Goal: Task Accomplishment & Management: Manage account settings

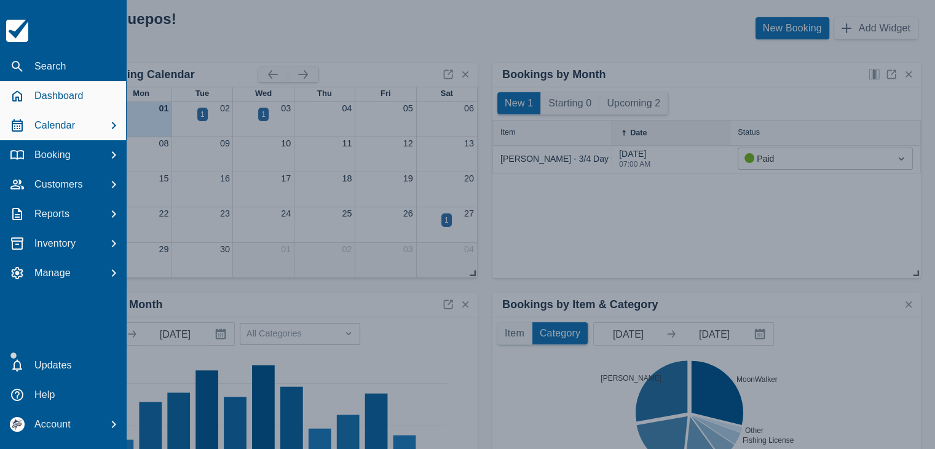
drag, startPoint x: 65, startPoint y: 127, endPoint x: 113, endPoint y: 111, distance: 51.3
click at [66, 127] on p "Calendar" at bounding box center [54, 125] width 41 height 15
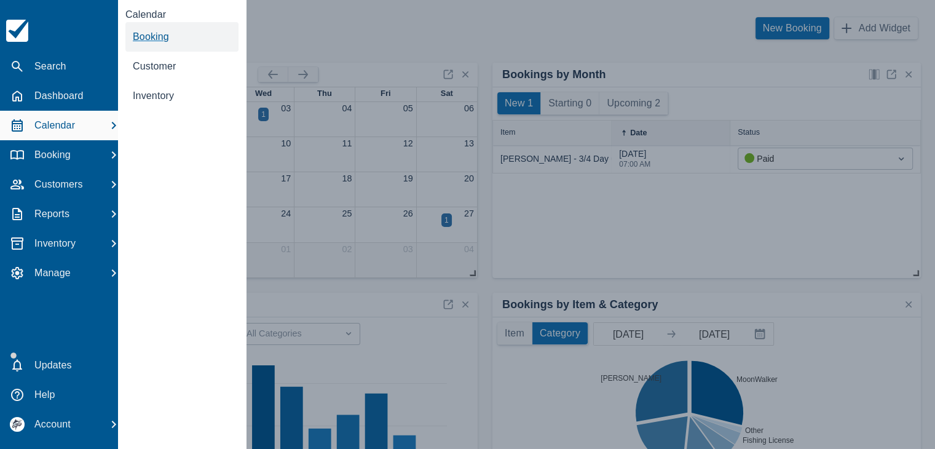
click at [148, 33] on span "Booking" at bounding box center [151, 36] width 36 height 10
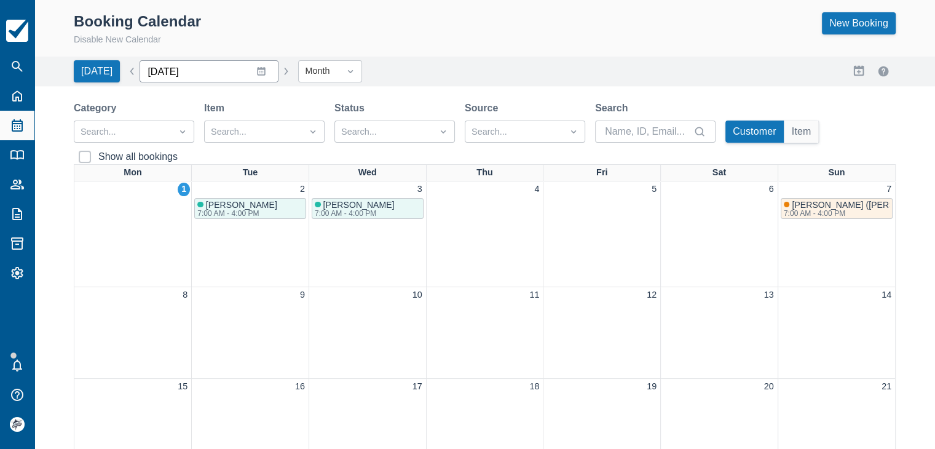
click at [251, 68] on input "[DATE]" at bounding box center [209, 71] width 139 height 22
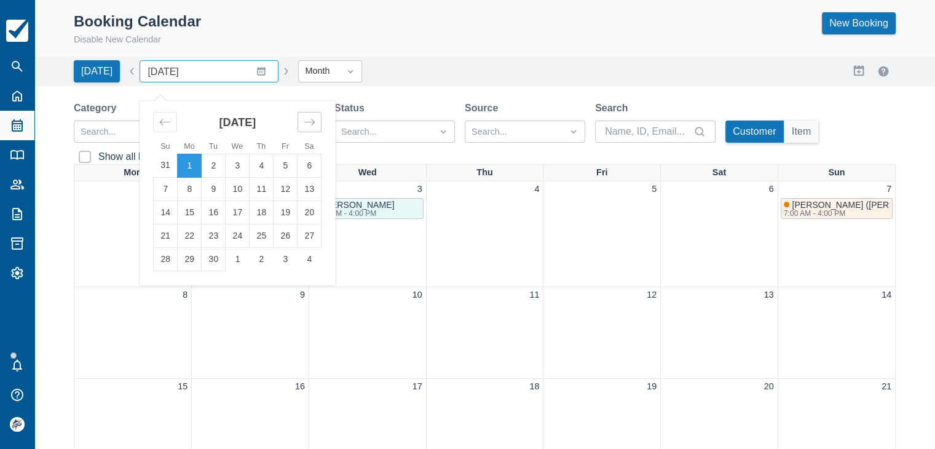
click at [306, 117] on icon "Move forward to switch to the next month." at bounding box center [310, 122] width 12 height 12
click at [187, 167] on td "1" at bounding box center [190, 165] width 24 height 23
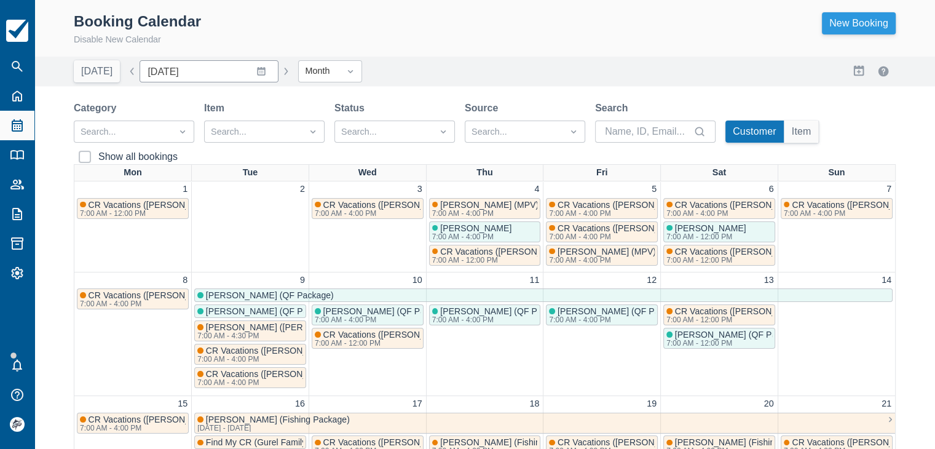
click at [874, 28] on link "New Booking" at bounding box center [859, 23] width 74 height 22
click at [840, 28] on link "New Booking" at bounding box center [859, 23] width 74 height 22
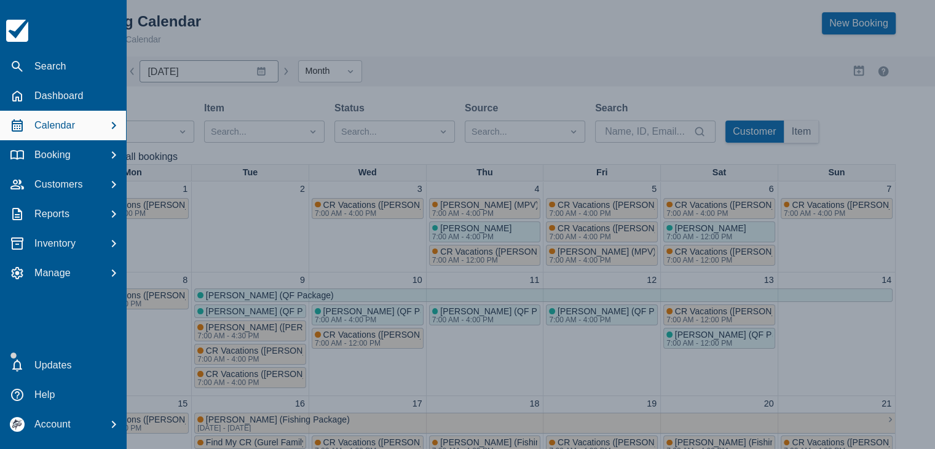
drag, startPoint x: 168, startPoint y: 98, endPoint x: 268, endPoint y: 71, distance: 103.2
click at [170, 98] on div at bounding box center [467, 224] width 935 height 449
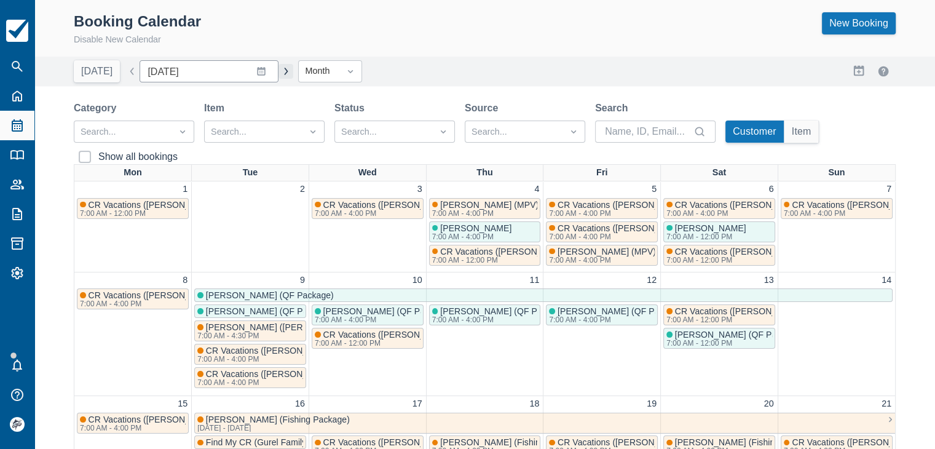
click at [281, 69] on button "button" at bounding box center [285, 71] width 15 height 15
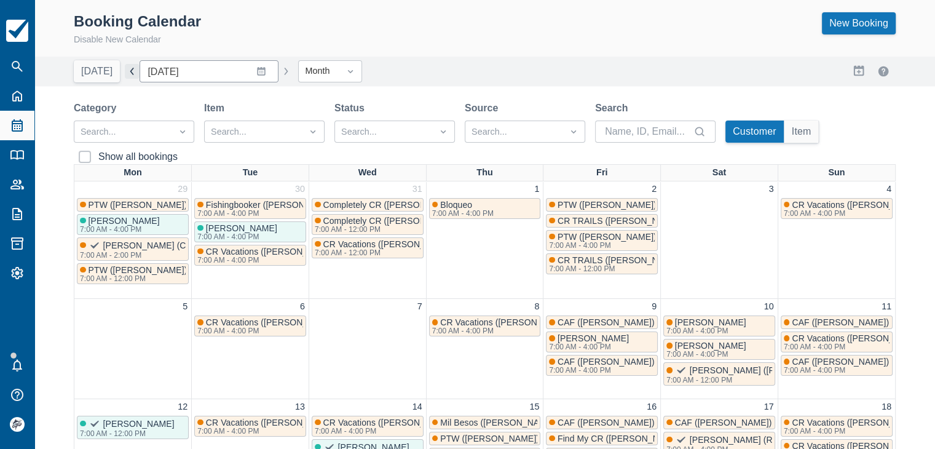
click at [129, 70] on button "button" at bounding box center [132, 71] width 15 height 15
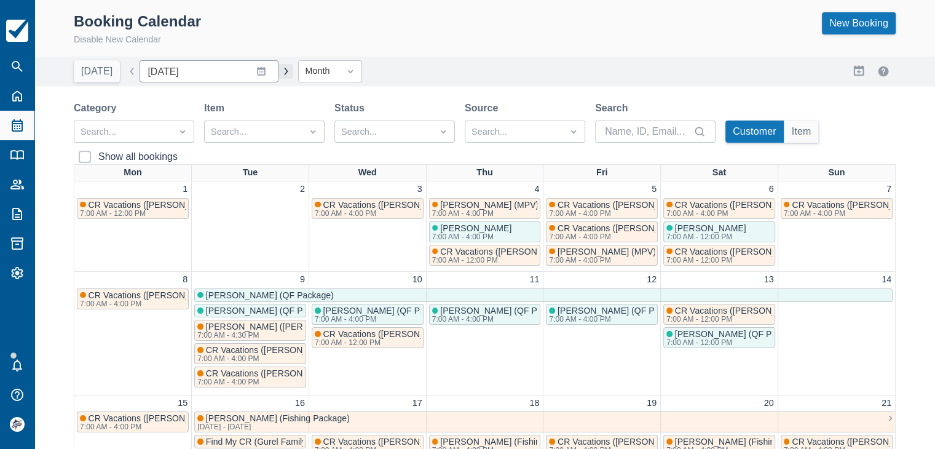
click at [279, 69] on button "button" at bounding box center [285, 71] width 15 height 15
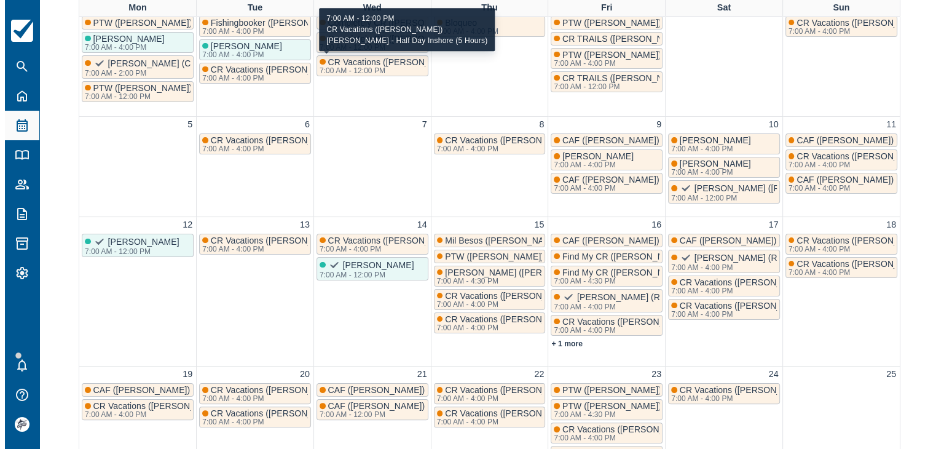
scroll to position [184, 0]
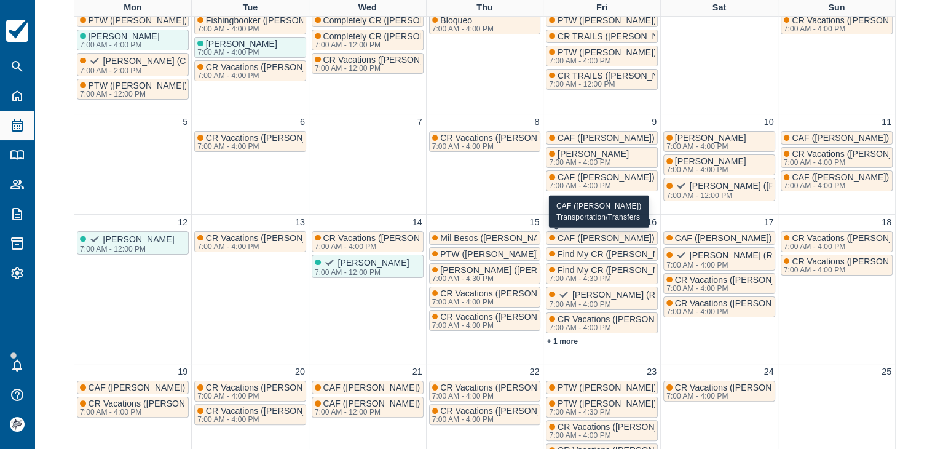
click at [579, 234] on span "CAF (Troy Coates)" at bounding box center [606, 238] width 97 height 10
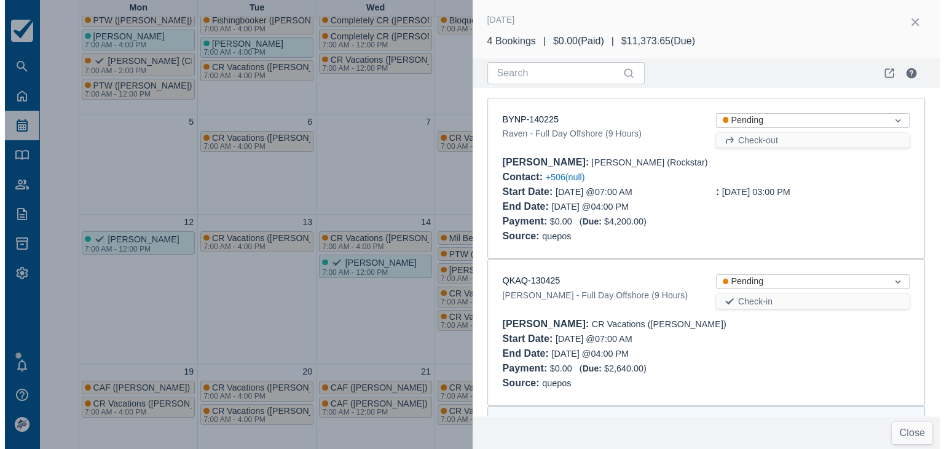
scroll to position [301, 0]
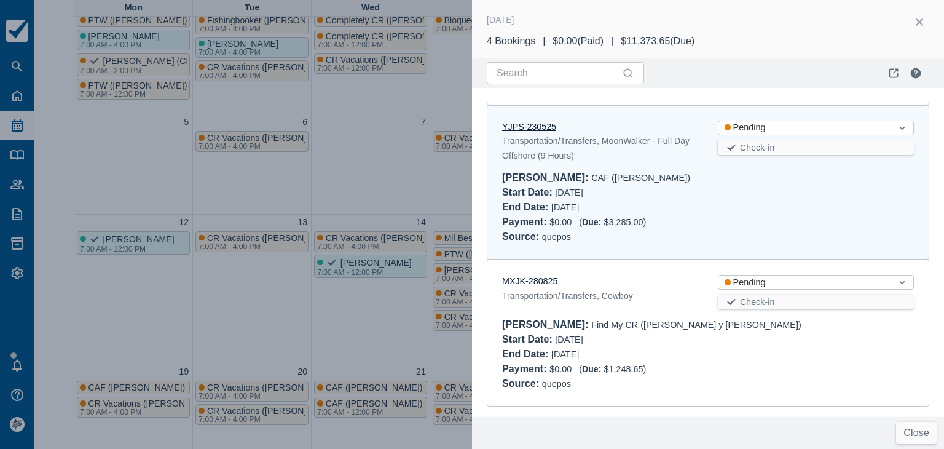
click at [521, 125] on link "YJPS-230525" at bounding box center [529, 127] width 54 height 10
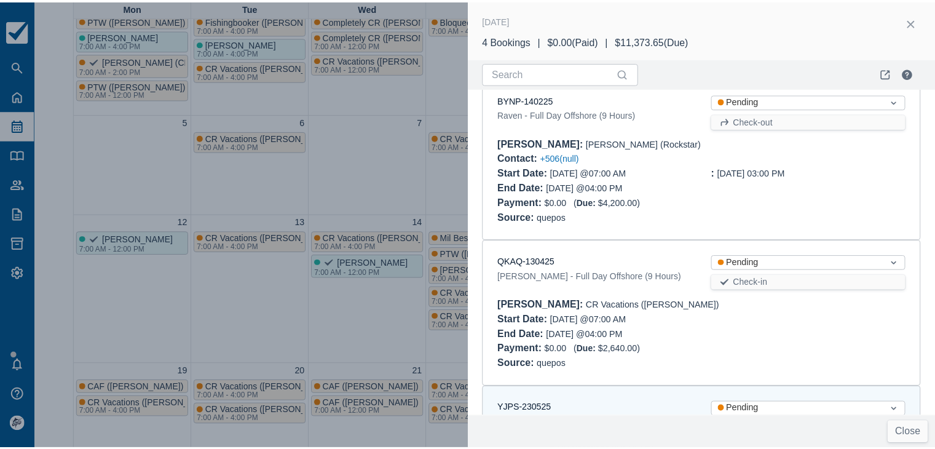
scroll to position [0, 0]
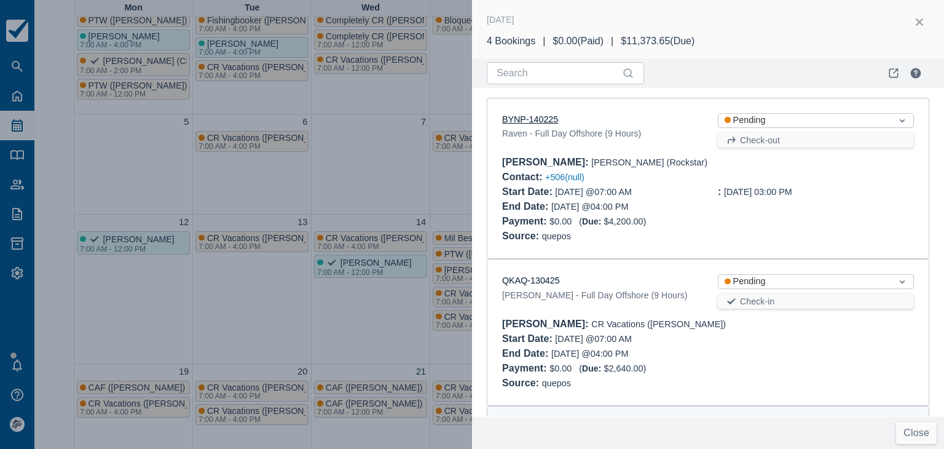
click at [535, 116] on link "BYNP-140225" at bounding box center [530, 119] width 56 height 10
click at [405, 191] on div at bounding box center [472, 224] width 944 height 449
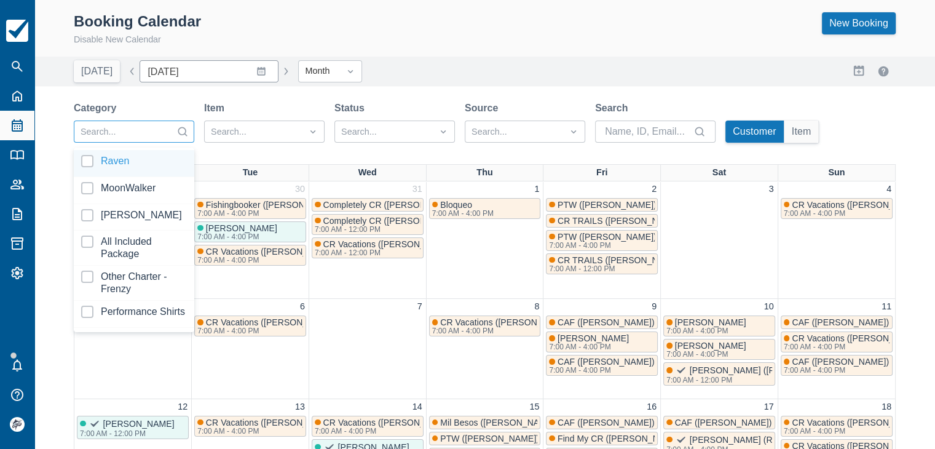
click at [153, 135] on div at bounding box center [123, 132] width 85 height 16
click at [114, 168] on div at bounding box center [134, 163] width 106 height 17
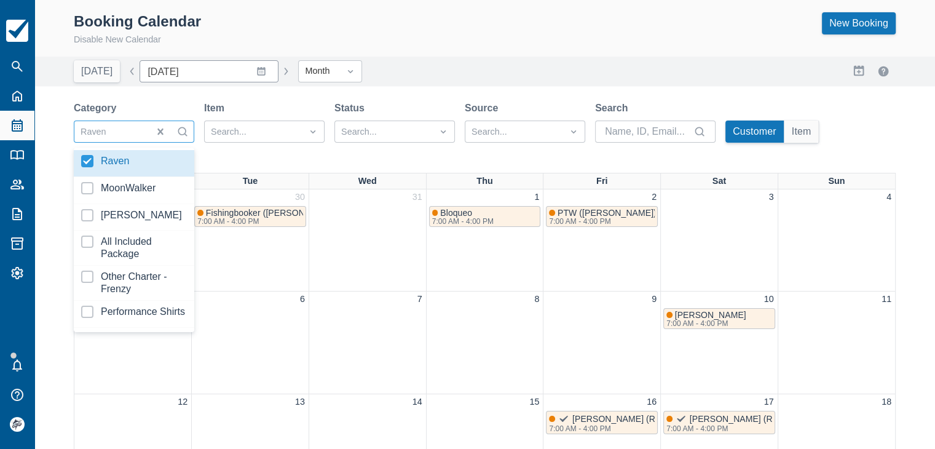
click at [551, 93] on div "Booking Calendar Disable New Calendar New Booking Today Date January 2026 Navig…" at bounding box center [484, 390] width 901 height 781
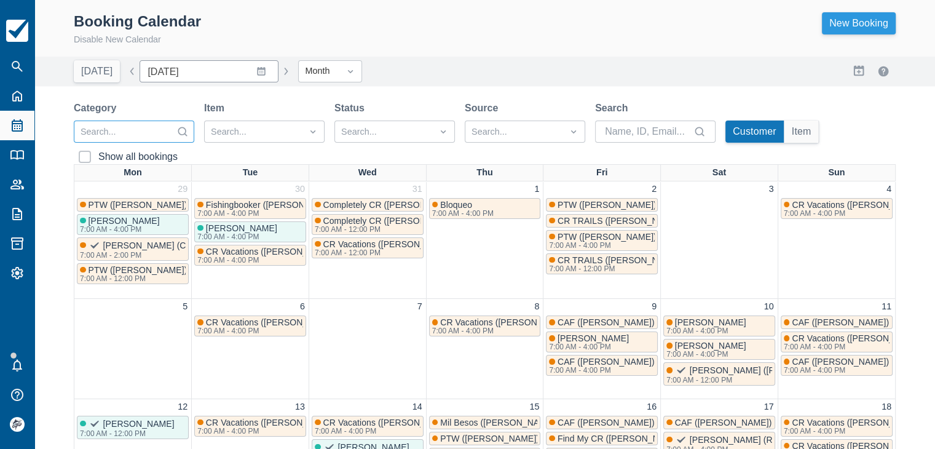
click at [843, 25] on link "New Booking" at bounding box center [859, 23] width 74 height 22
click at [127, 74] on button "button" at bounding box center [132, 71] width 15 height 15
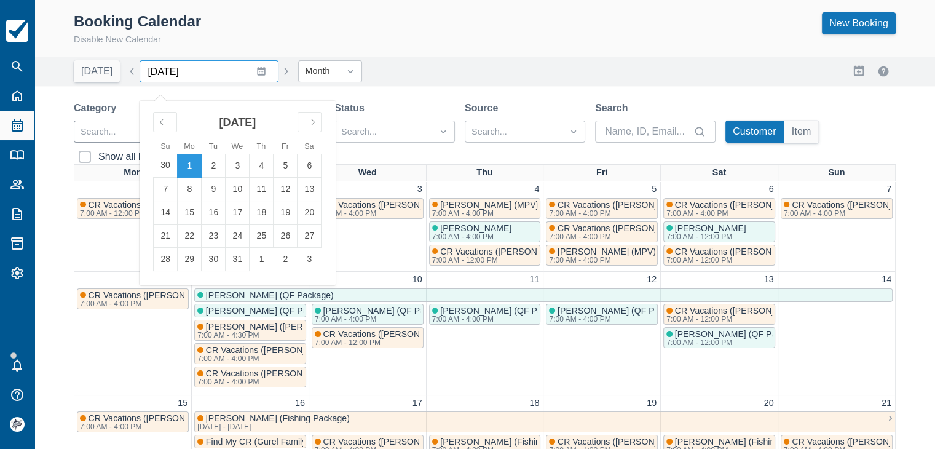
click at [251, 71] on input "December 2025" at bounding box center [209, 71] width 139 height 22
click at [305, 124] on icon "Move forward to switch to the next month." at bounding box center [310, 122] width 12 height 12
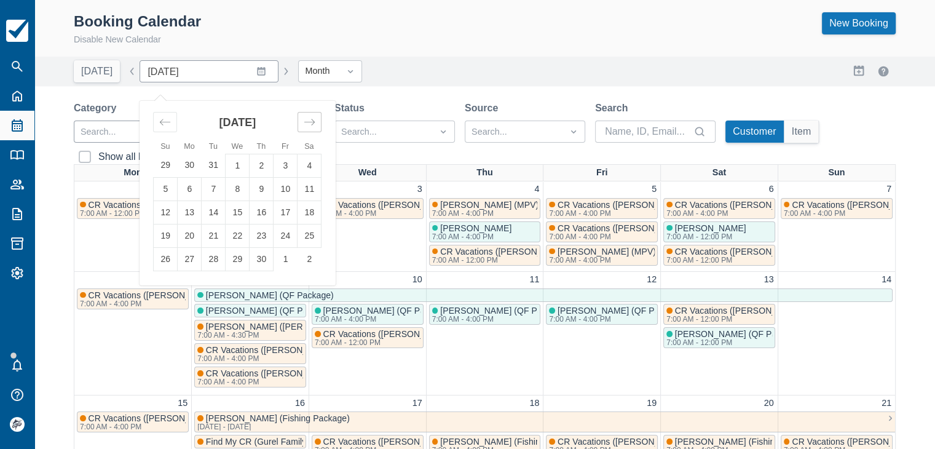
click at [305, 124] on icon "Move forward to switch to the next month." at bounding box center [310, 122] width 12 height 12
click at [178, 164] on td "1" at bounding box center [190, 165] width 24 height 23
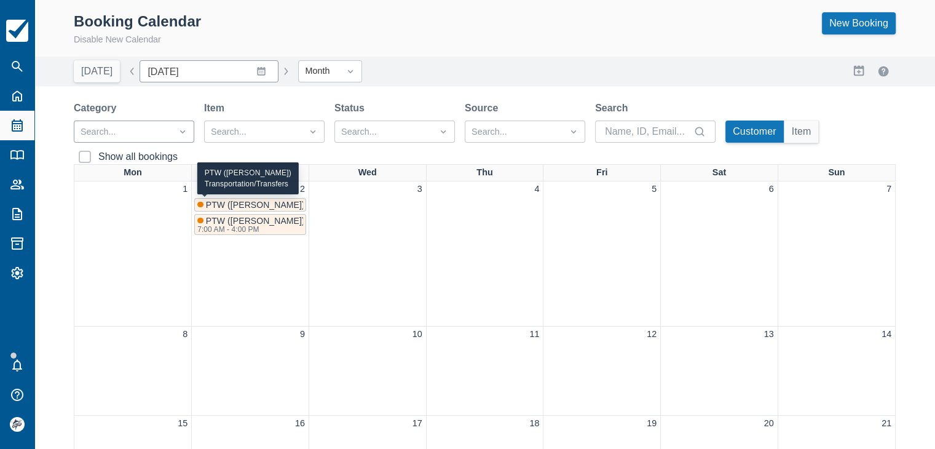
click at [278, 202] on span "PTW ([PERSON_NAME])" at bounding box center [255, 205] width 99 height 10
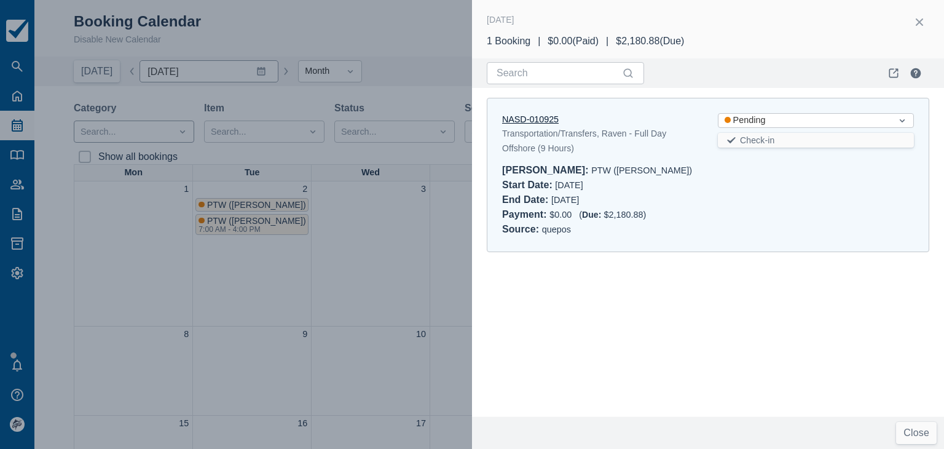
click at [526, 121] on link "NASD-010925" at bounding box center [530, 119] width 57 height 10
drag, startPoint x: 918, startPoint y: 23, endPoint x: 443, endPoint y: 69, distance: 477.5
click at [917, 23] on button "button" at bounding box center [920, 22] width 20 height 20
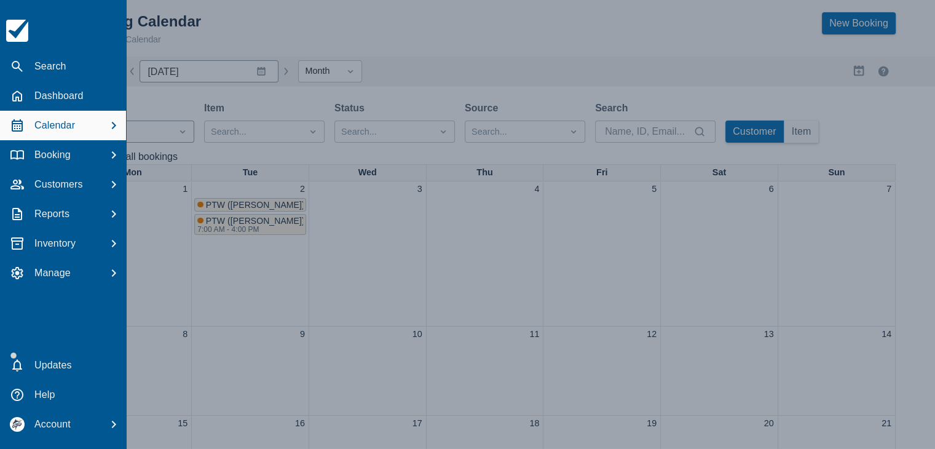
drag, startPoint x: 200, startPoint y: 45, endPoint x: 178, endPoint y: 45, distance: 22.7
click at [201, 45] on div at bounding box center [467, 224] width 935 height 449
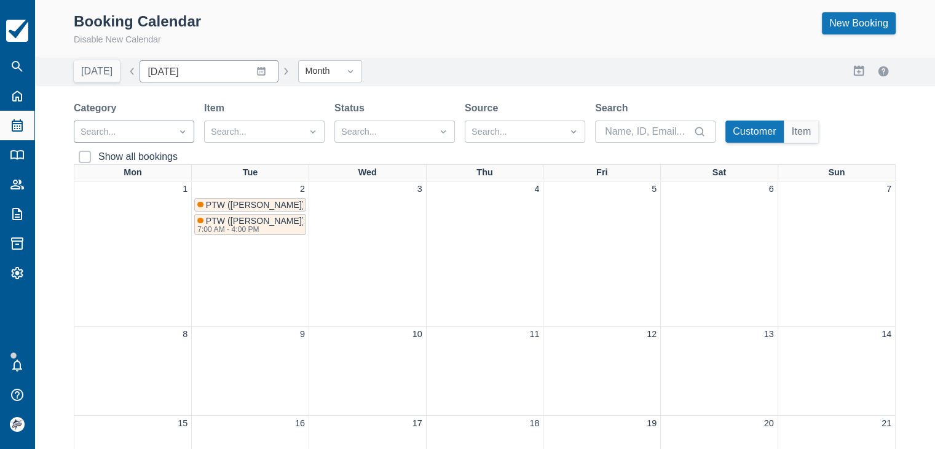
click at [91, 68] on button "Today" at bounding box center [97, 71] width 46 height 22
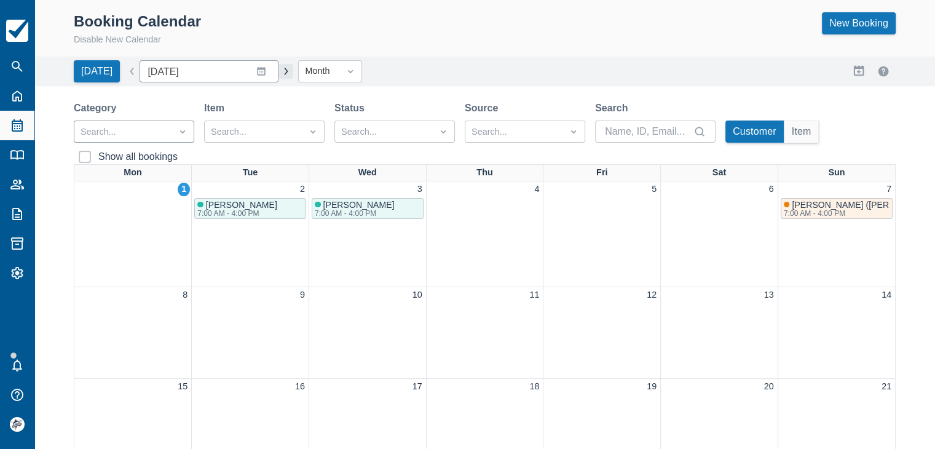
click at [278, 72] on button "button" at bounding box center [285, 71] width 15 height 15
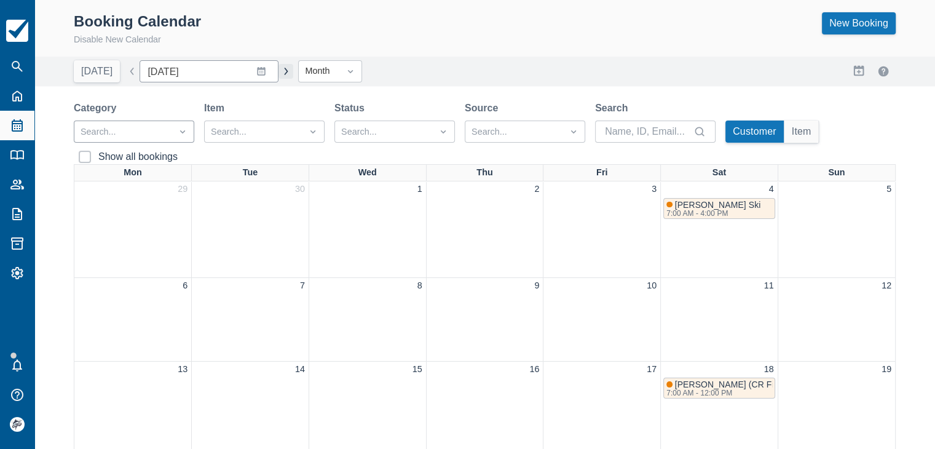
click at [278, 74] on button "button" at bounding box center [285, 71] width 15 height 15
type input "November 2025"
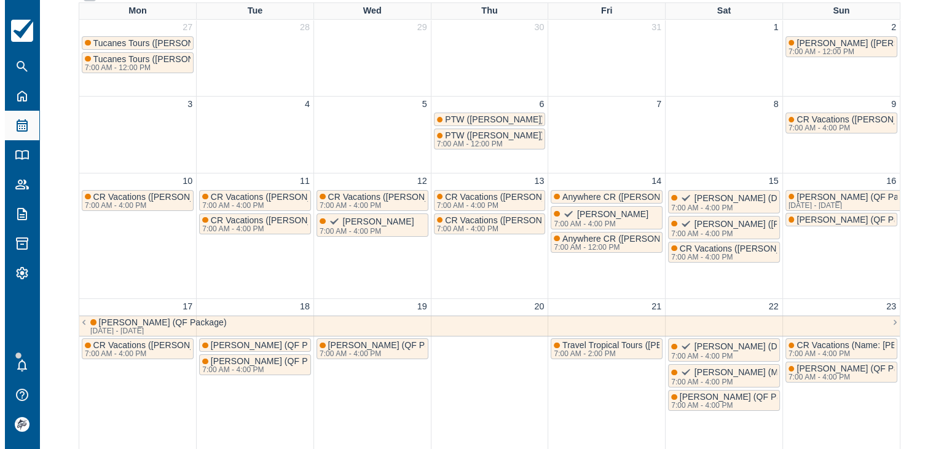
scroll to position [184, 0]
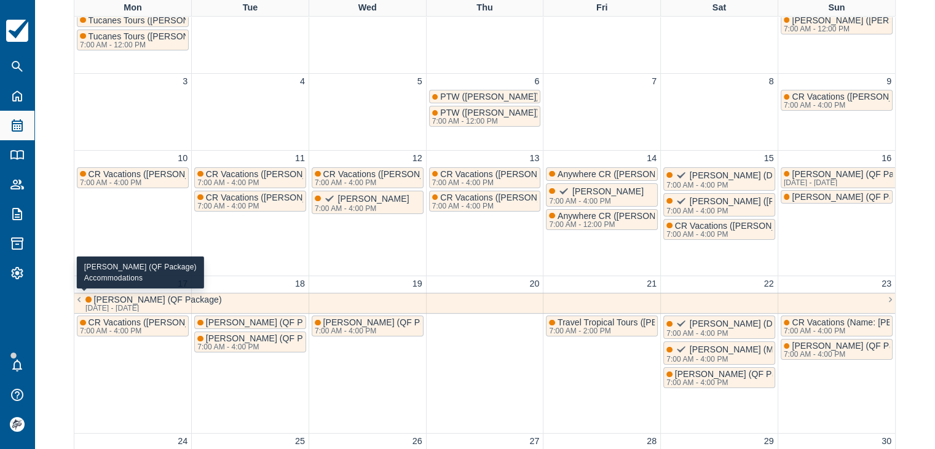
click at [156, 300] on span "Veronica Vanderpool (QF Package)" at bounding box center [158, 299] width 128 height 10
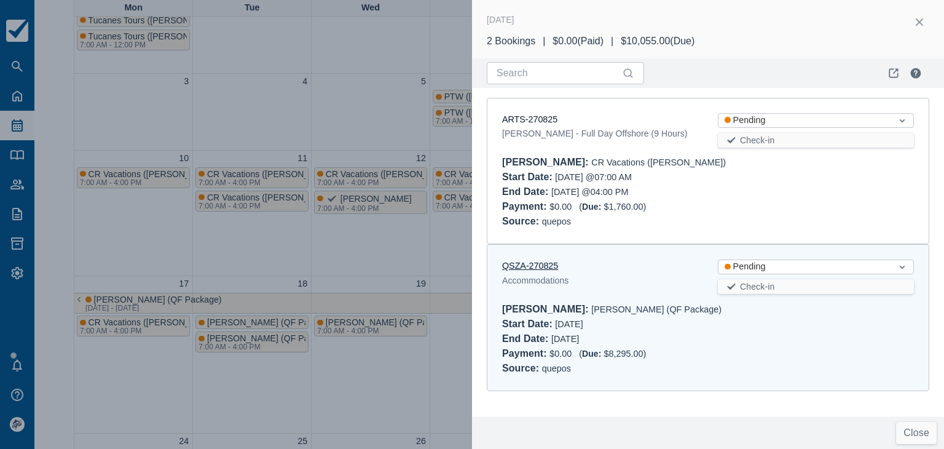
click at [539, 264] on link "QSZA-270825" at bounding box center [530, 266] width 56 height 10
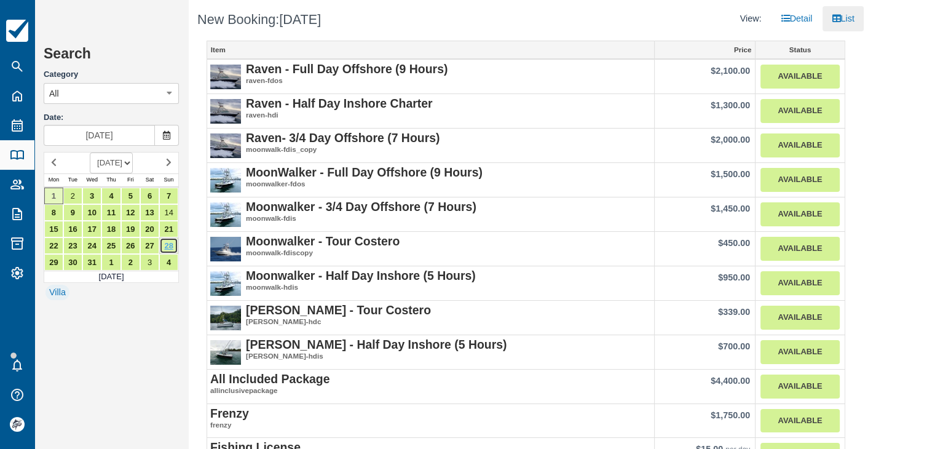
click at [173, 245] on link "28" at bounding box center [168, 245] width 19 height 17
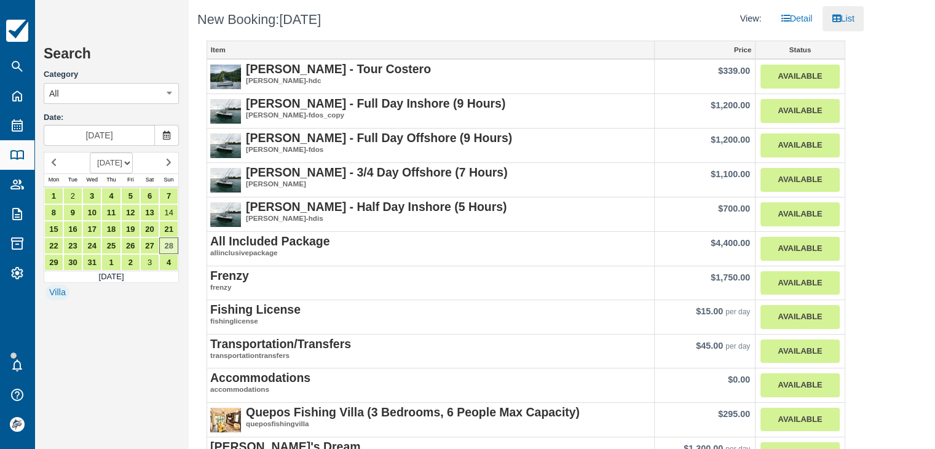
type input "[DATE]"
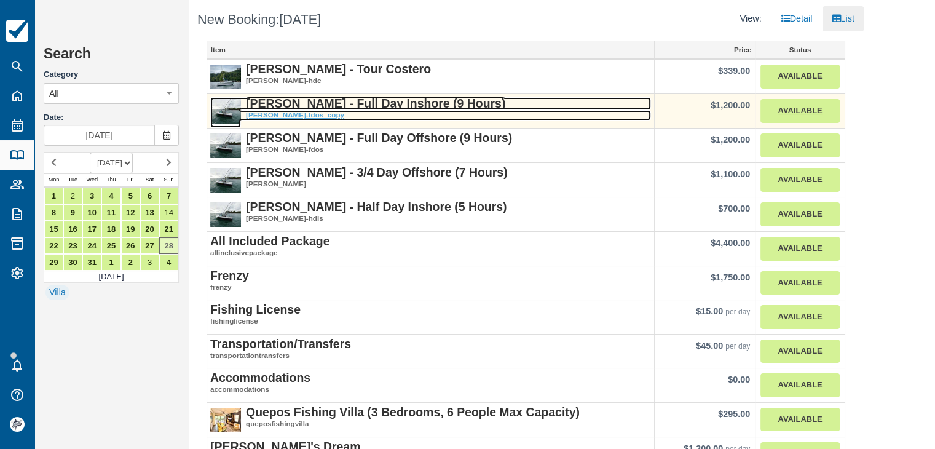
click at [363, 108] on strong "[PERSON_NAME] - Full Day Inshore (9 Hours)" at bounding box center [375, 104] width 259 height 14
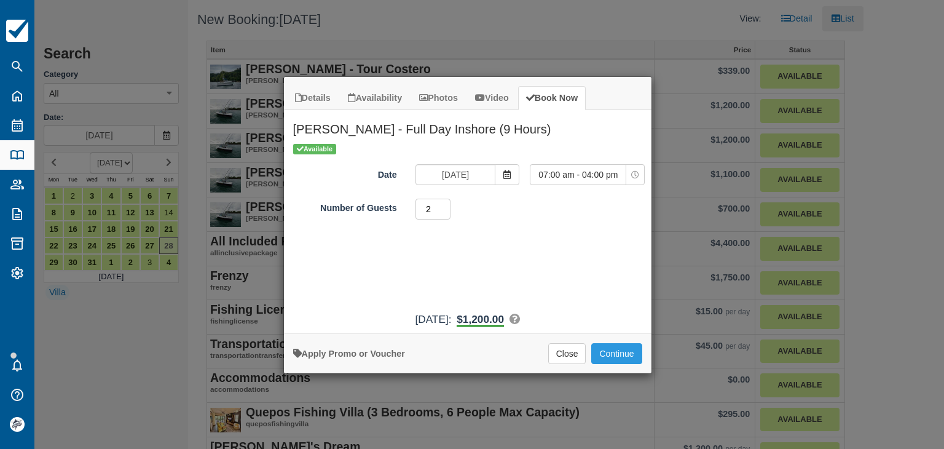
type input "2"
click at [448, 205] on input "2" at bounding box center [434, 209] width 36 height 21
click at [620, 355] on button "Continue" at bounding box center [616, 353] width 50 height 21
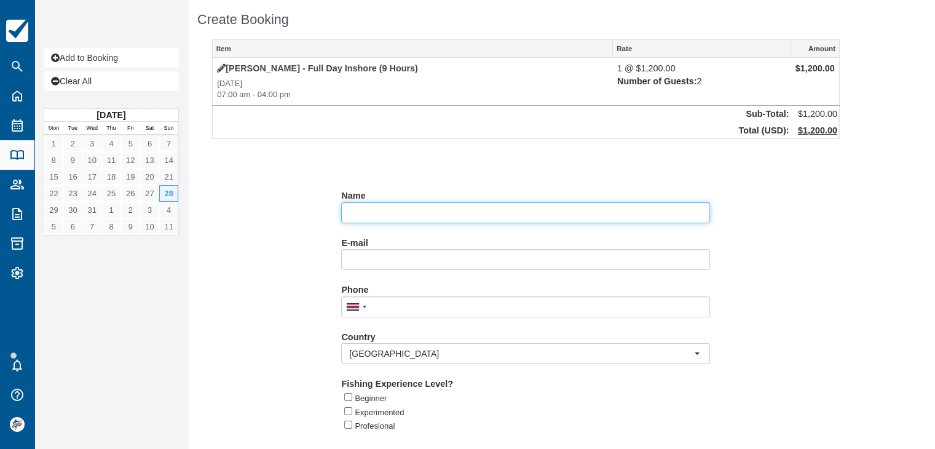
click at [376, 216] on input "Name" at bounding box center [525, 212] width 369 height 21
paste input "Steven Silverman"
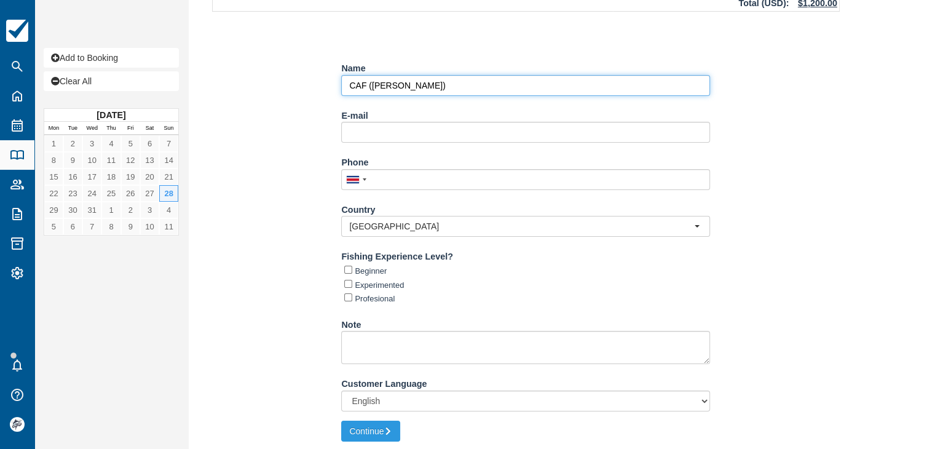
scroll to position [129, 0]
type input "CAF (Steven Silverman)"
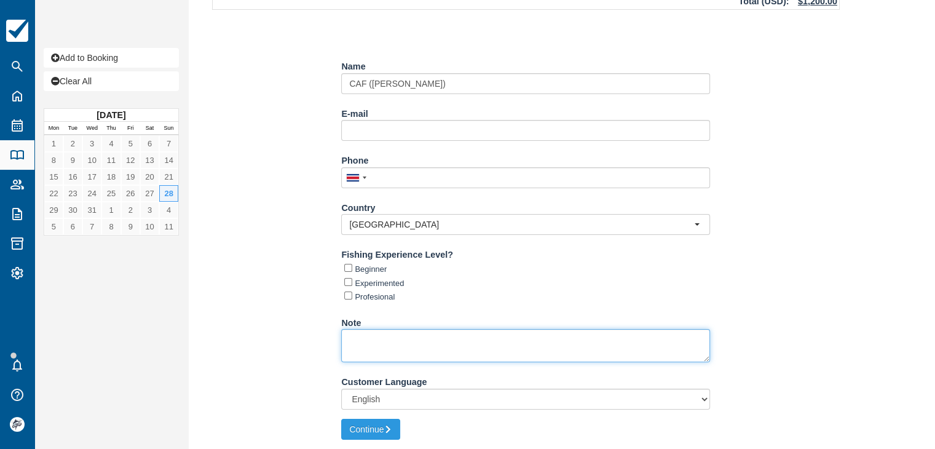
drag, startPoint x: 444, startPoint y: 345, endPoint x: 242, endPoint y: 43, distance: 363.3
click at [443, 345] on textarea "Note" at bounding box center [525, 345] width 369 height 33
paste textarea "(The Gardens -- Latitude Adjustment - 1 BD Villa)"
type textarea "The Gardens -- Latitude Adjustment - 1 [PERSON_NAME] 6:45 AM"
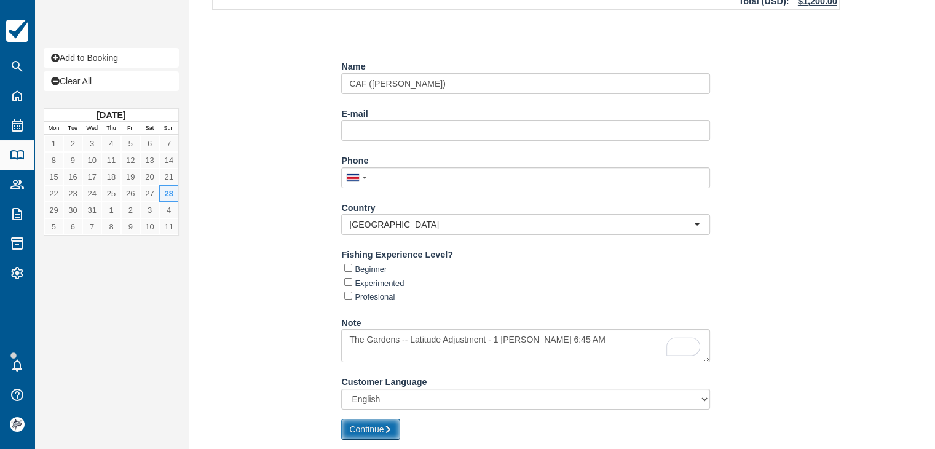
click at [387, 438] on button "Continue" at bounding box center [370, 429] width 59 height 21
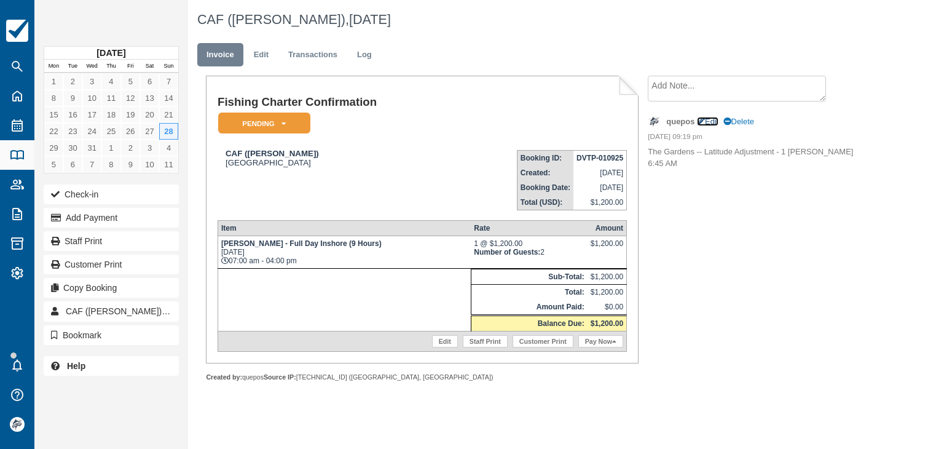
drag, startPoint x: 712, startPoint y: 121, endPoint x: 730, endPoint y: 151, distance: 35.3
click at [712, 121] on link "Edit" at bounding box center [708, 121] width 22 height 9
type textarea "The Gardens -- Latitude Adjustment - 1 [PERSON_NAME] 6:45 AM"
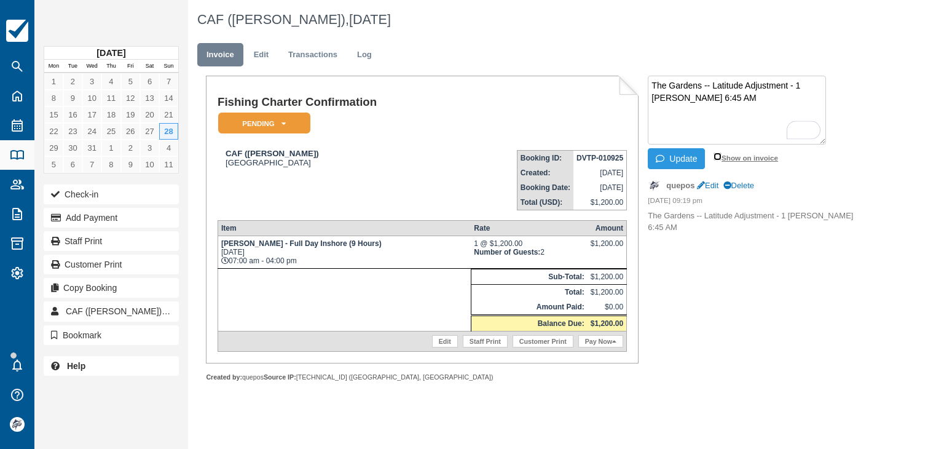
click at [718, 156] on input "Show on invoice" at bounding box center [718, 156] width 8 height 8
checkbox input "true"
click at [674, 166] on button "Update" at bounding box center [676, 158] width 57 height 21
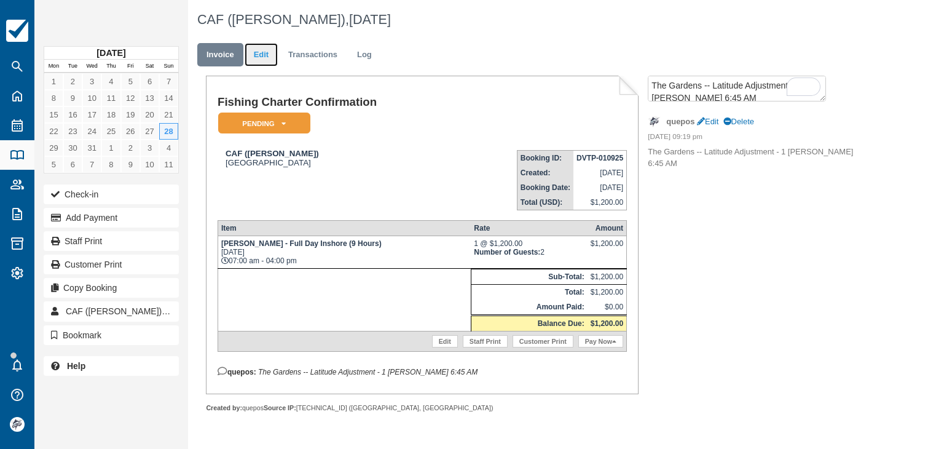
click at [258, 52] on link "Edit" at bounding box center [261, 55] width 33 height 24
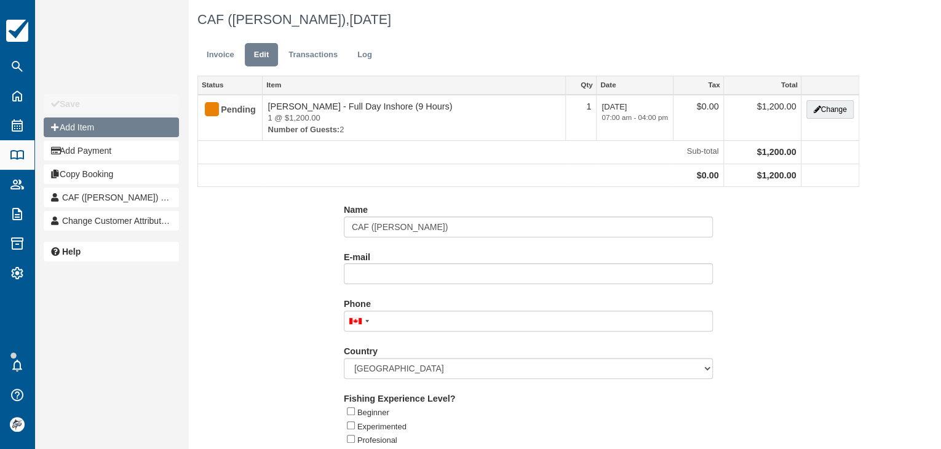
click at [89, 132] on button "Add Item" at bounding box center [111, 127] width 135 height 20
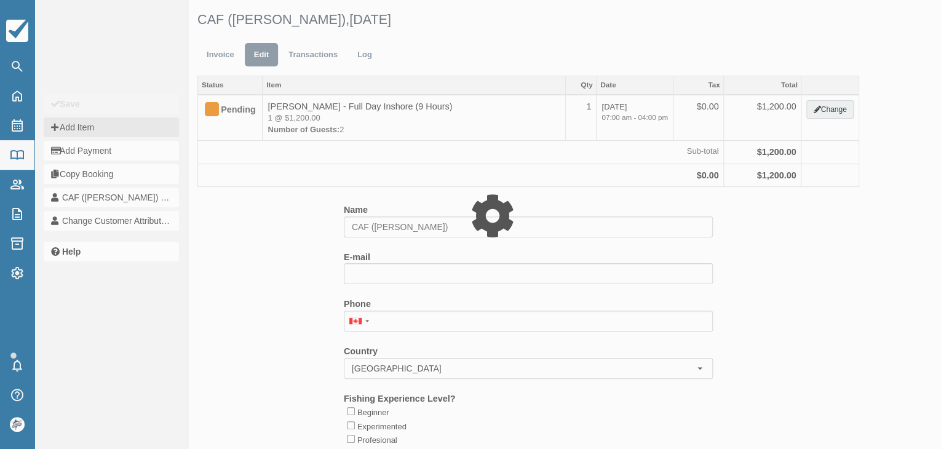
type input "0.00"
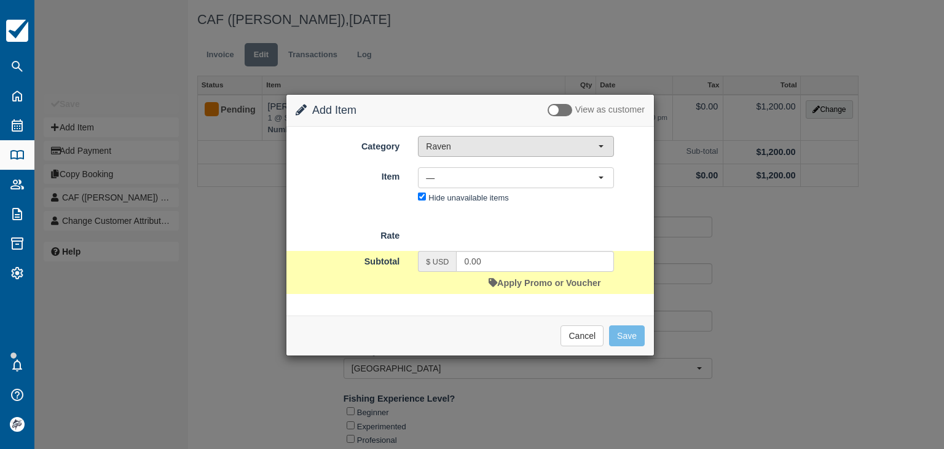
click at [480, 148] on span "Raven" at bounding box center [512, 146] width 172 height 12
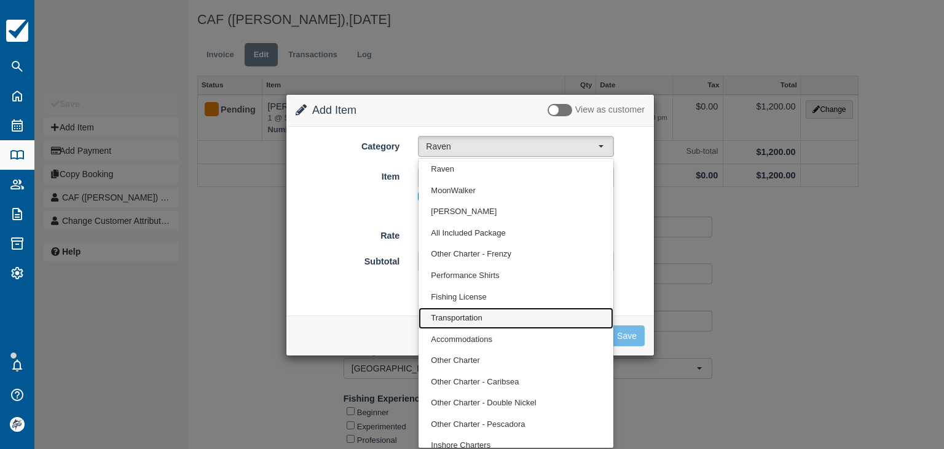
click at [463, 314] on span "Transportation" at bounding box center [456, 318] width 51 height 12
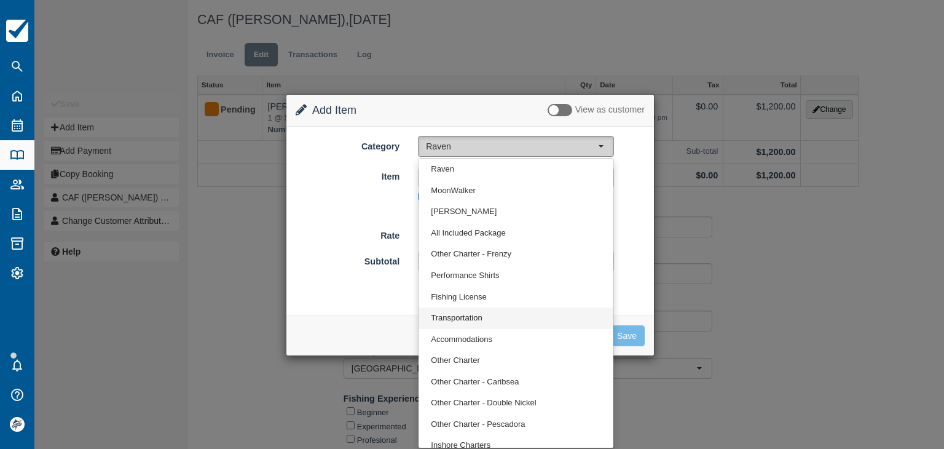
select select "10"
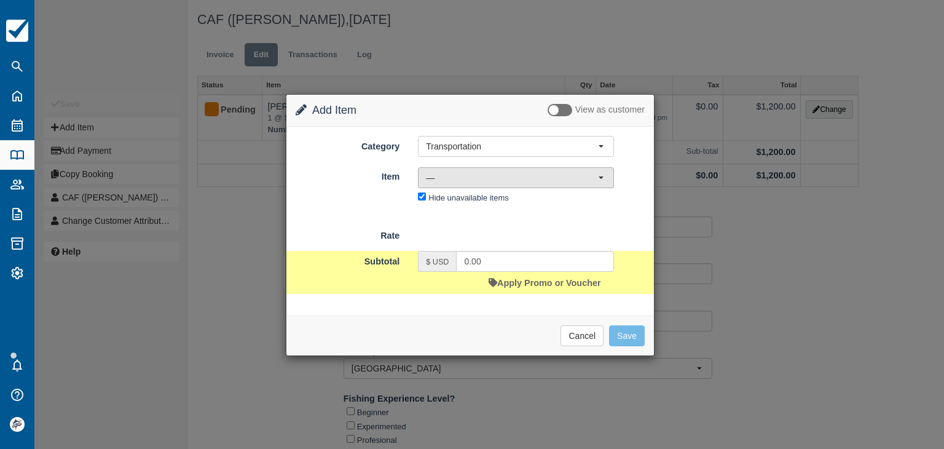
click at [443, 176] on span "—" at bounding box center [512, 178] width 172 height 12
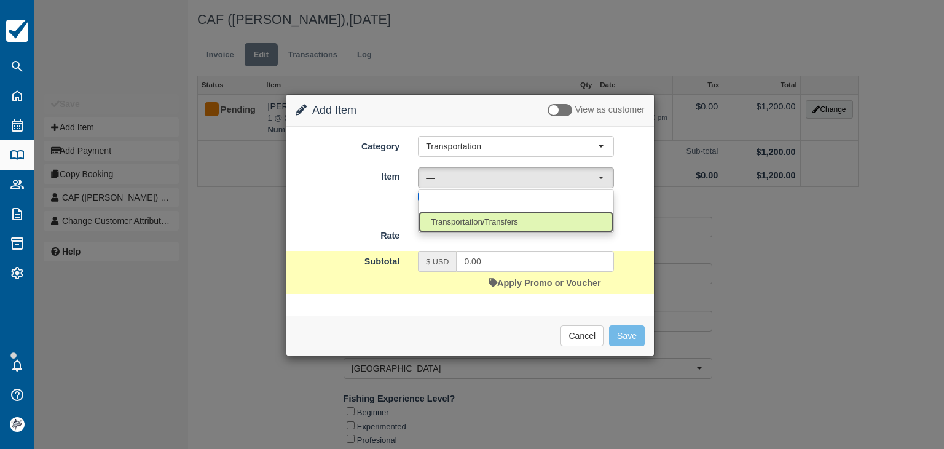
click at [453, 219] on span "Transportation/Transfers" at bounding box center [474, 222] width 87 height 12
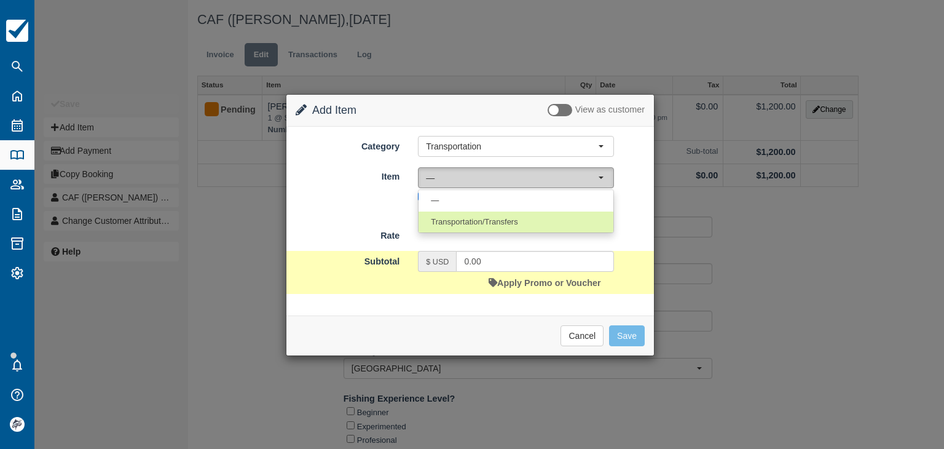
select select "17"
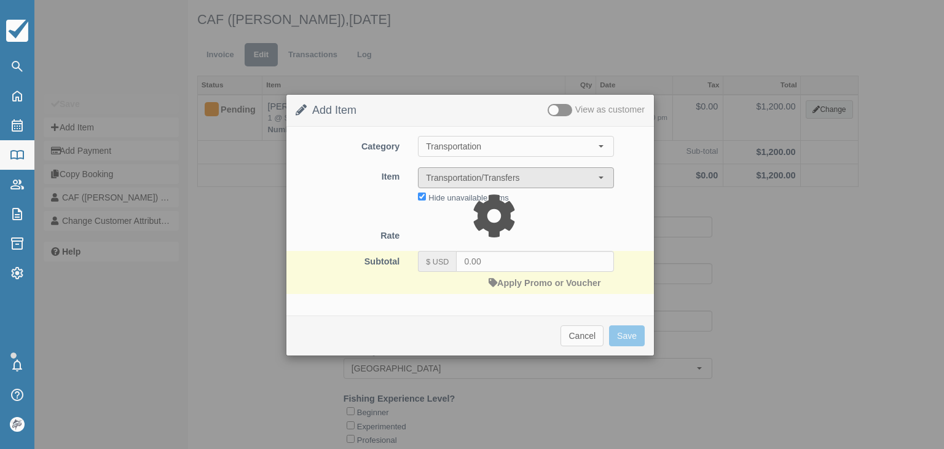
type input "45.00"
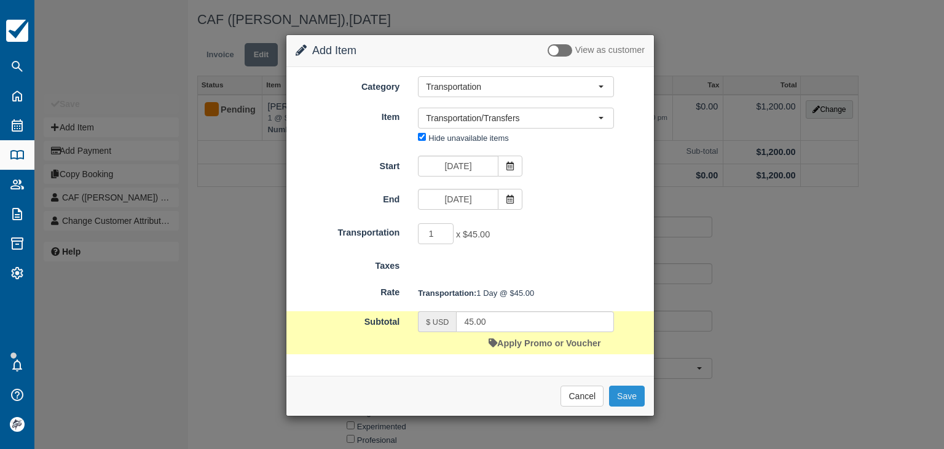
click at [627, 393] on button "Save" at bounding box center [627, 395] width 36 height 21
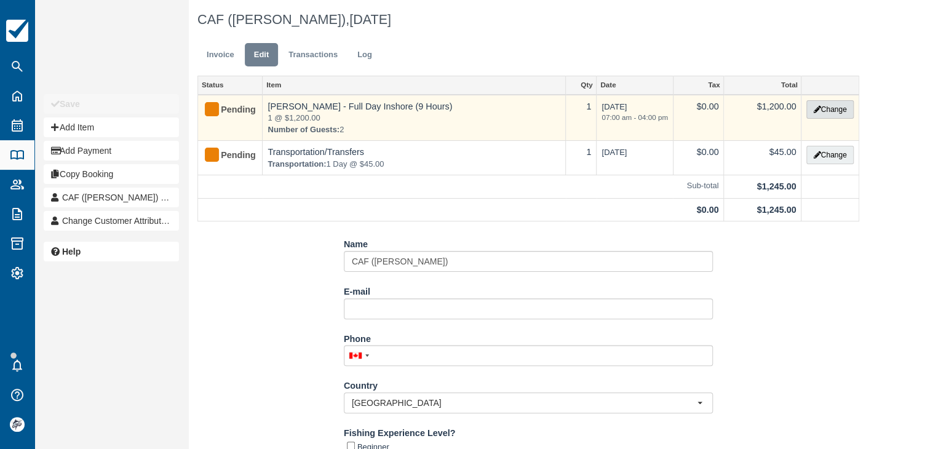
click at [824, 109] on button "Change" at bounding box center [829, 109] width 47 height 18
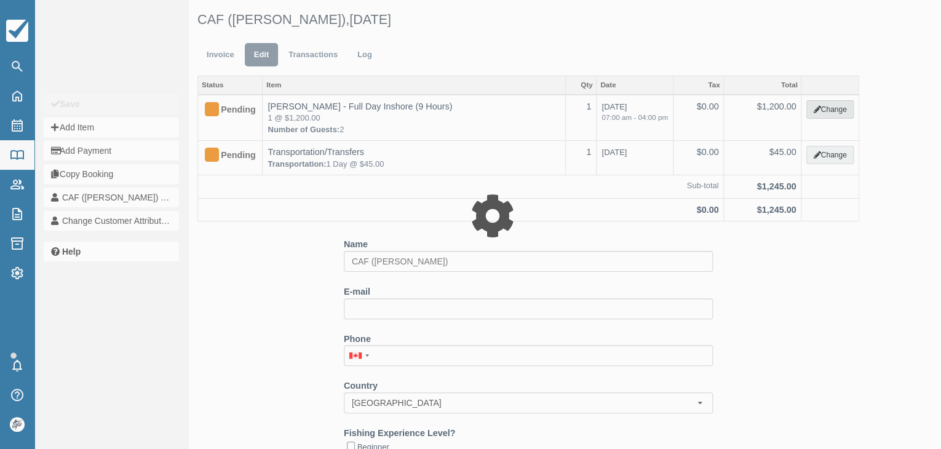
type input "1200.00"
select select "15"
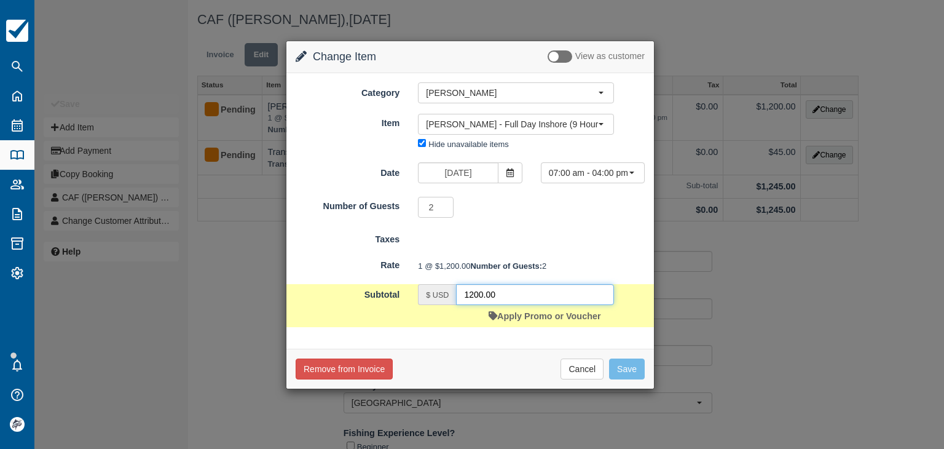
click at [516, 305] on input "1200.00" at bounding box center [535, 294] width 158 height 21
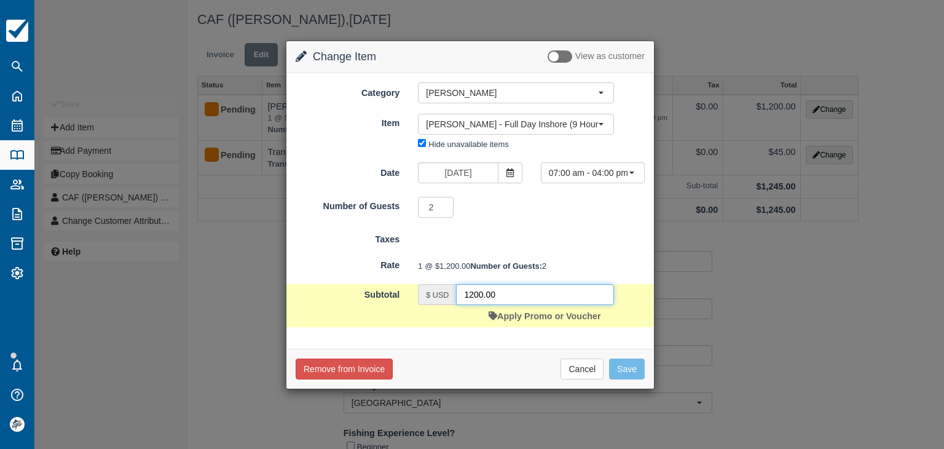
click at [516, 305] on input "1200.00" at bounding box center [535, 294] width 158 height 21
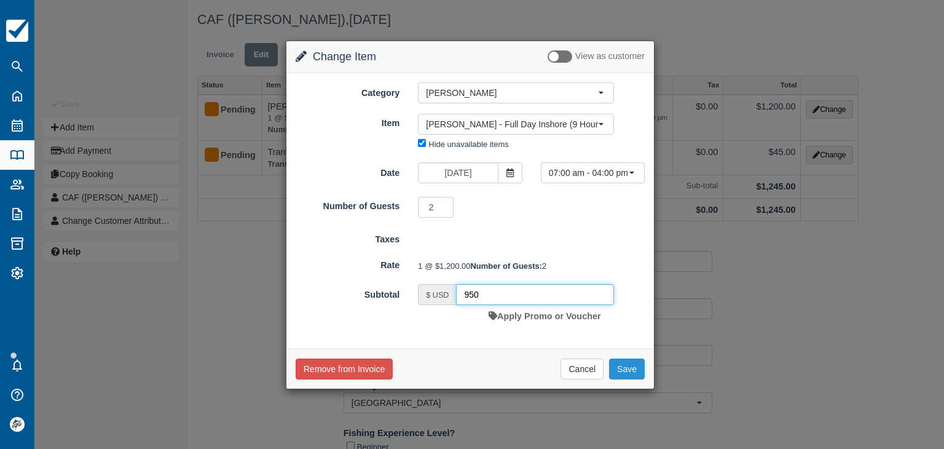
type input "950"
click at [637, 379] on button "Save" at bounding box center [627, 368] width 36 height 21
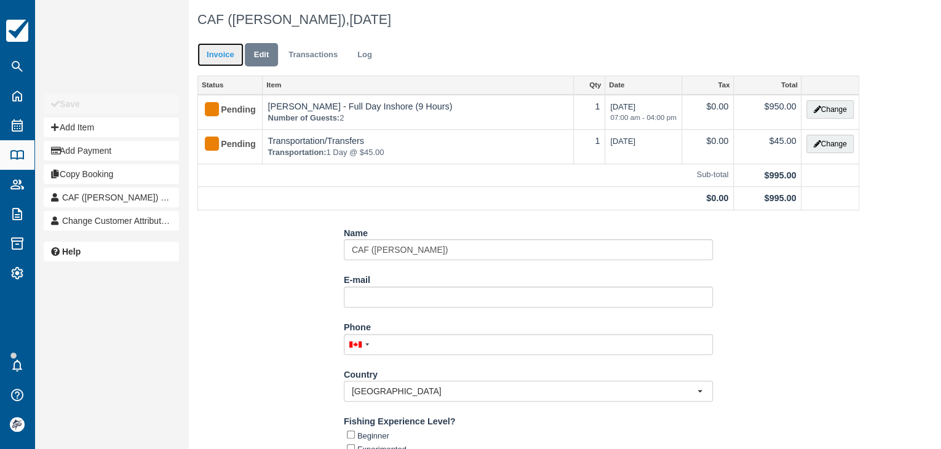
click at [229, 52] on link "Invoice" at bounding box center [220, 55] width 46 height 24
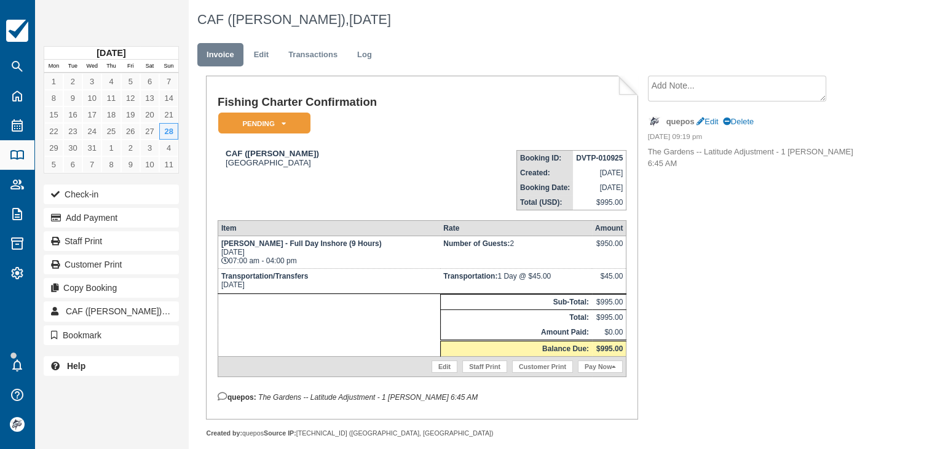
click at [882, 221] on div "Search Recent Searches FMKP-230425 [DATE] CR Vacations ([PERSON_NAME] ) Invoice…" at bounding box center [484, 206] width 901 height 412
click at [93, 240] on link "Staff Print" at bounding box center [111, 241] width 135 height 20
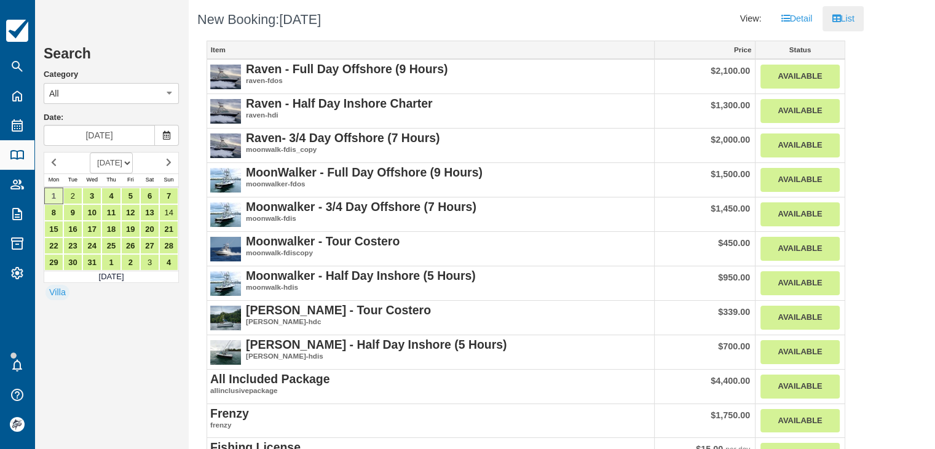
click at [133, 160] on select "SEPTEMBER 2025 OCTOBER 2025 NOVEMBER 2025 DECEMBER 2025 JANUARY 2026 FEBRUARY 2…" at bounding box center [111, 162] width 43 height 21
select select "20260101"
click at [90, 152] on select "SEPTEMBER 2025 OCTOBER 2025 NOVEMBER 2025 DECEMBER 2025 JANUARY 2026 FEBRUARY 2…" at bounding box center [111, 162] width 43 height 21
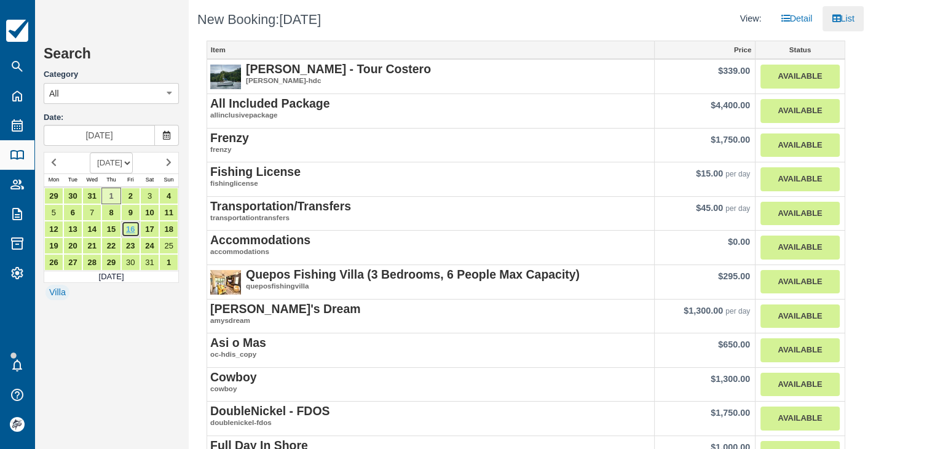
click at [132, 227] on link "16" at bounding box center [130, 229] width 19 height 17
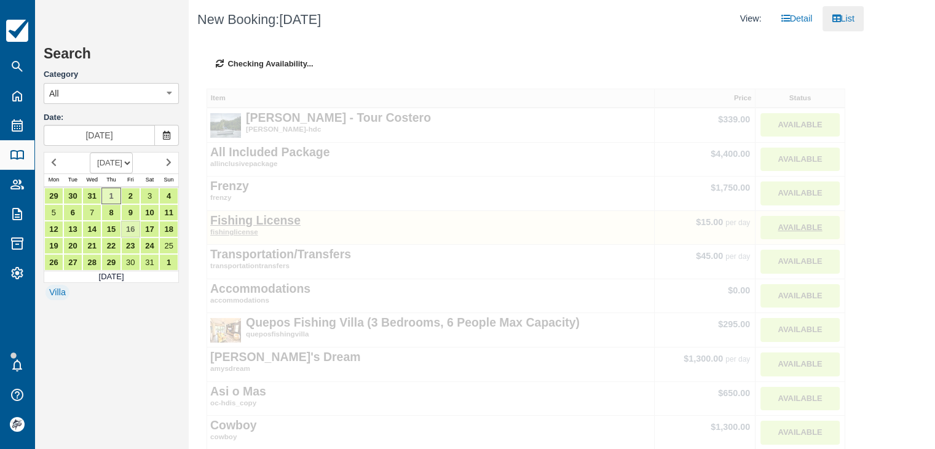
type input "Jan 16 2026"
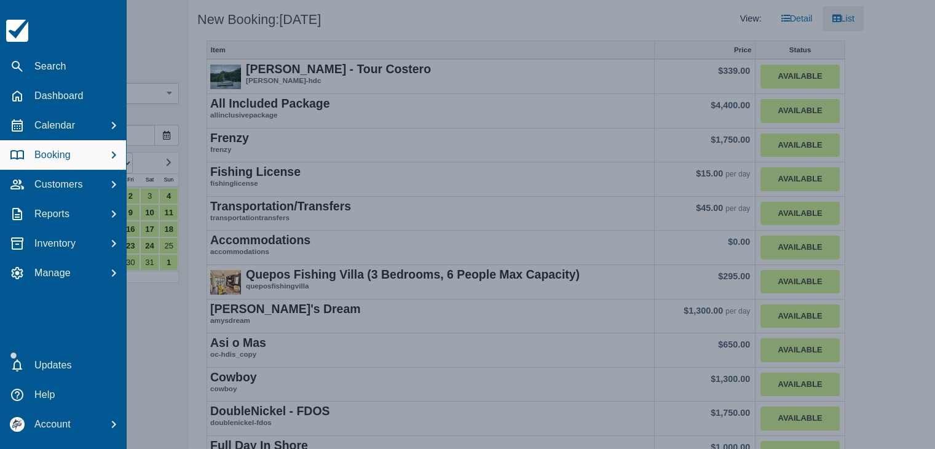
click at [136, 164] on div at bounding box center [467, 224] width 935 height 449
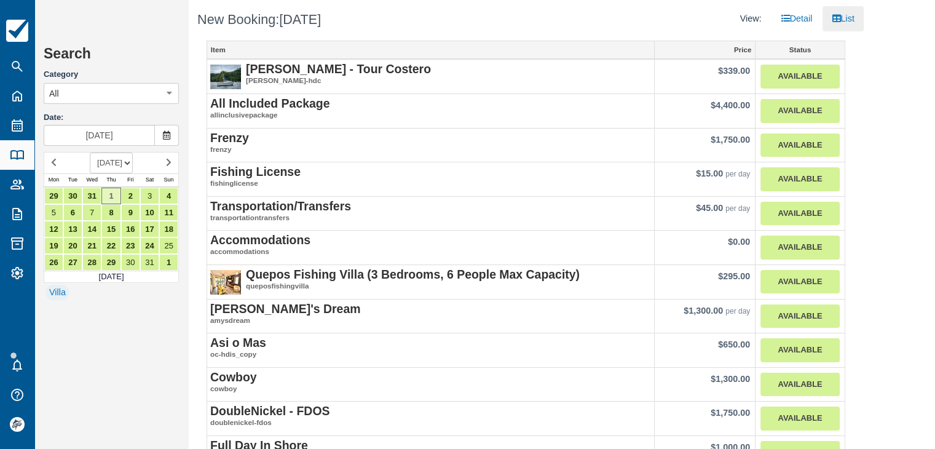
click at [133, 164] on select "SEPTEMBER 2025 OCTOBER 2025 NOVEMBER 2025 DECEMBER 2025 JANUARY 2026 FEBRUARY 2…" at bounding box center [111, 162] width 43 height 21
select select "20260601"
click at [90, 152] on select "SEPTEMBER 2025 OCTOBER 2025 NOVEMBER 2025 DECEMBER 2025 JANUARY 2026 FEBRUARY 2…" at bounding box center [111, 162] width 43 height 21
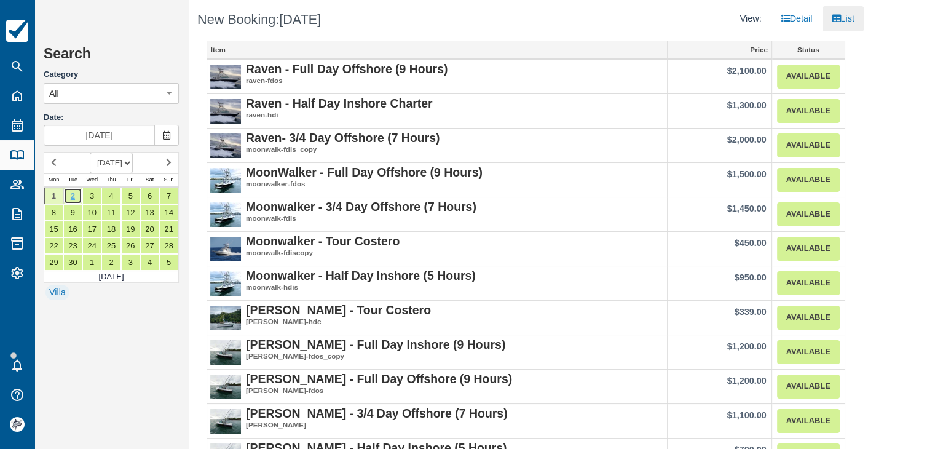
click at [75, 197] on link "2" at bounding box center [72, 195] width 19 height 17
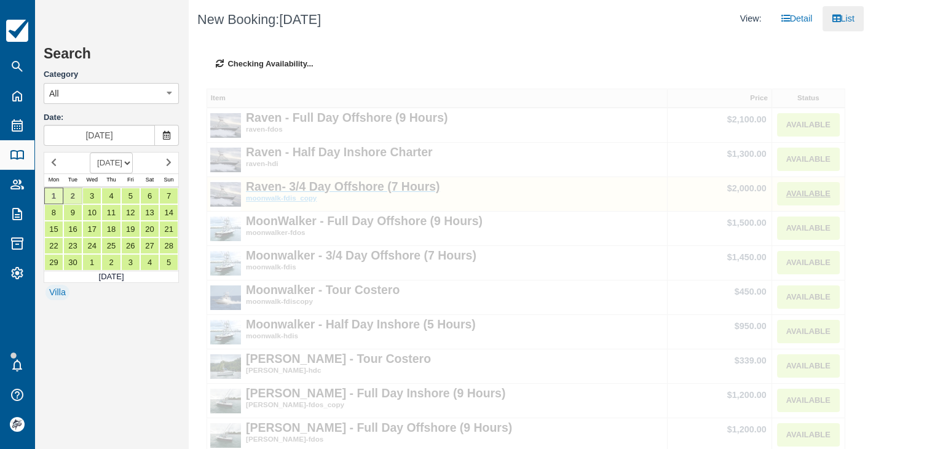
type input "Jun 02 2026"
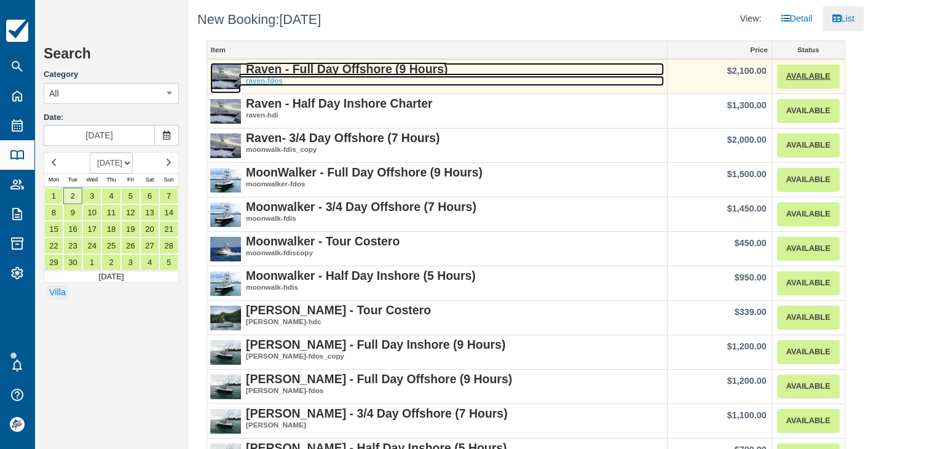
click at [357, 66] on strong "Raven - Full Day Offshore (9 Hours)" at bounding box center [347, 69] width 202 height 14
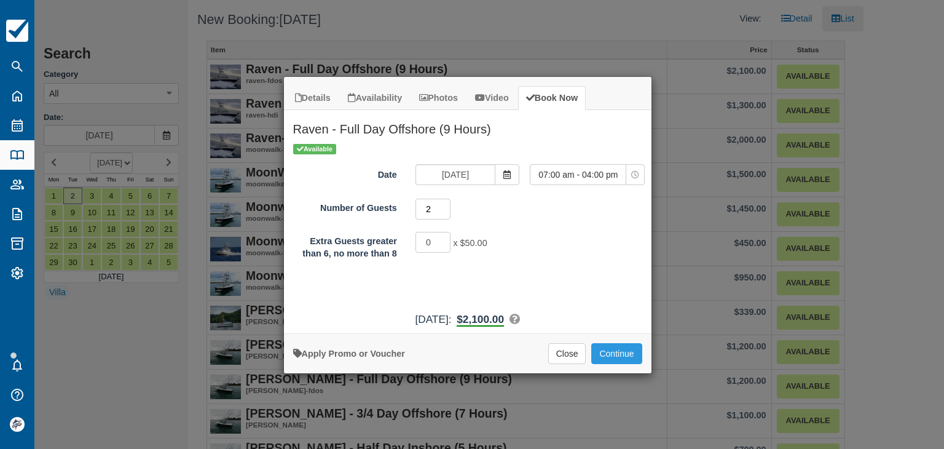
click at [444, 206] on input "2" at bounding box center [434, 209] width 36 height 21
click at [444, 206] on input "3" at bounding box center [434, 209] width 36 height 21
click at [444, 206] on input "4" at bounding box center [434, 209] width 36 height 21
click at [444, 206] on input "5" at bounding box center [434, 209] width 36 height 21
type input "6"
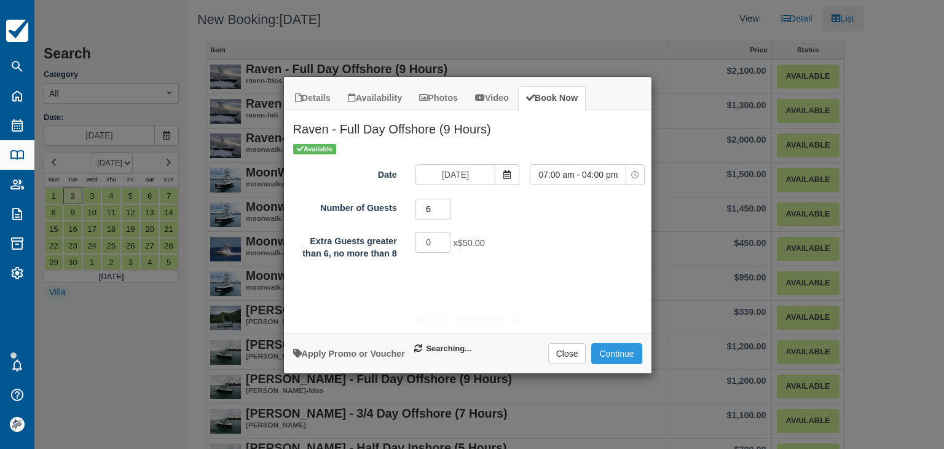
click at [444, 206] on input "6" at bounding box center [434, 209] width 36 height 21
click at [446, 238] on input "1" at bounding box center [434, 242] width 36 height 21
type input "2"
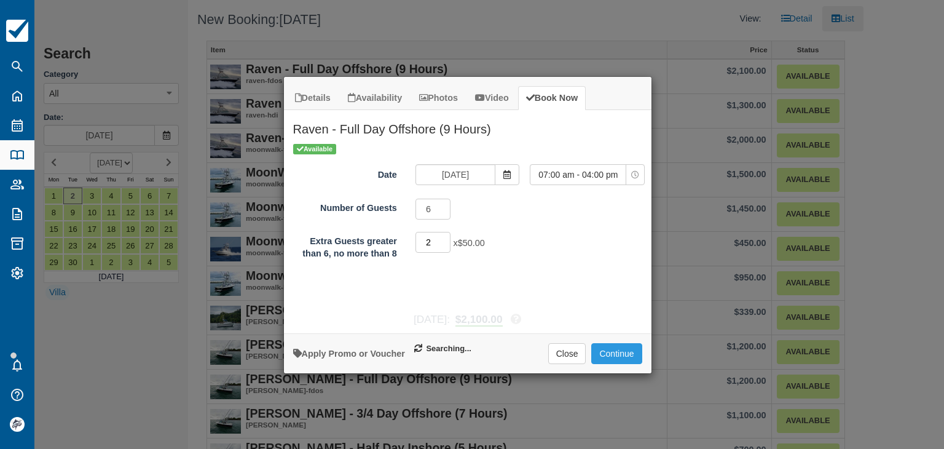
click at [445, 239] on input "2" at bounding box center [434, 242] width 36 height 21
click at [626, 363] on div "Apply Promo or Voucher Close Continue Searching..." at bounding box center [468, 353] width 368 height 40
click at [622, 357] on button "Continue" at bounding box center [616, 353] width 50 height 21
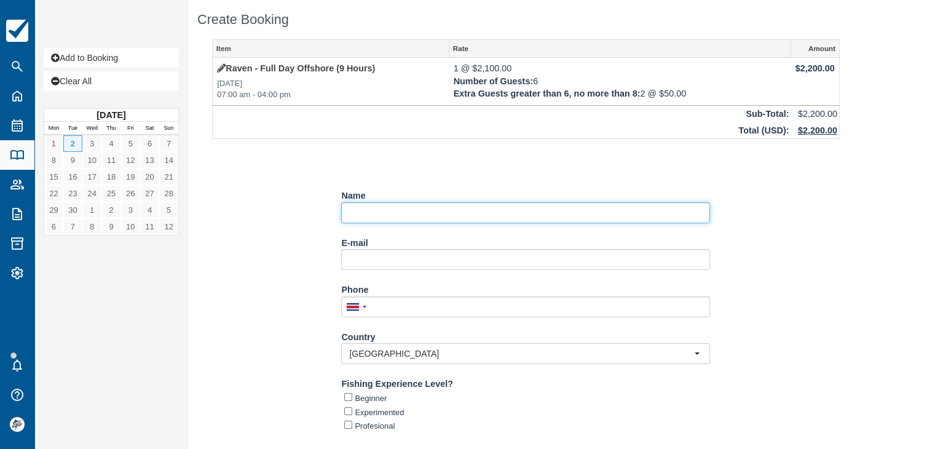
drag, startPoint x: 382, startPoint y: 210, endPoint x: 329, endPoint y: 137, distance: 89.8
click at [381, 210] on input "Name" at bounding box center [525, 212] width 369 height 21
paste input "Tabitha Zaun"
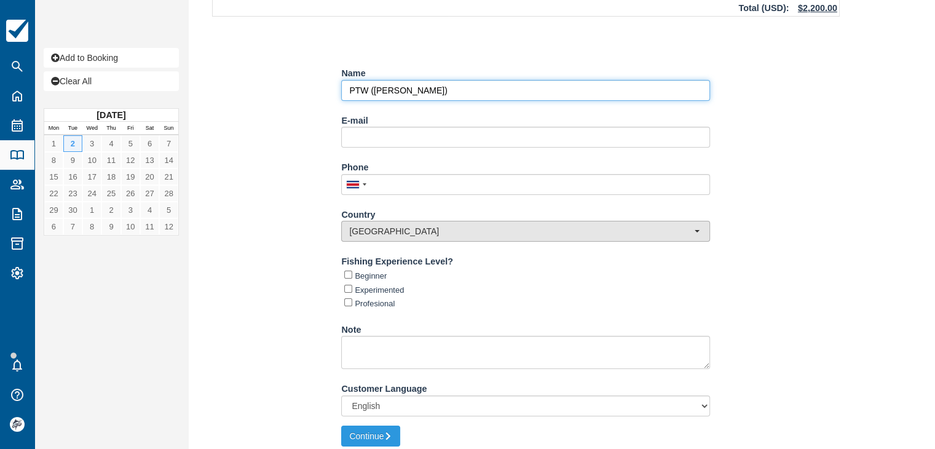
scroll to position [129, 0]
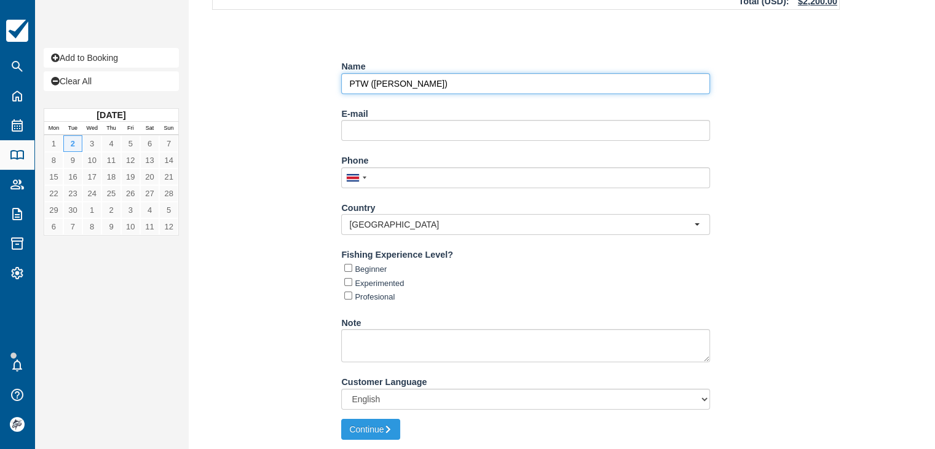
type input "PTW ([PERSON_NAME])"
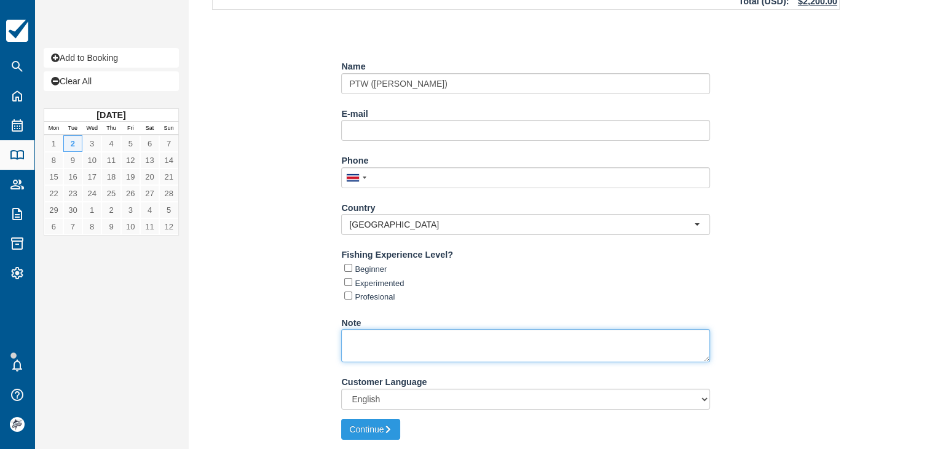
drag, startPoint x: 426, startPoint y: 341, endPoint x: 332, endPoint y: 25, distance: 329.1
click at [424, 345] on textarea "Note" at bounding box center [525, 345] width 369 height 33
paste textarea "Los Altos Resort"
type textarea "Los Altos Resort 6:45 AM"
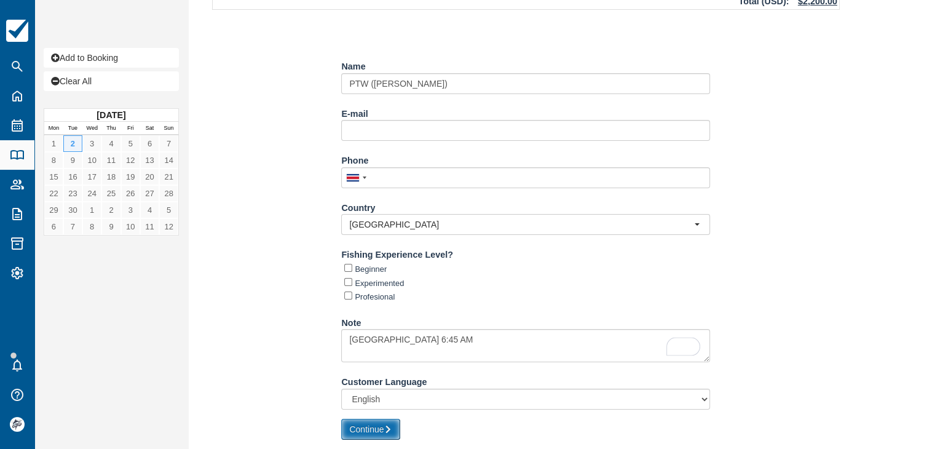
click at [390, 425] on icon "submit" at bounding box center [388, 429] width 9 height 9
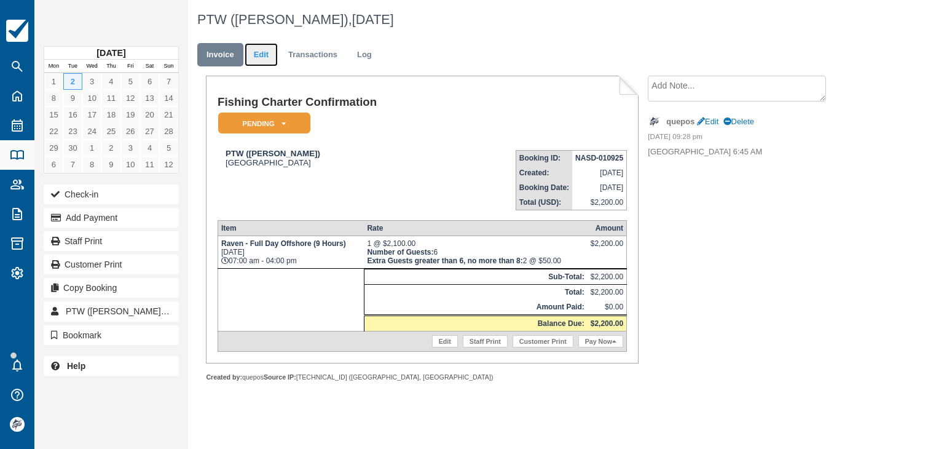
click at [264, 58] on link "Edit" at bounding box center [261, 55] width 33 height 24
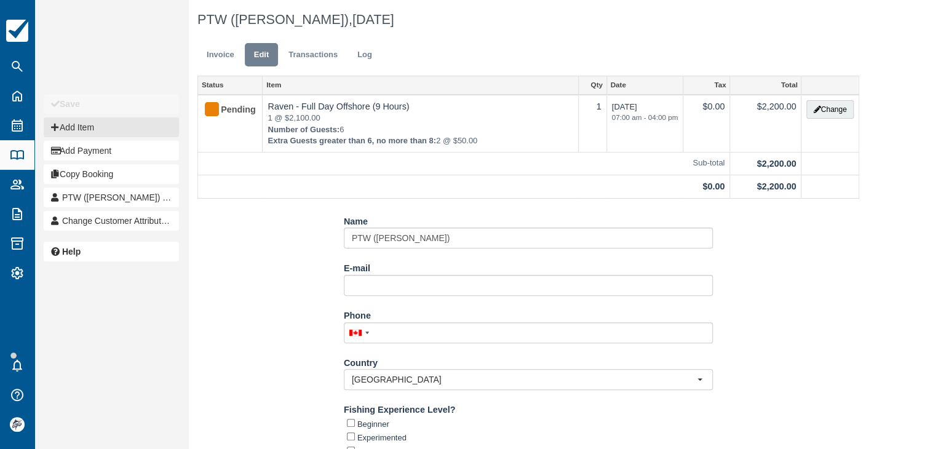
drag, startPoint x: 84, startPoint y: 123, endPoint x: 111, endPoint y: 120, distance: 27.2
click at [85, 124] on button "Add Item" at bounding box center [111, 127] width 135 height 20
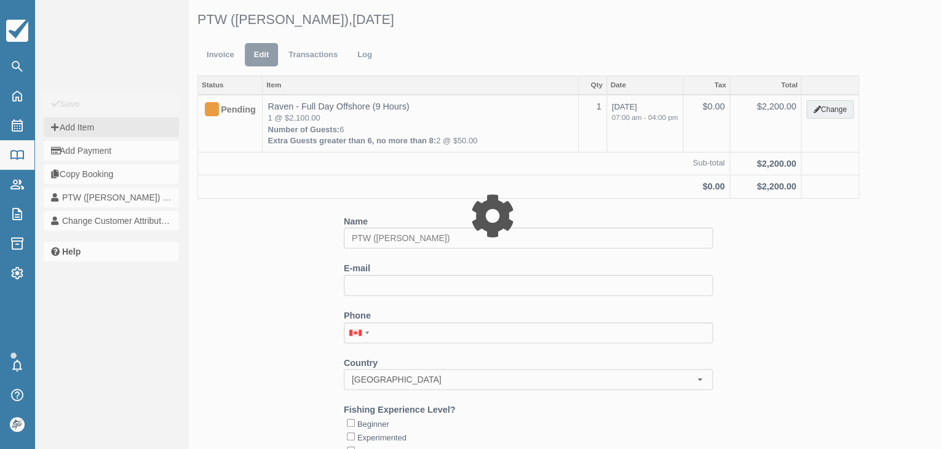
type input "0.00"
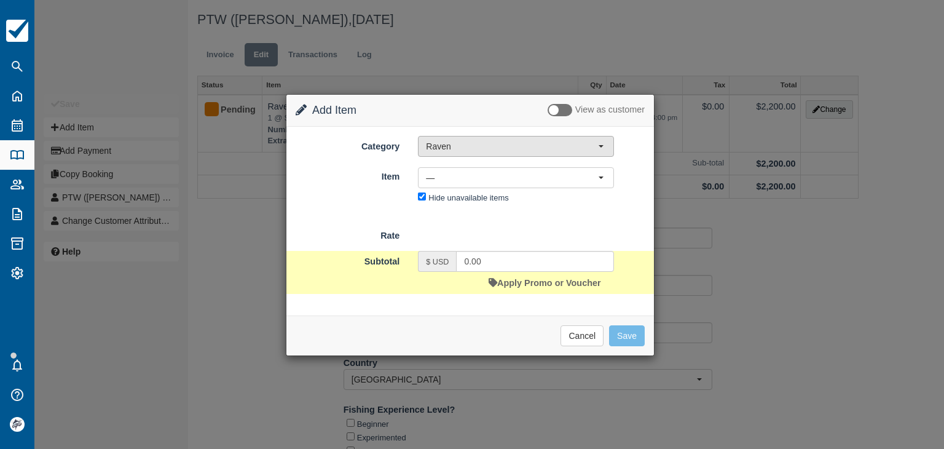
click at [442, 151] on span "Raven" at bounding box center [512, 146] width 172 height 12
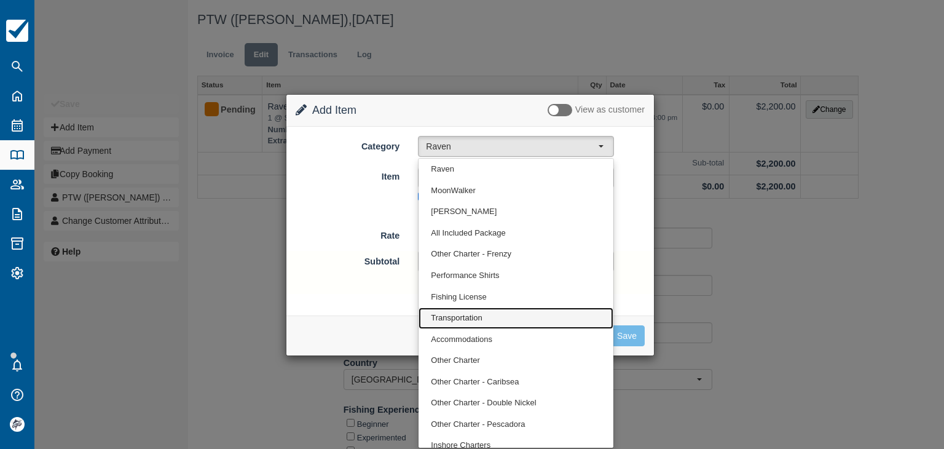
click at [458, 312] on span "Transportation" at bounding box center [456, 318] width 51 height 12
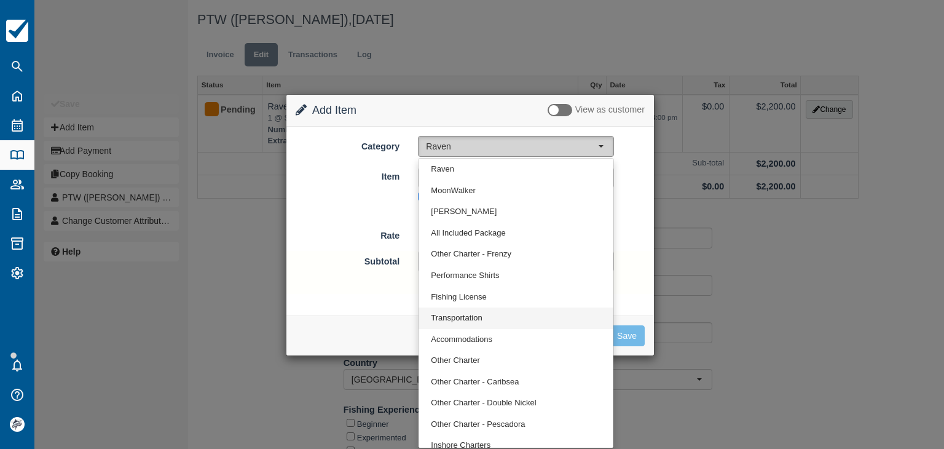
select select "10"
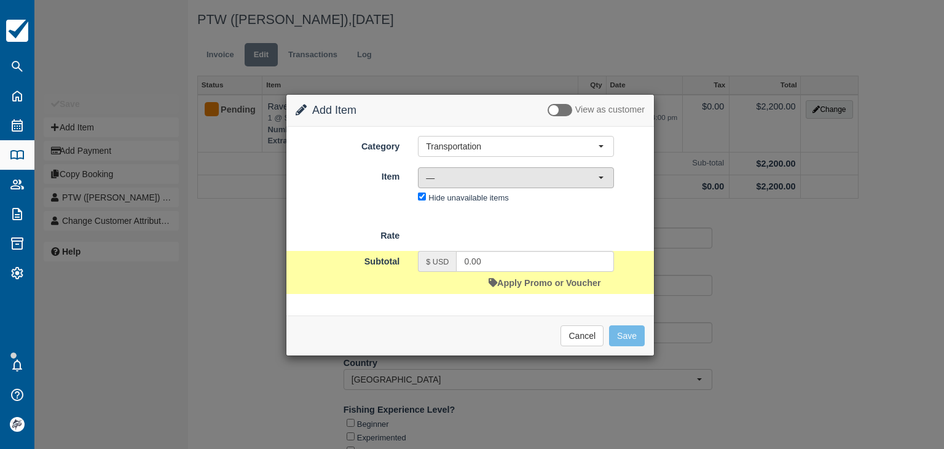
click at [441, 178] on span "—" at bounding box center [512, 178] width 172 height 12
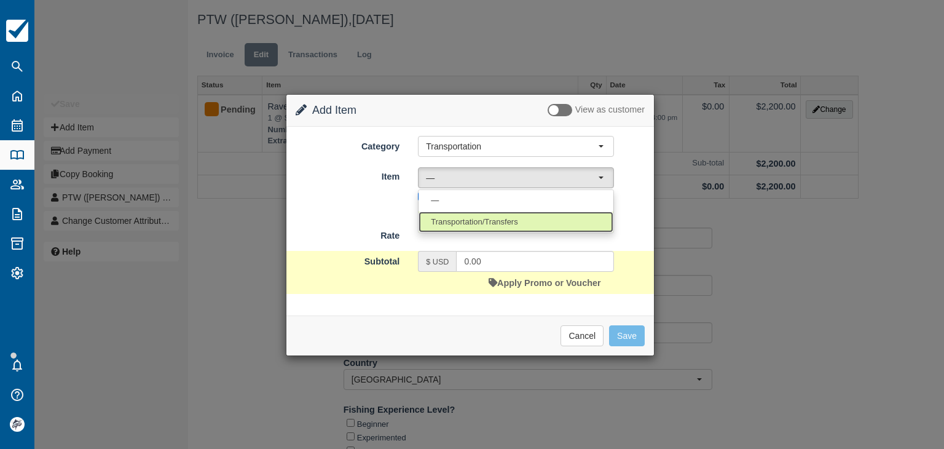
click at [464, 219] on span "Transportation/Transfers" at bounding box center [474, 222] width 87 height 12
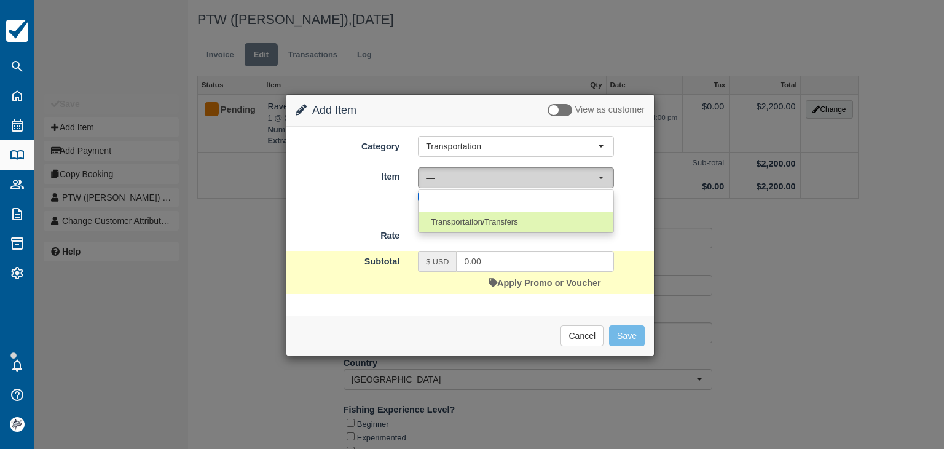
select select "17"
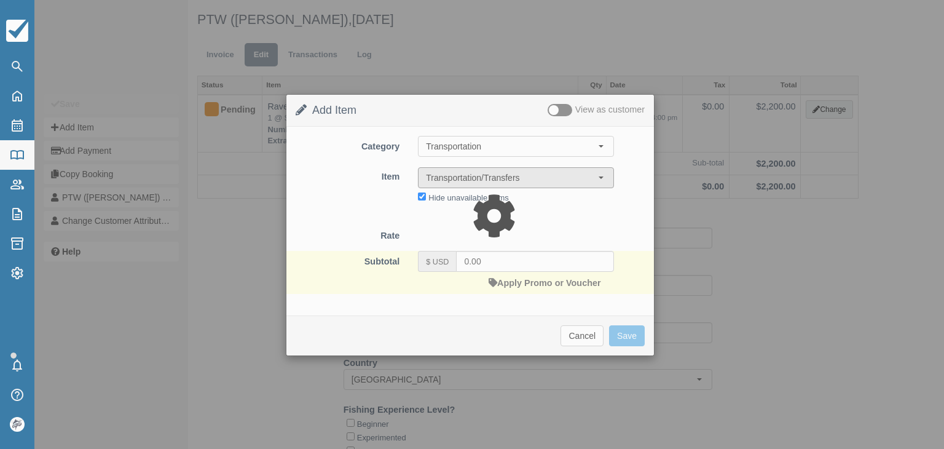
type input "45.00"
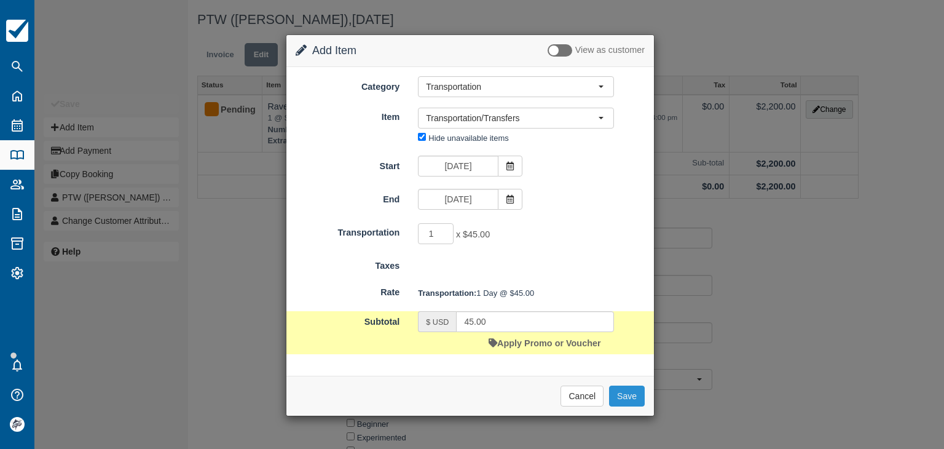
click at [630, 394] on button "Save" at bounding box center [627, 395] width 36 height 21
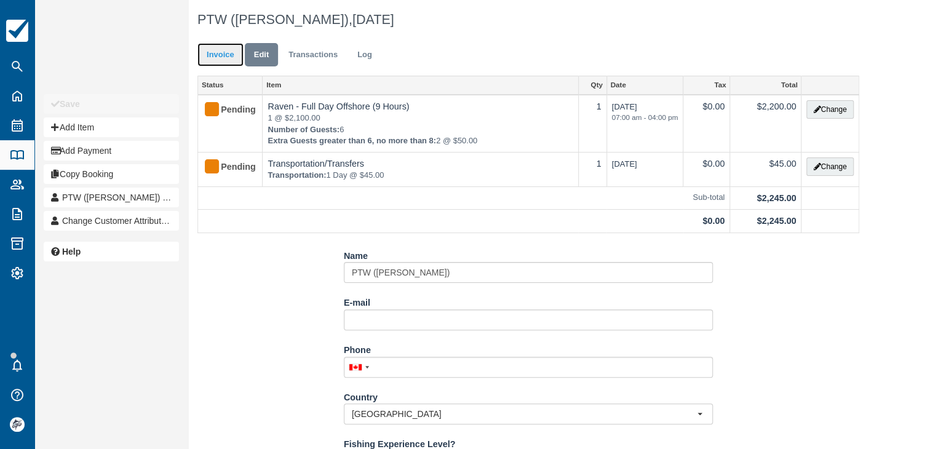
click at [219, 52] on link "Invoice" at bounding box center [220, 55] width 46 height 24
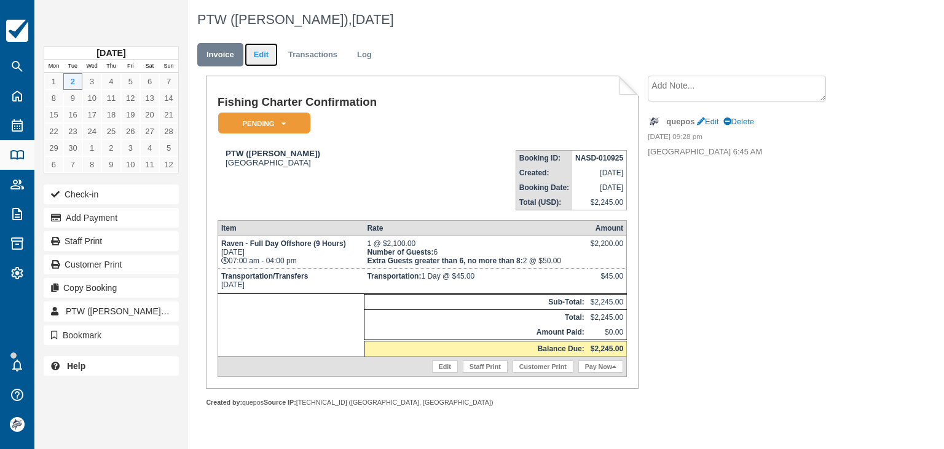
click at [259, 52] on link "Edit" at bounding box center [261, 55] width 33 height 24
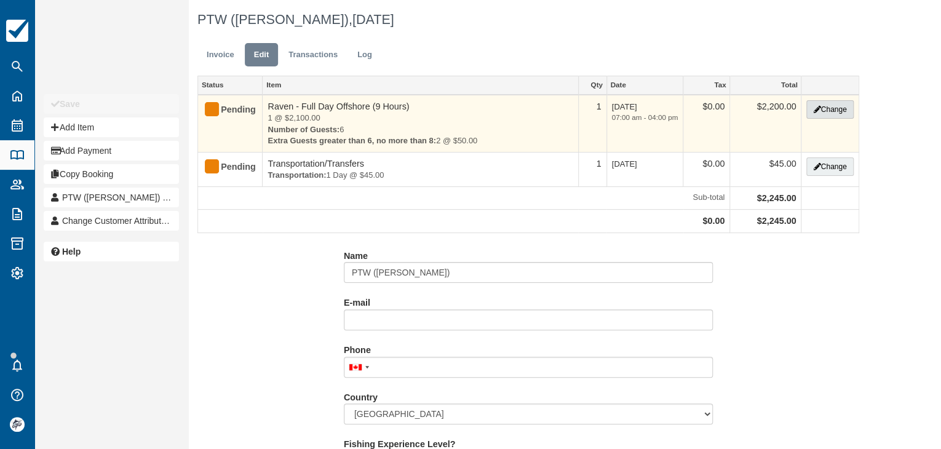
click at [816, 108] on icon "button" at bounding box center [816, 109] width 7 height 7
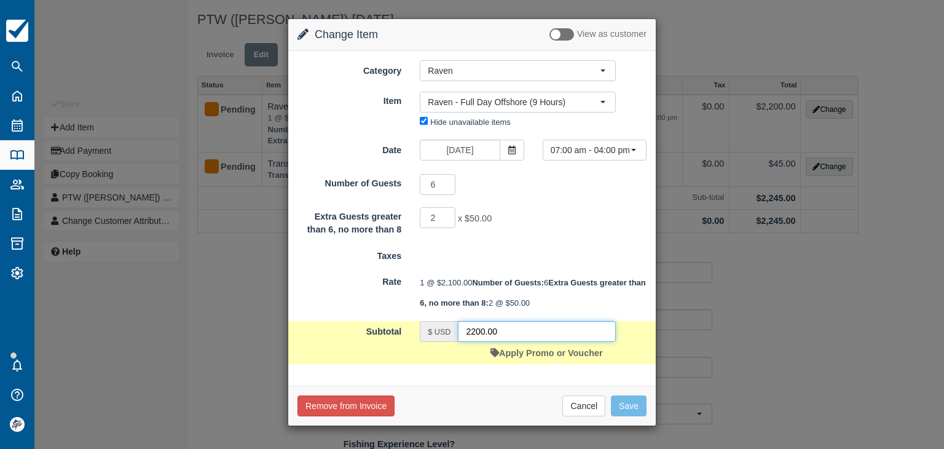
click at [511, 342] on input "2200.00" at bounding box center [537, 331] width 158 height 21
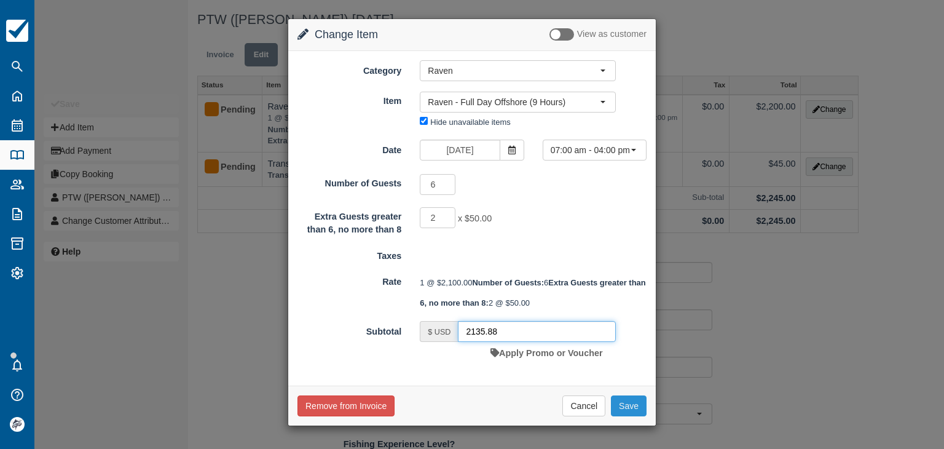
type input "2135.88"
click at [627, 416] on button "Save" at bounding box center [629, 405] width 36 height 21
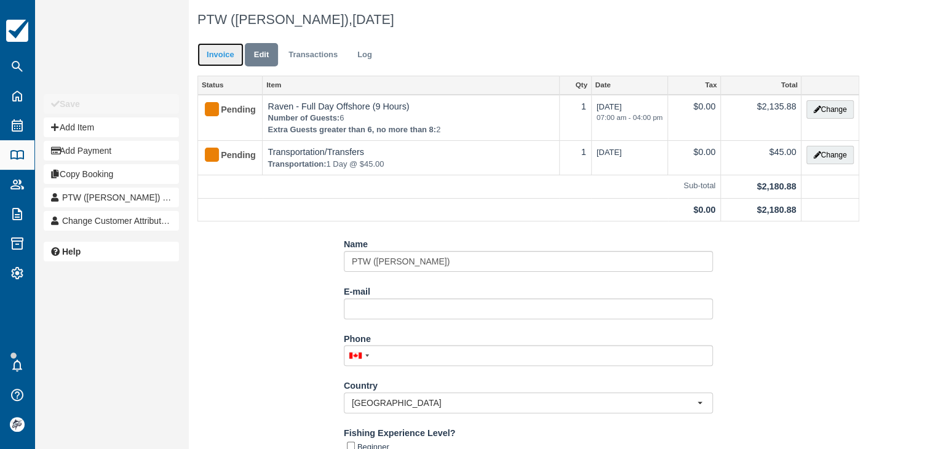
click at [219, 63] on link "Invoice" at bounding box center [220, 55] width 46 height 24
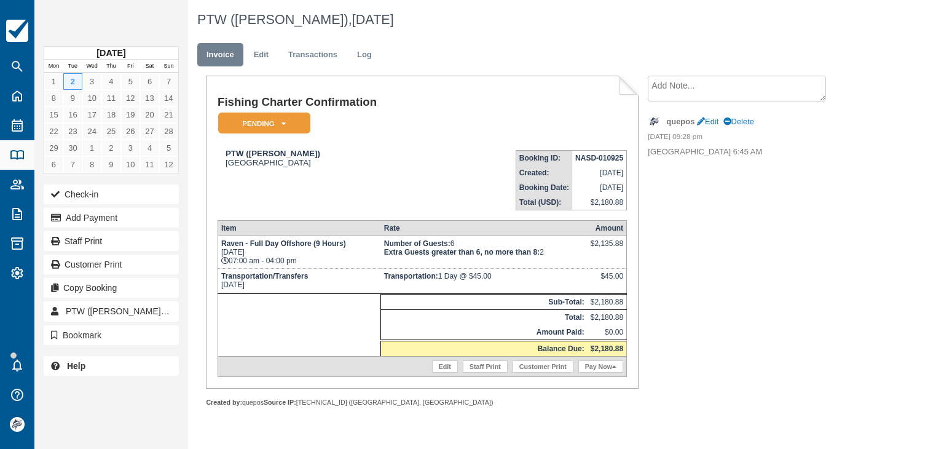
click at [584, 160] on strong "NASD-010925" at bounding box center [599, 158] width 48 height 9
copy tbody "NASD-010925"
click at [261, 56] on link "Edit" at bounding box center [261, 55] width 33 height 24
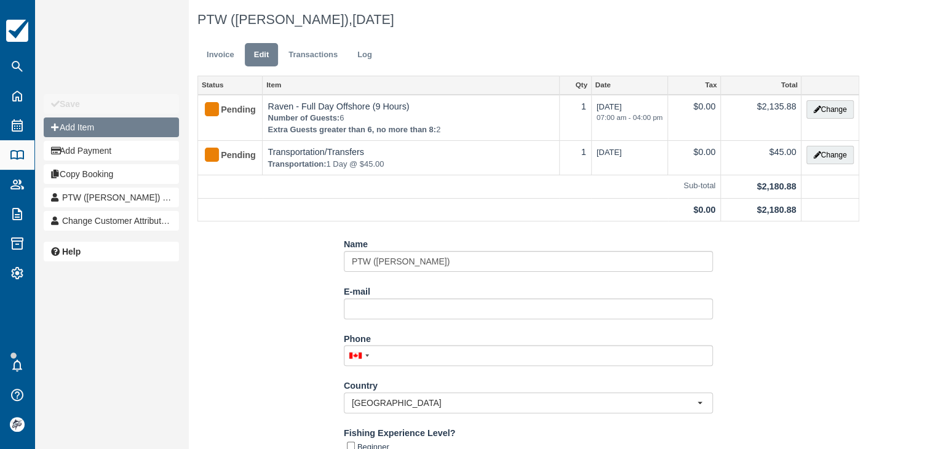
click at [108, 132] on button "Add Item" at bounding box center [111, 127] width 135 height 20
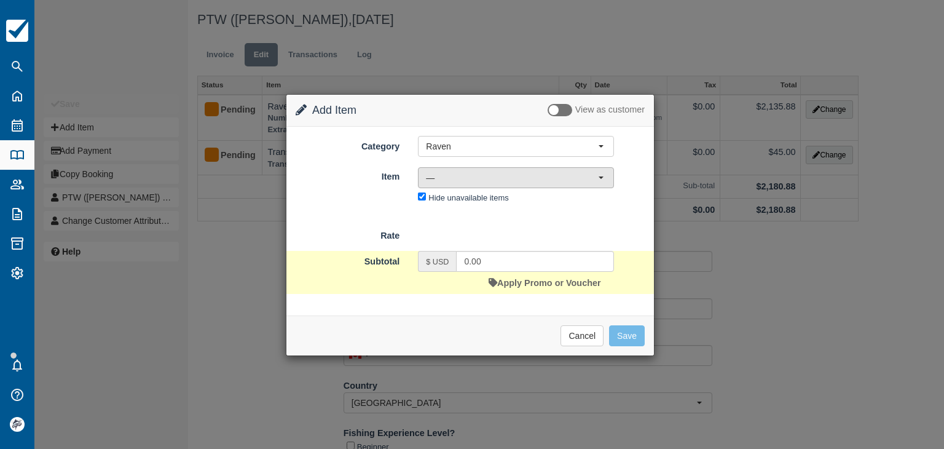
click at [439, 178] on span "—" at bounding box center [512, 178] width 172 height 12
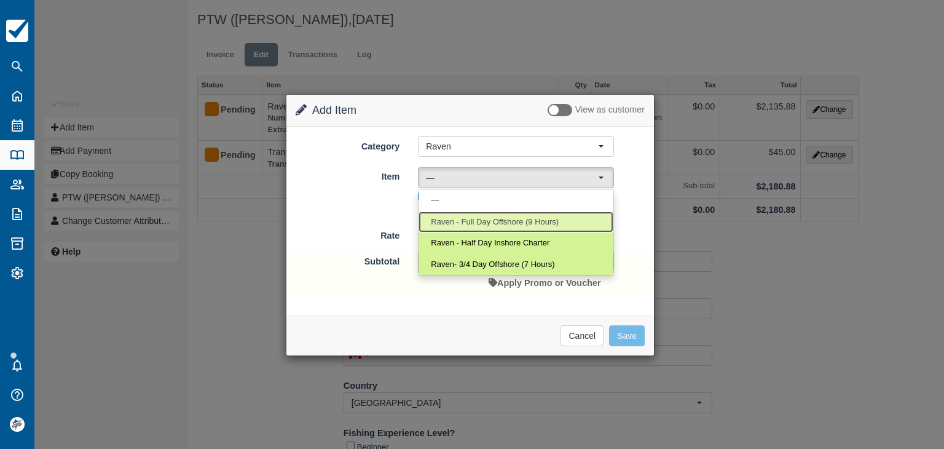
click at [457, 219] on span "Raven - Full Day Offshore (9 Hours)" at bounding box center [495, 222] width 128 height 12
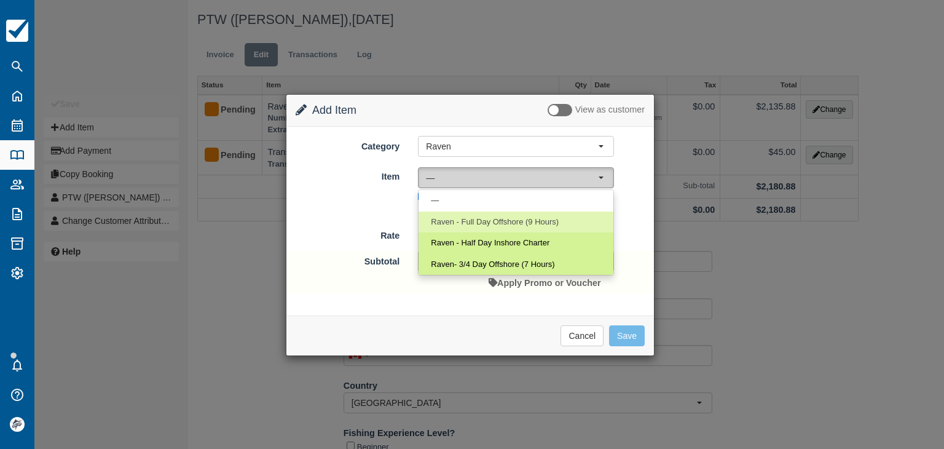
select select "2"
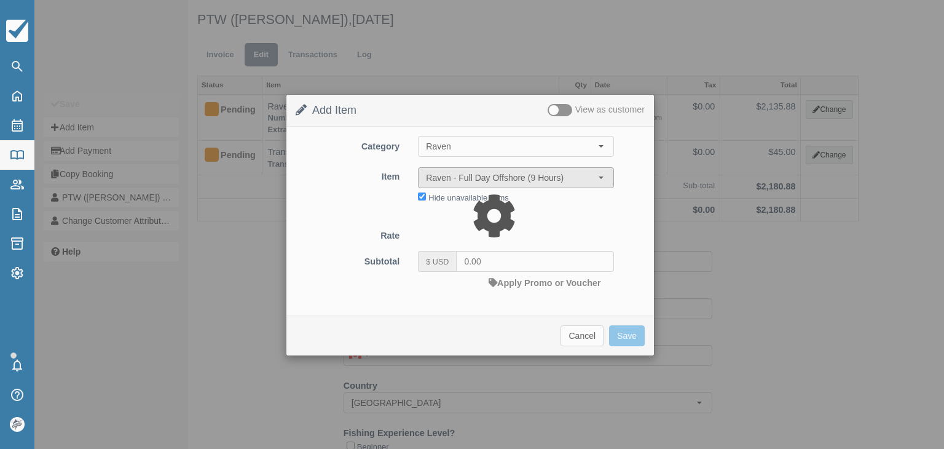
type input "2100.00"
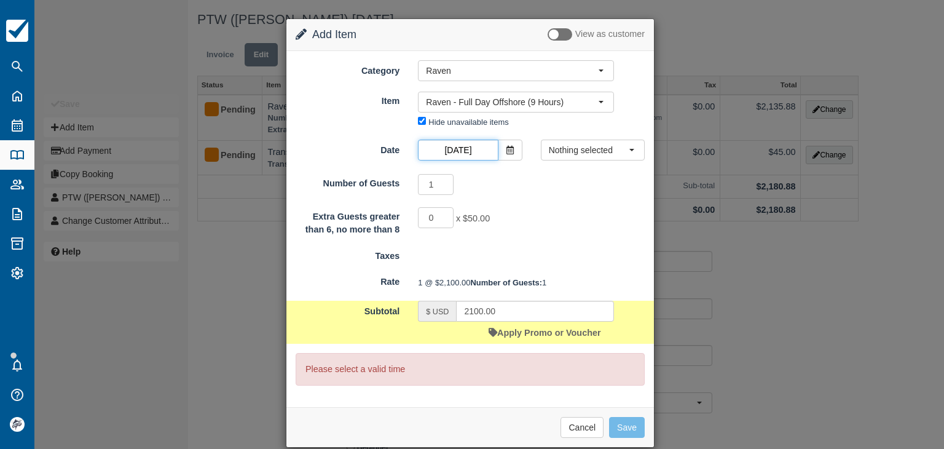
click at [476, 152] on input "Jun 02 2026" at bounding box center [458, 150] width 80 height 21
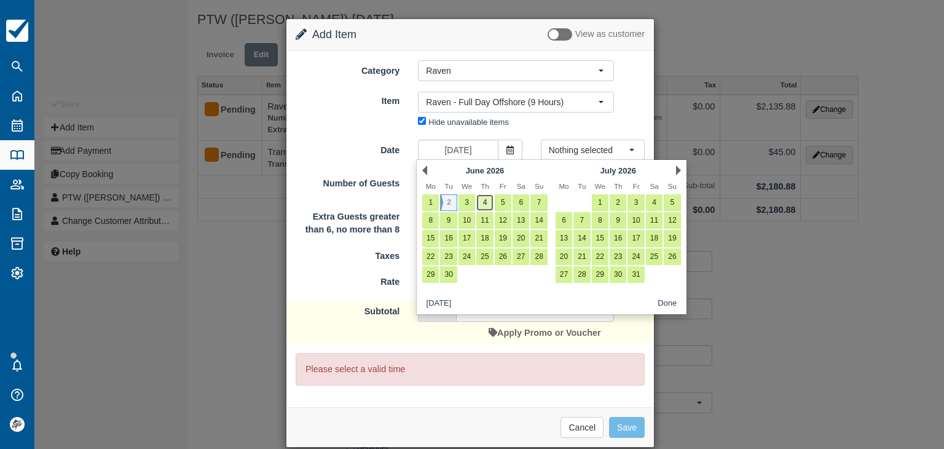
click at [484, 203] on link "4" at bounding box center [484, 202] width 17 height 17
type input "Jun 04 2026"
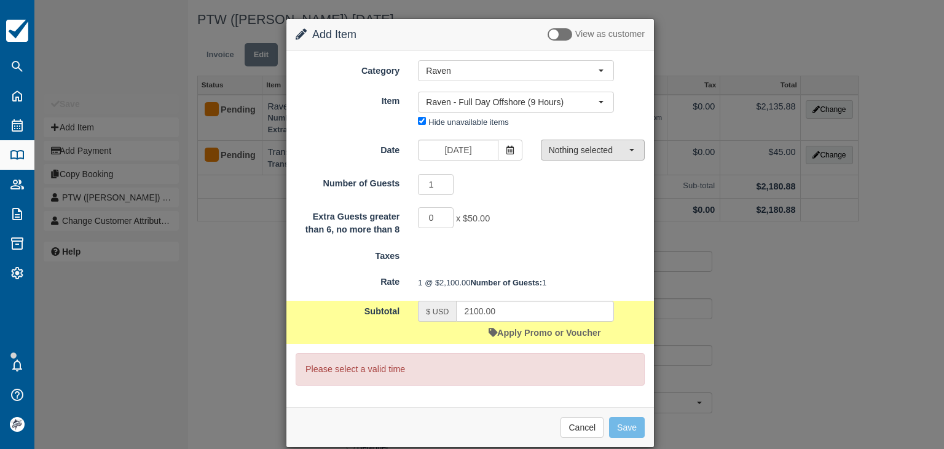
click at [557, 146] on span "Nothing selected" at bounding box center [589, 150] width 80 height 12
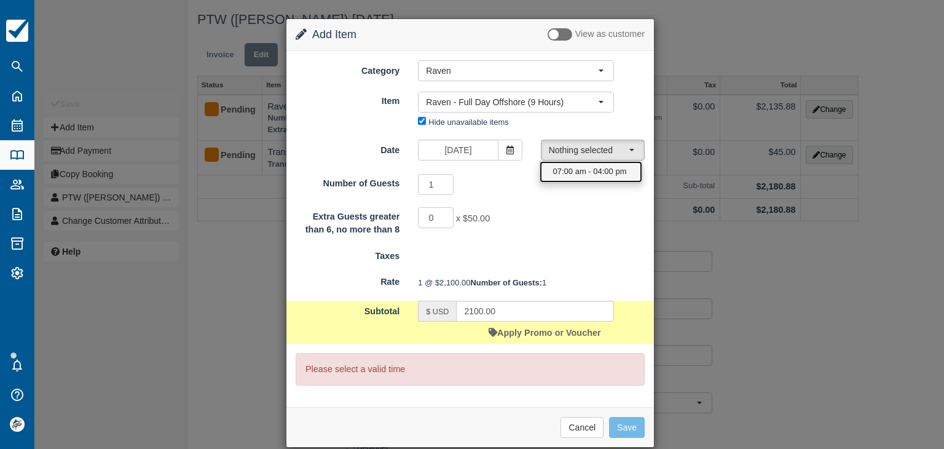
click at [566, 170] on span "07:00 am - 04:00 pm" at bounding box center [590, 172] width 74 height 12
select select "0"
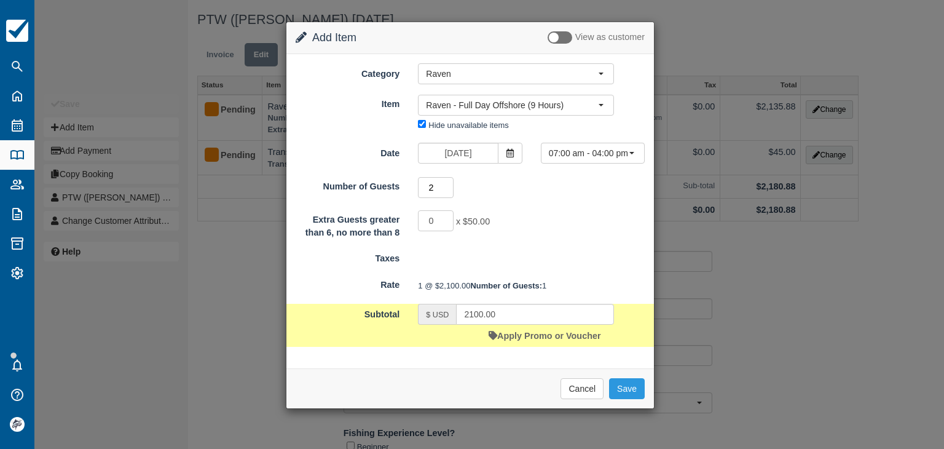
click at [448, 183] on input "2" at bounding box center [436, 187] width 36 height 21
click at [448, 183] on input "3" at bounding box center [436, 187] width 36 height 21
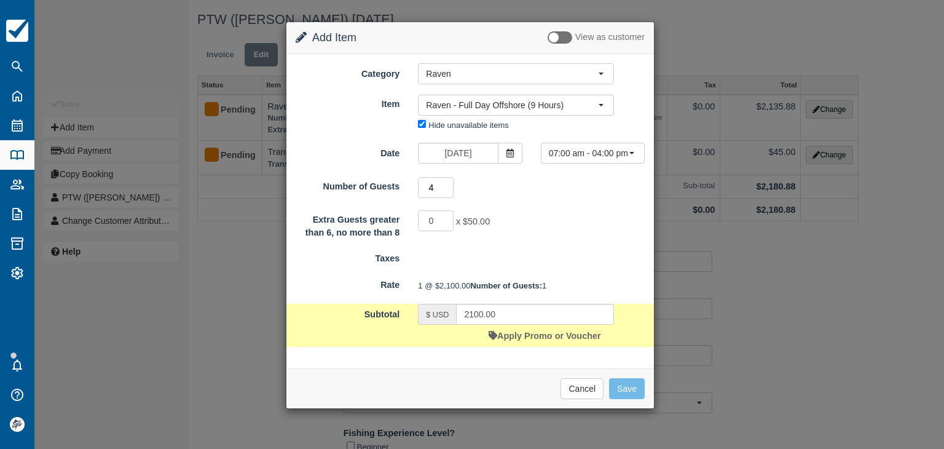
click at [448, 183] on input "4" at bounding box center [436, 187] width 36 height 21
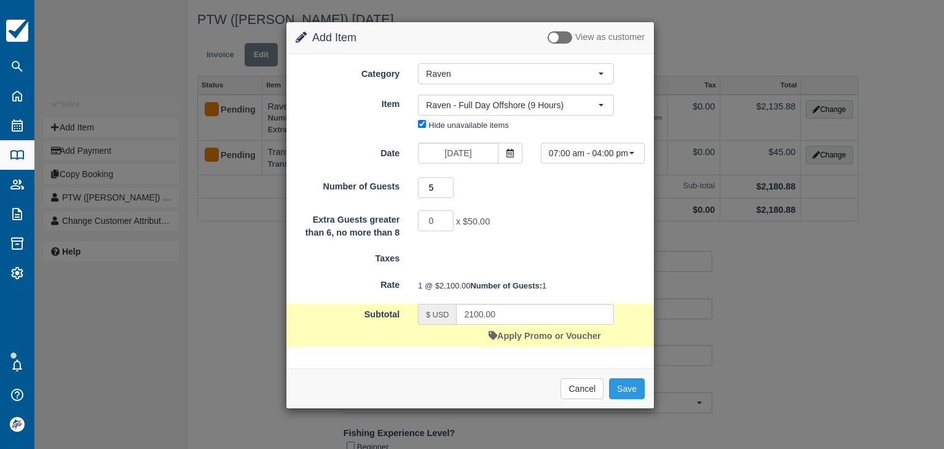
type input "6"
click at [448, 183] on input "6" at bounding box center [436, 187] width 36 height 21
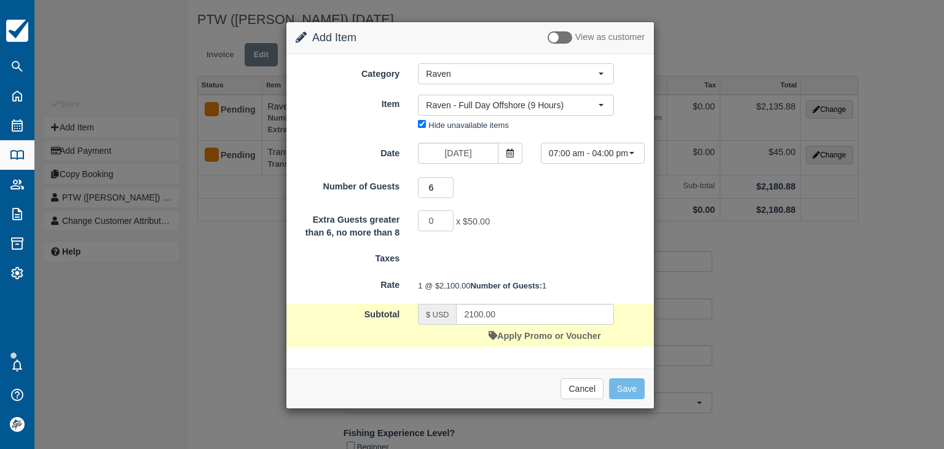
click at [448, 183] on input "6" at bounding box center [436, 187] width 36 height 21
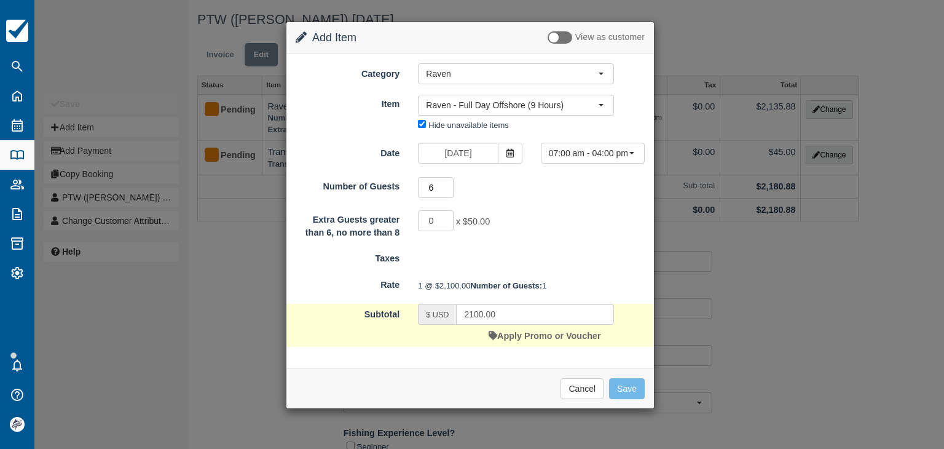
click at [448, 184] on input "6" at bounding box center [436, 187] width 36 height 21
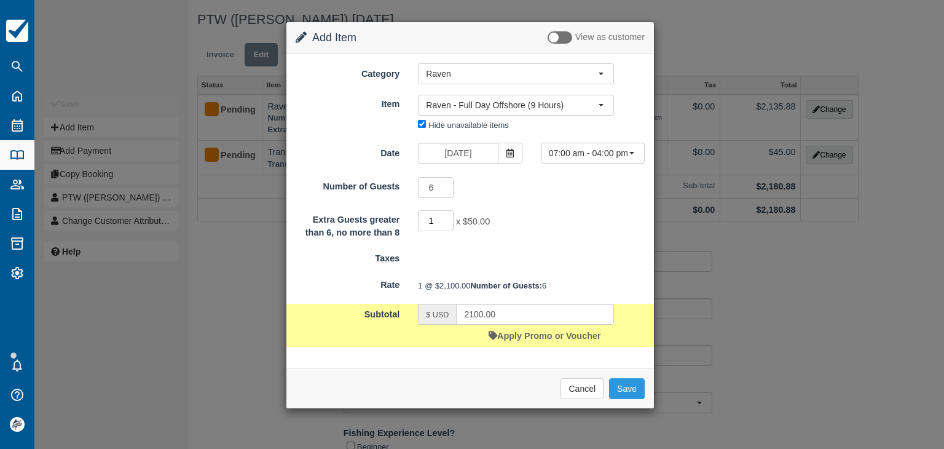
click at [448, 215] on input "1" at bounding box center [436, 220] width 36 height 21
type input "2"
click at [448, 215] on input "2" at bounding box center [436, 220] width 36 height 21
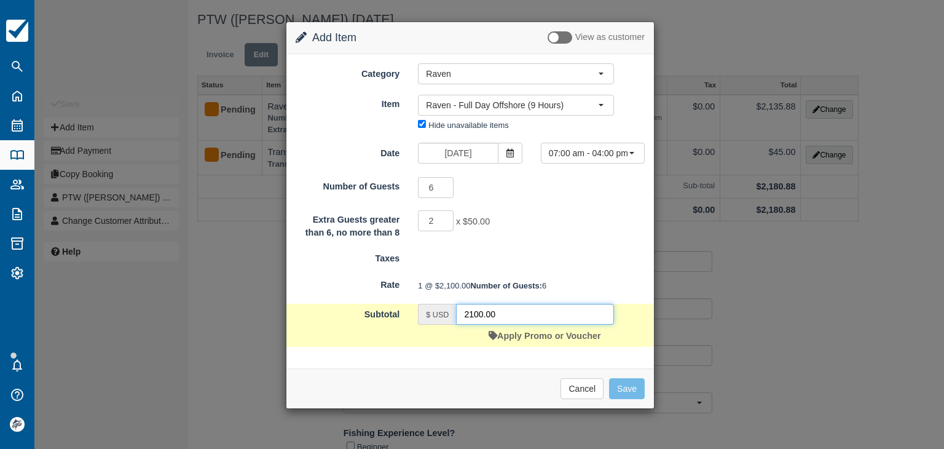
click at [519, 325] on input "2100.00" at bounding box center [535, 314] width 158 height 21
click at [519, 337] on form "Category Raven Raven MoonWalker Isabella All Included Package Other Charter - F…" at bounding box center [470, 204] width 349 height 283
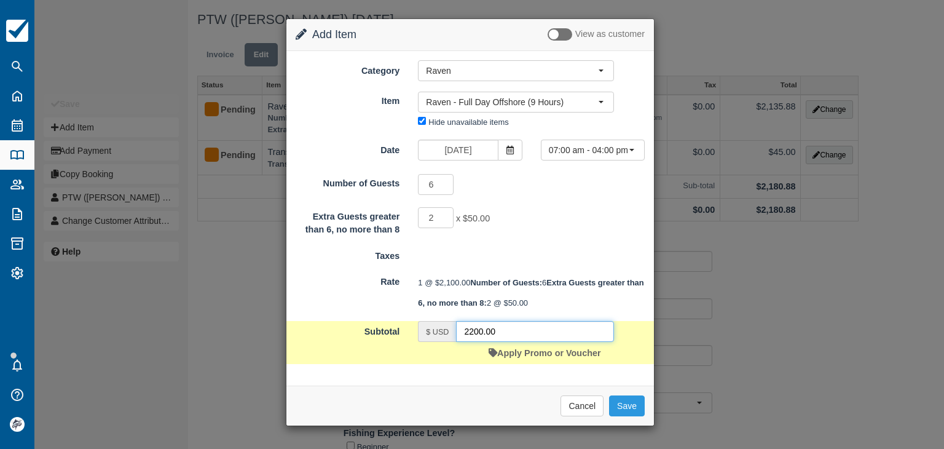
click at [505, 342] on input "2200.00" at bounding box center [535, 331] width 158 height 21
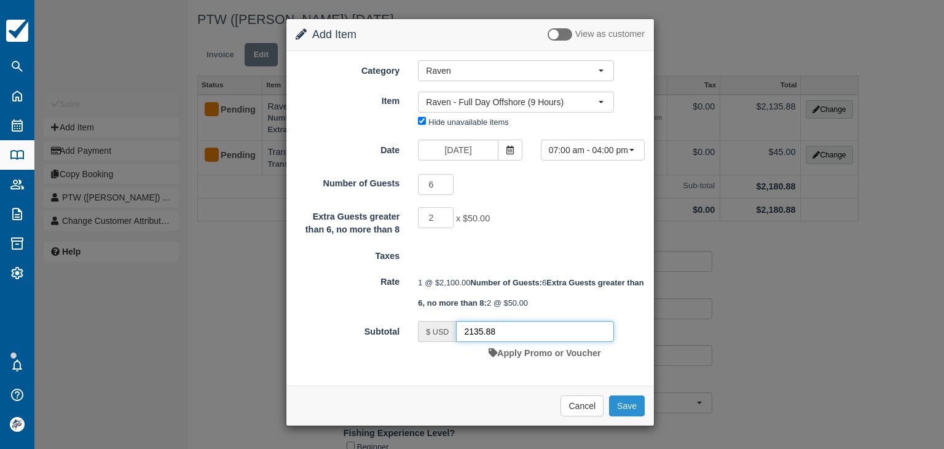
type input "2135.88"
click at [626, 416] on button "Save" at bounding box center [627, 405] width 36 height 21
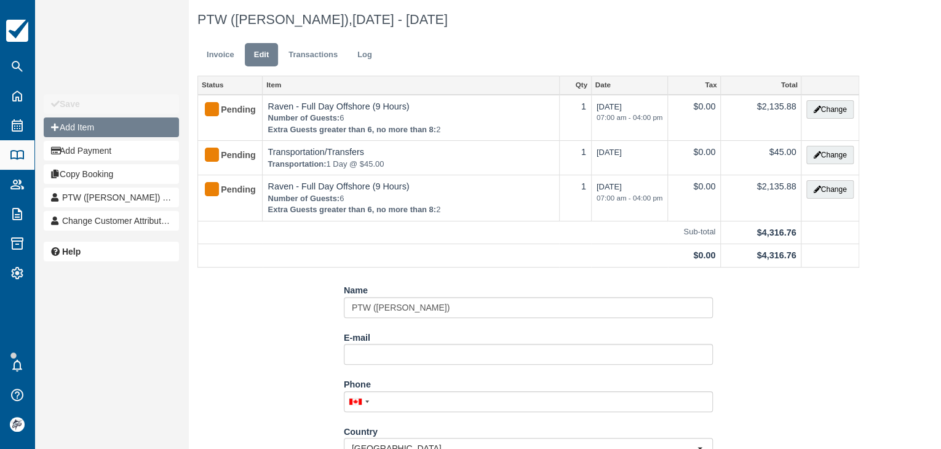
click at [79, 124] on button "Add Item" at bounding box center [111, 127] width 135 height 20
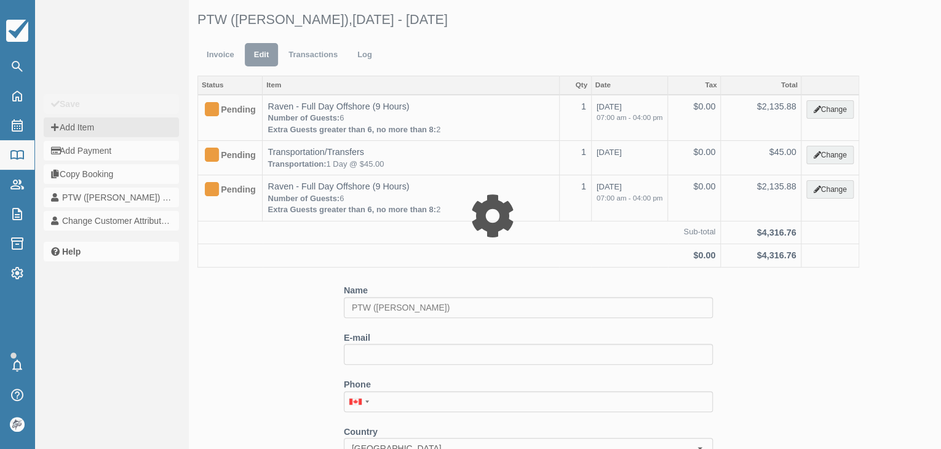
type input "0.00"
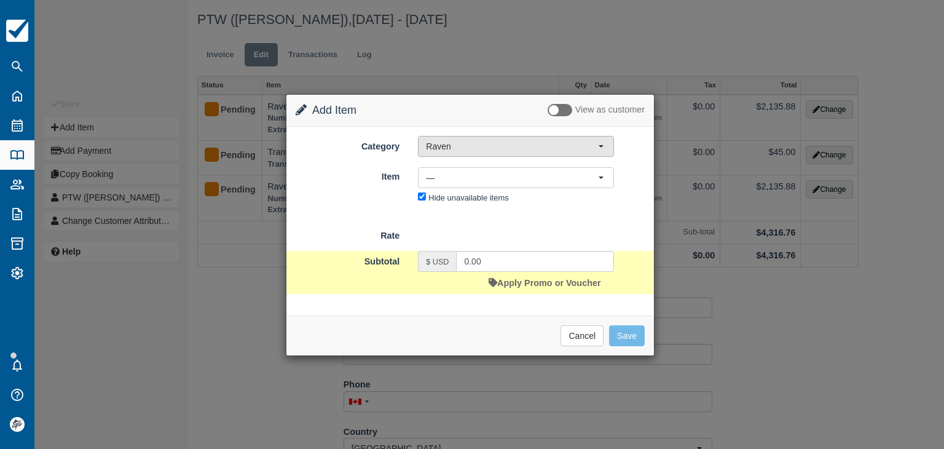
click at [452, 138] on button "Raven" at bounding box center [516, 146] width 196 height 21
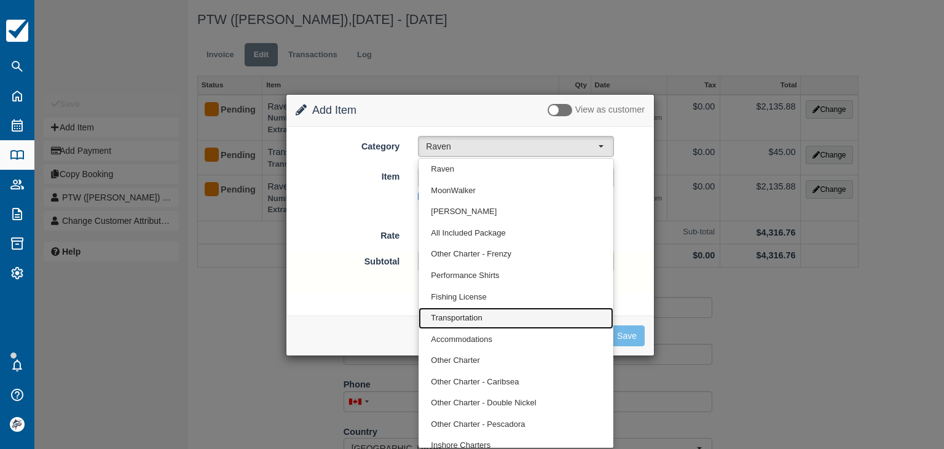
click at [455, 322] on span "Transportation" at bounding box center [456, 318] width 51 height 12
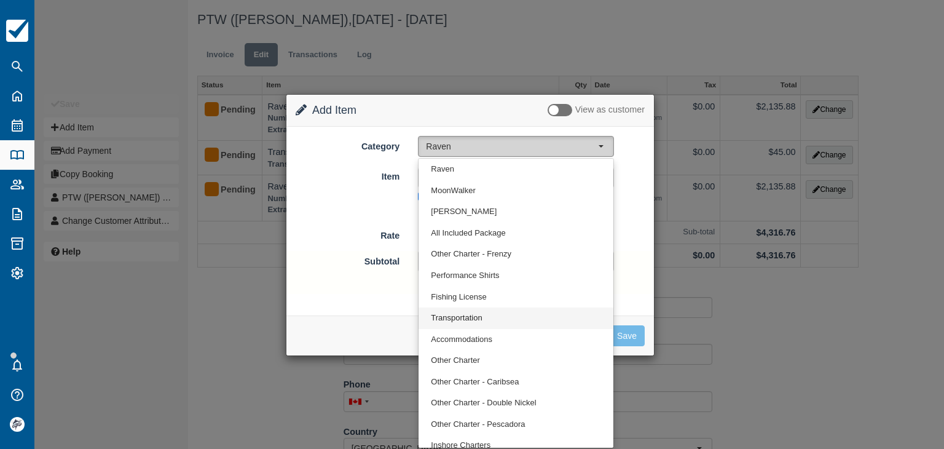
select select "10"
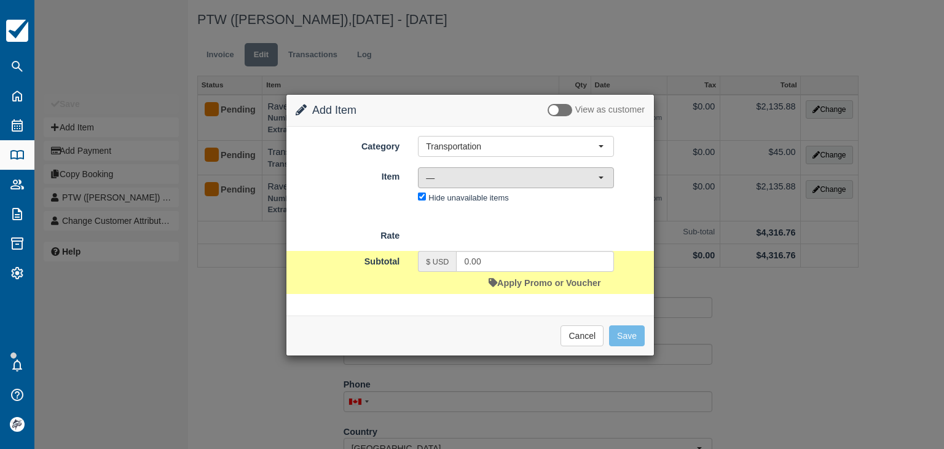
click at [447, 173] on span "—" at bounding box center [512, 178] width 172 height 12
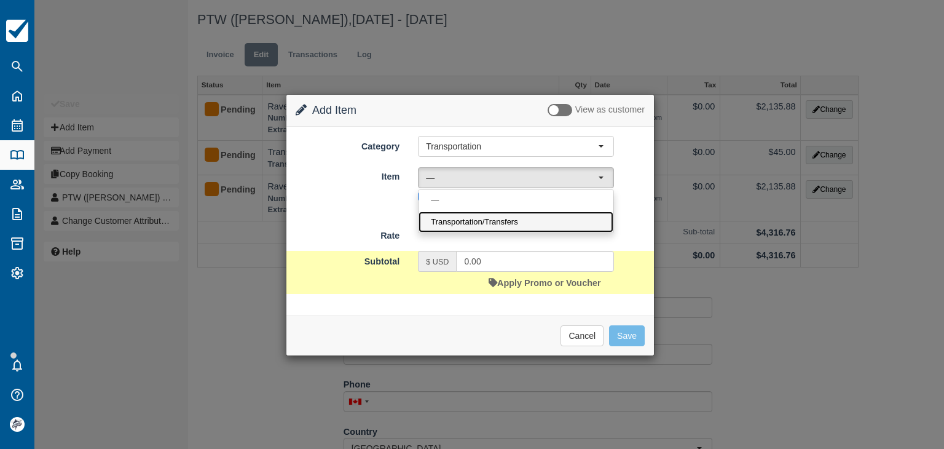
click at [462, 219] on span "Transportation/Transfers" at bounding box center [474, 222] width 87 height 12
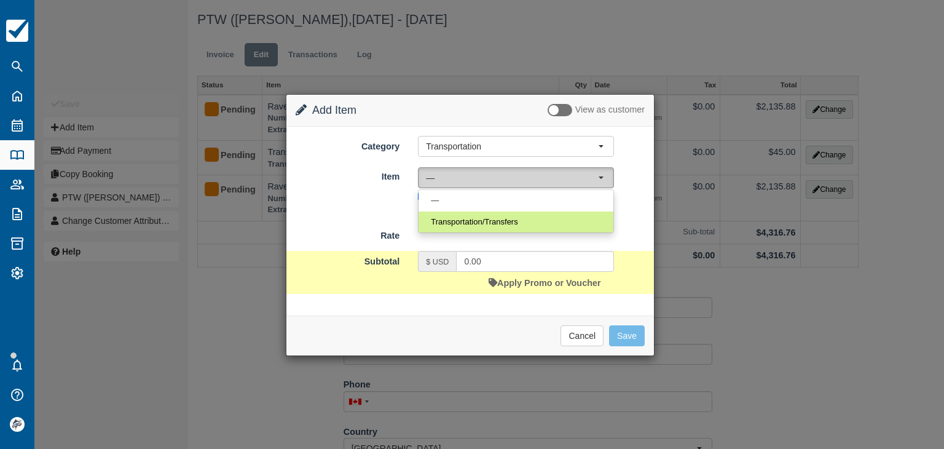
select select "17"
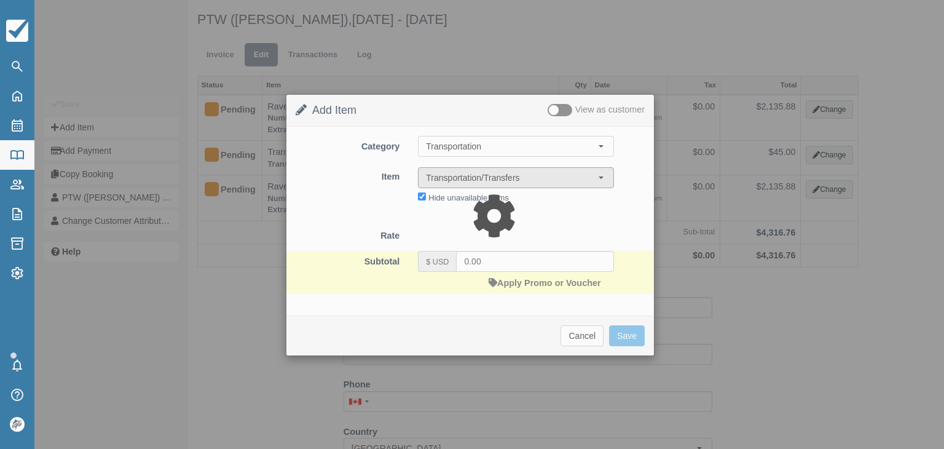
type input "45.00"
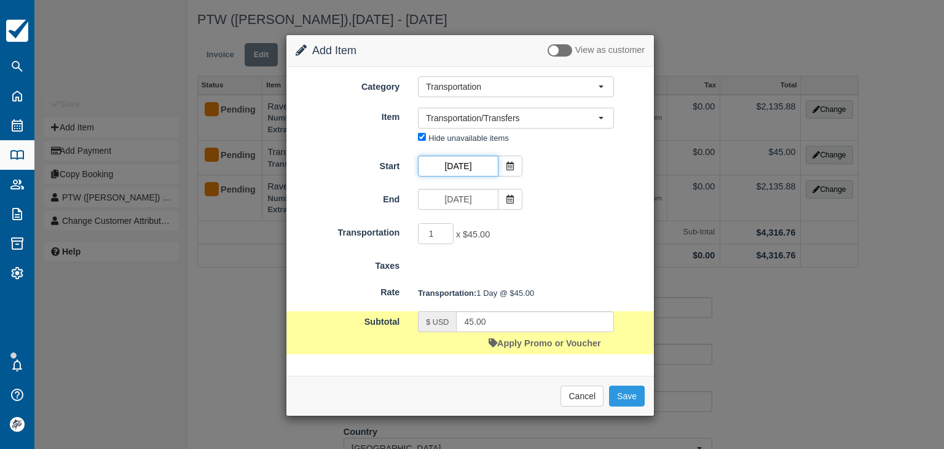
click at [461, 164] on input "[DATE]" at bounding box center [458, 166] width 80 height 21
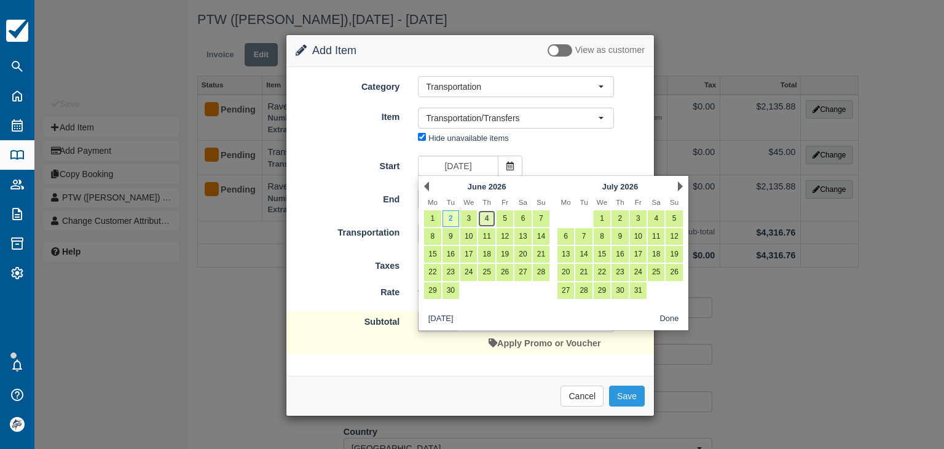
click at [487, 220] on link "4" at bounding box center [486, 218] width 17 height 17
type input "Jun 04 2026"
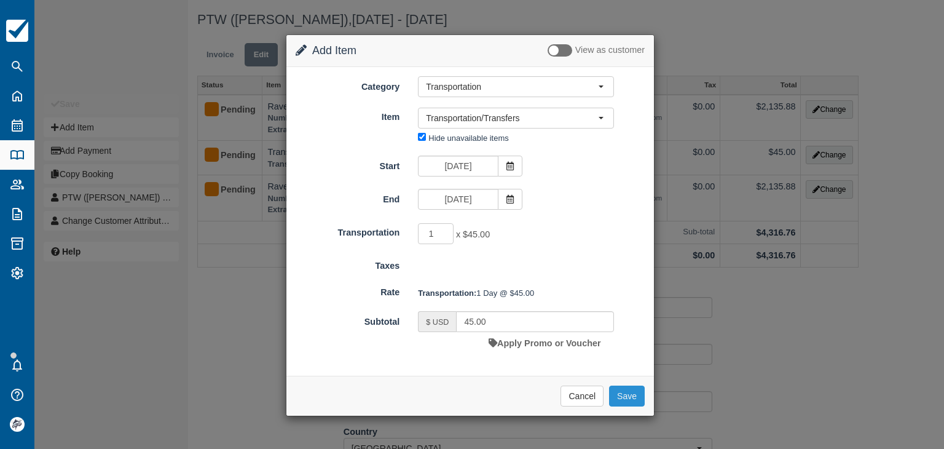
click at [630, 397] on button "Save" at bounding box center [627, 395] width 36 height 21
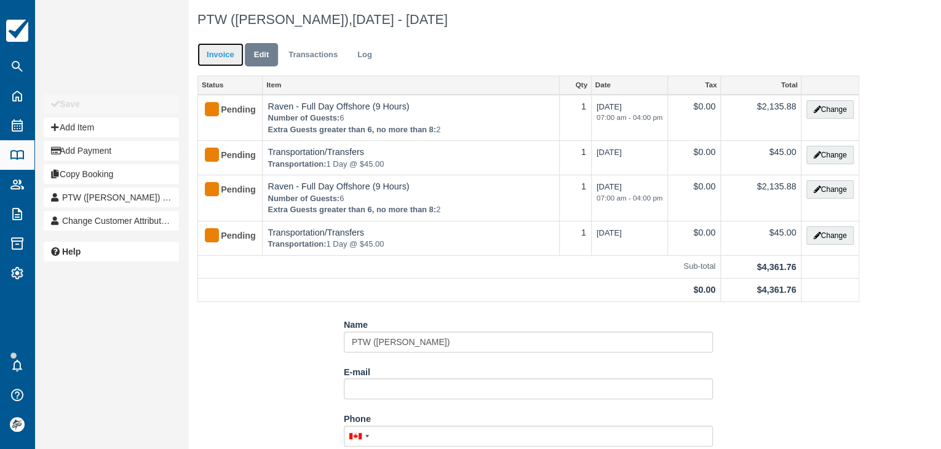
click at [224, 55] on link "Invoice" at bounding box center [220, 55] width 46 height 24
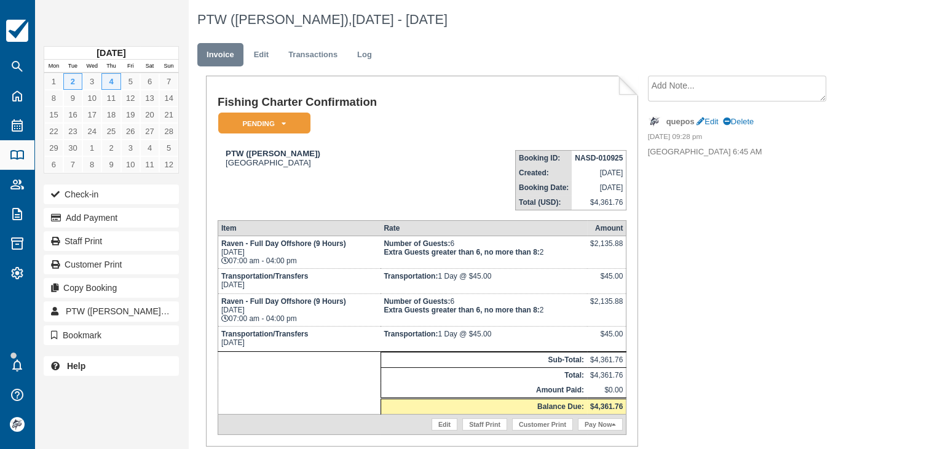
click at [583, 159] on strong "NASD-010925" at bounding box center [599, 158] width 48 height 9
copy tbody "NASD-010925"
click at [264, 52] on link "Edit" at bounding box center [261, 55] width 33 height 24
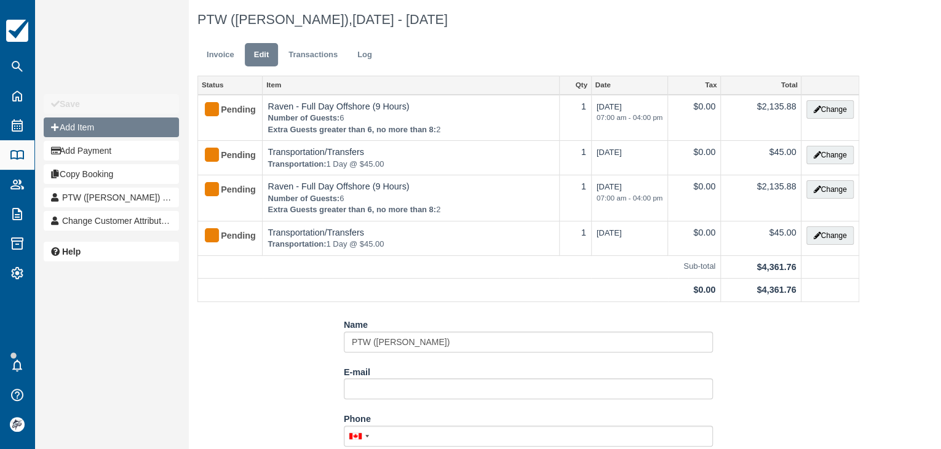
click at [87, 124] on button "Add Item" at bounding box center [111, 127] width 135 height 20
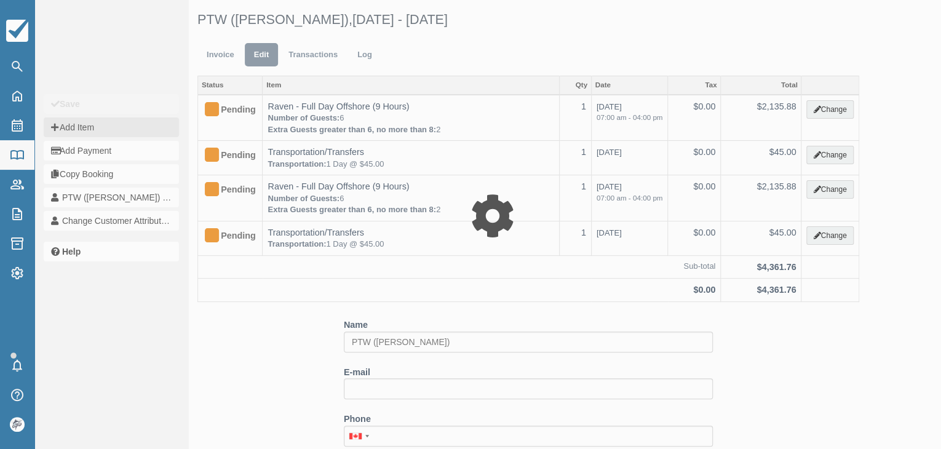
type input "0.00"
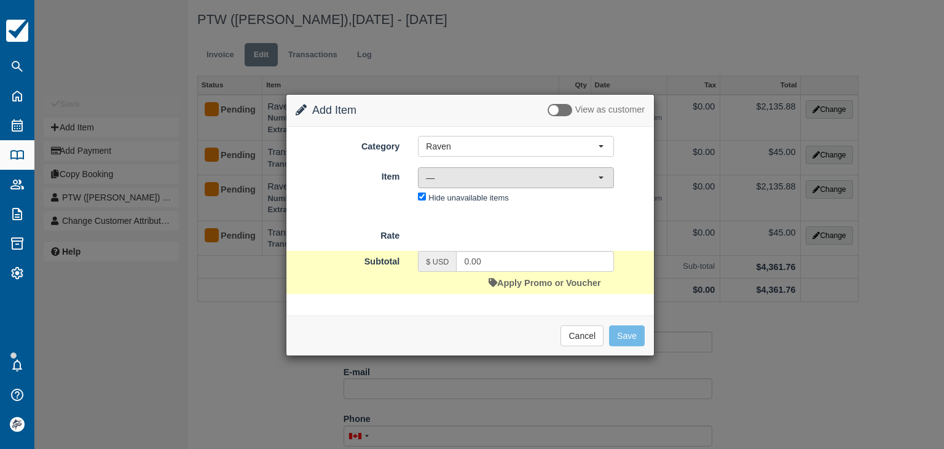
drag, startPoint x: 445, startPoint y: 175, endPoint x: 457, endPoint y: 192, distance: 20.8
click at [445, 176] on span "—" at bounding box center [512, 178] width 172 height 12
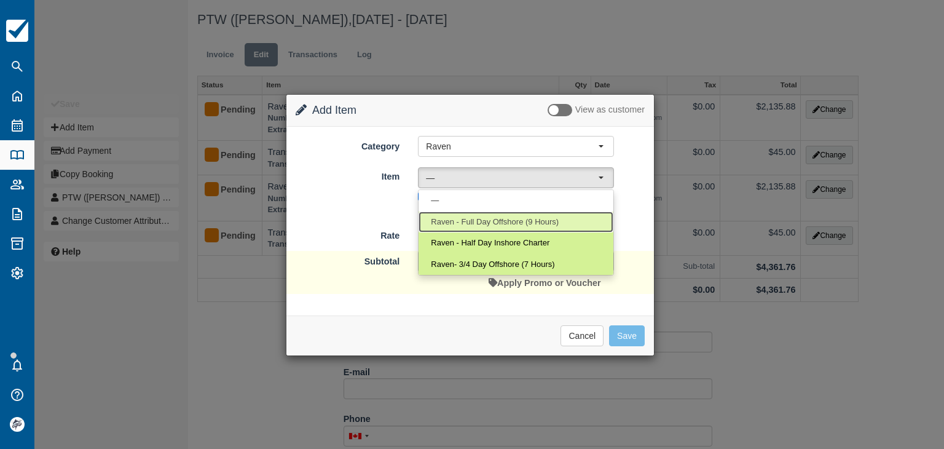
click at [465, 224] on span "Raven - Full Day Offshore (9 Hours)" at bounding box center [495, 222] width 128 height 12
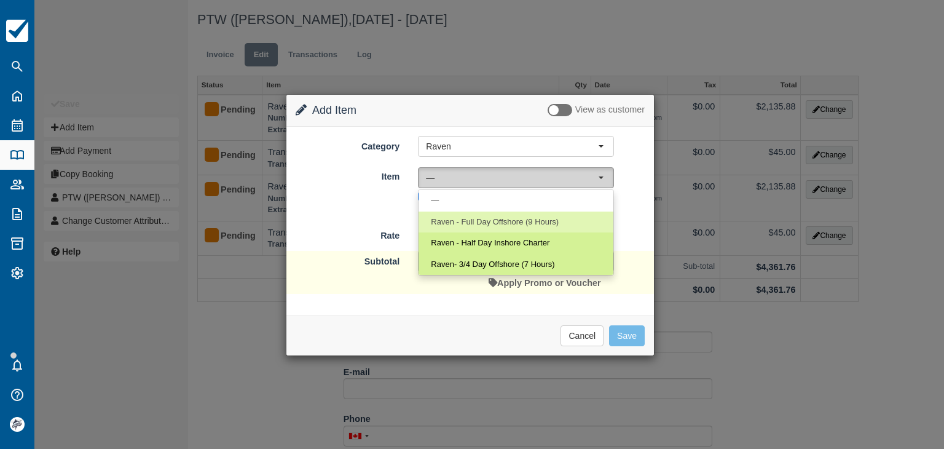
select select "2"
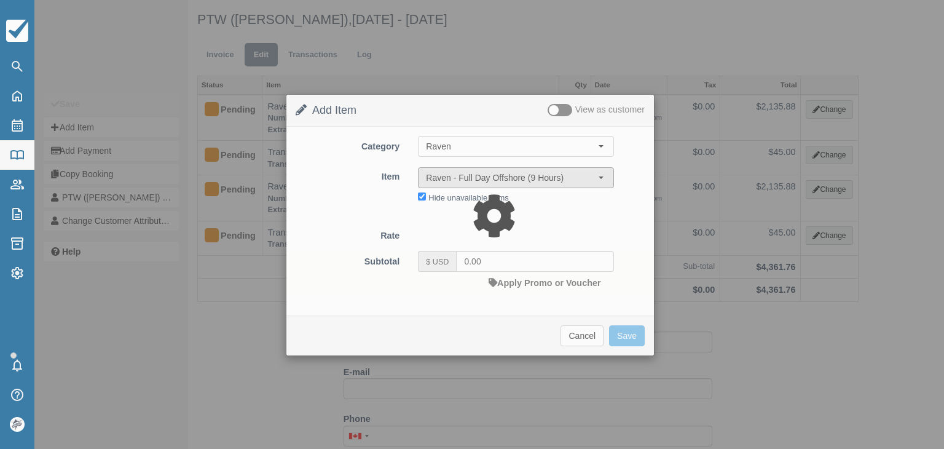
type input "2100.00"
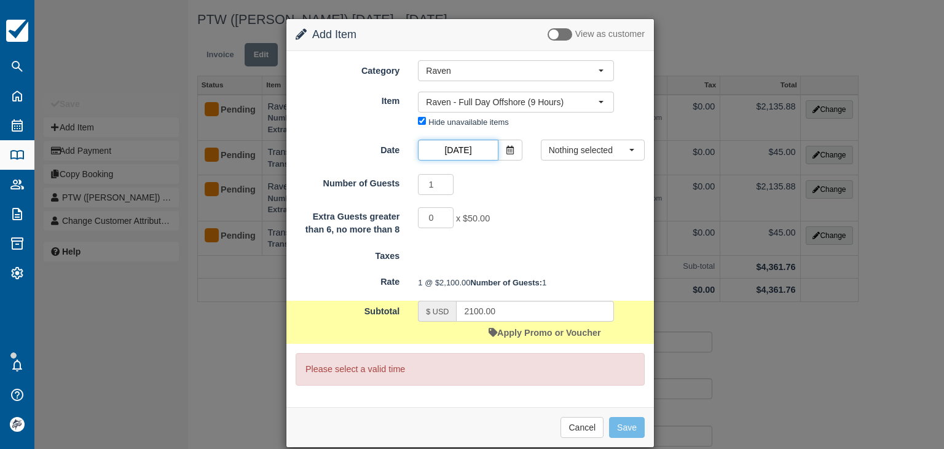
click at [481, 147] on input "[DATE]" at bounding box center [458, 150] width 80 height 21
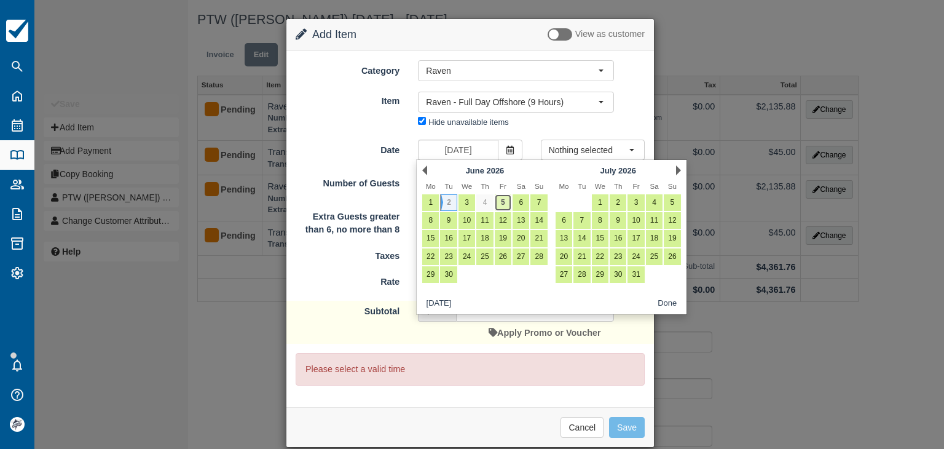
click at [502, 200] on link "5" at bounding box center [503, 202] width 17 height 17
type input "[DATE]"
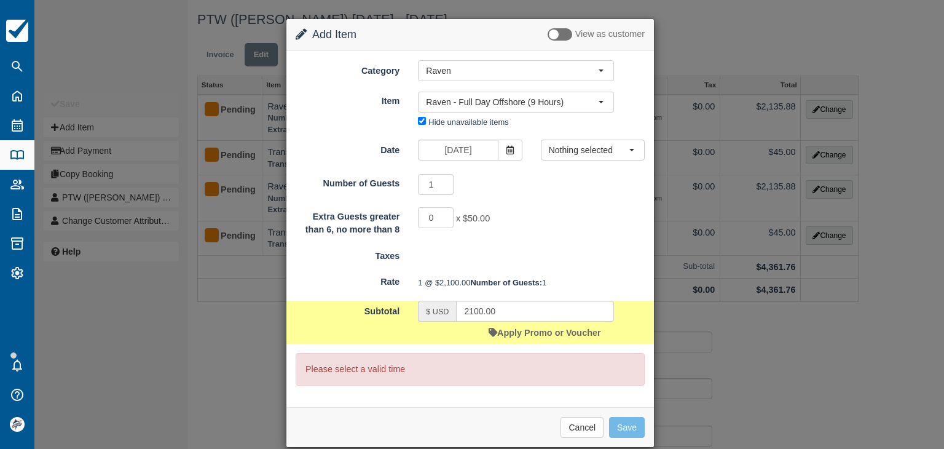
click at [563, 145] on span "Nothing selected" at bounding box center [589, 150] width 80 height 12
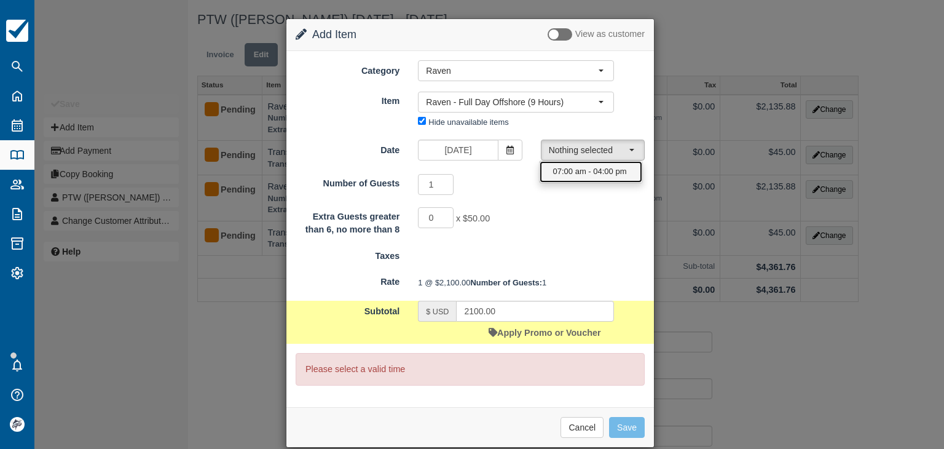
drag, startPoint x: 570, startPoint y: 166, endPoint x: 535, endPoint y: 179, distance: 37.9
click at [570, 167] on span "07:00 am - 04:00 pm" at bounding box center [590, 172] width 74 height 12
select select "0"
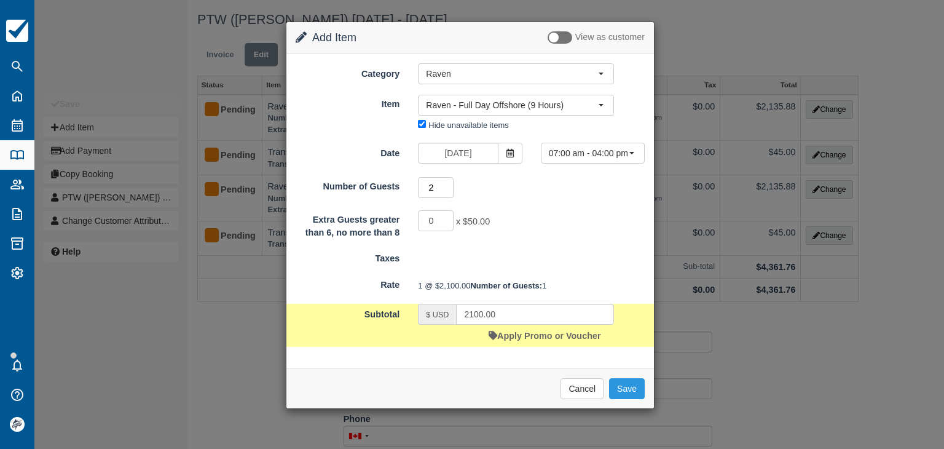
click at [448, 184] on input "2" at bounding box center [436, 187] width 36 height 21
click at [448, 184] on input "3" at bounding box center [436, 187] width 36 height 21
click at [448, 184] on input "4" at bounding box center [436, 187] width 36 height 21
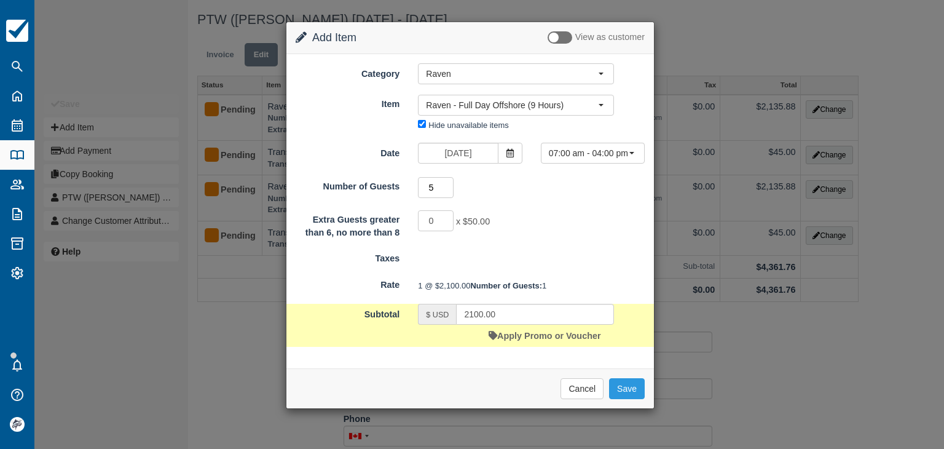
click at [448, 184] on input "5" at bounding box center [436, 187] width 36 height 21
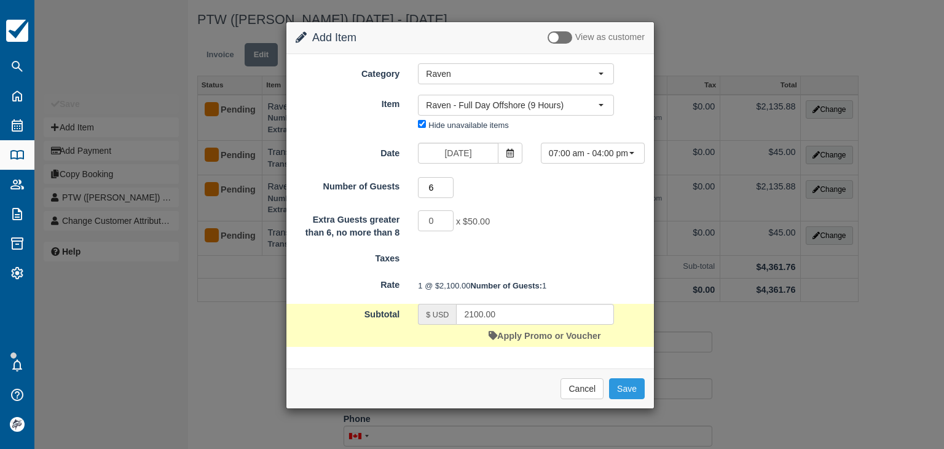
type input "6"
click at [448, 184] on input "6" at bounding box center [436, 187] width 36 height 21
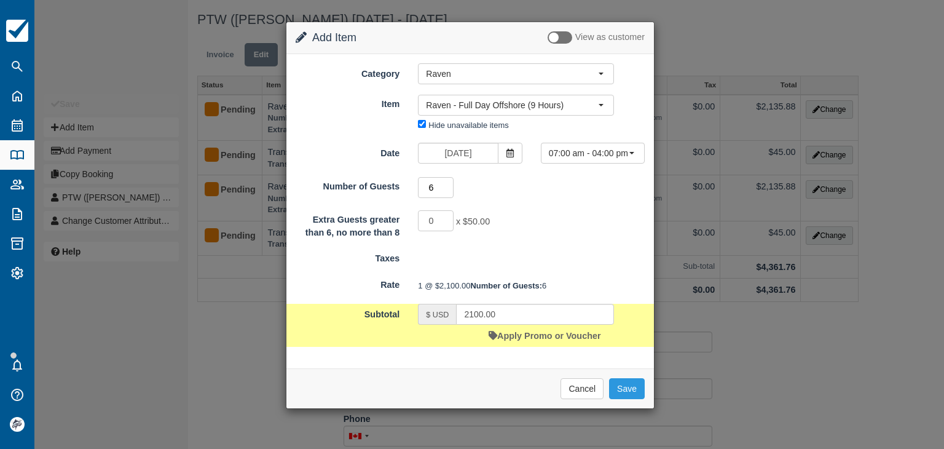
drag, startPoint x: 448, startPoint y: 195, endPoint x: 449, endPoint y: 185, distance: 9.9
click at [450, 185] on input "6" at bounding box center [436, 187] width 36 height 21
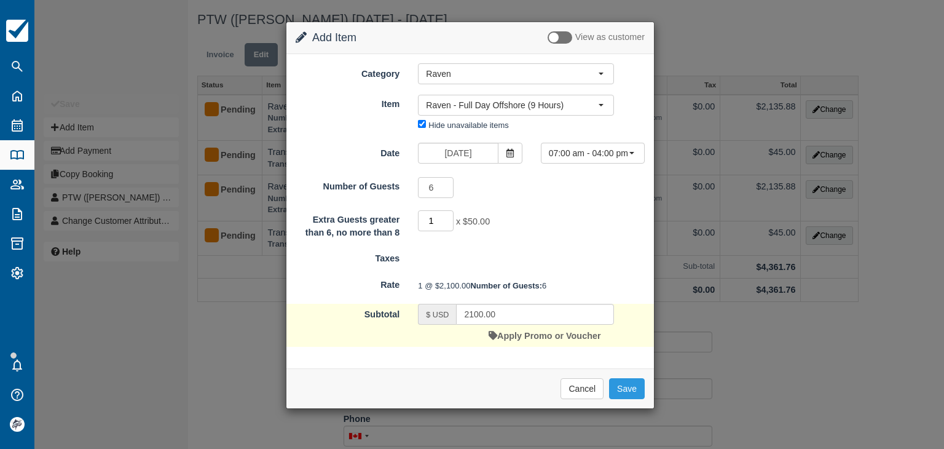
click at [448, 216] on input "1" at bounding box center [436, 220] width 36 height 21
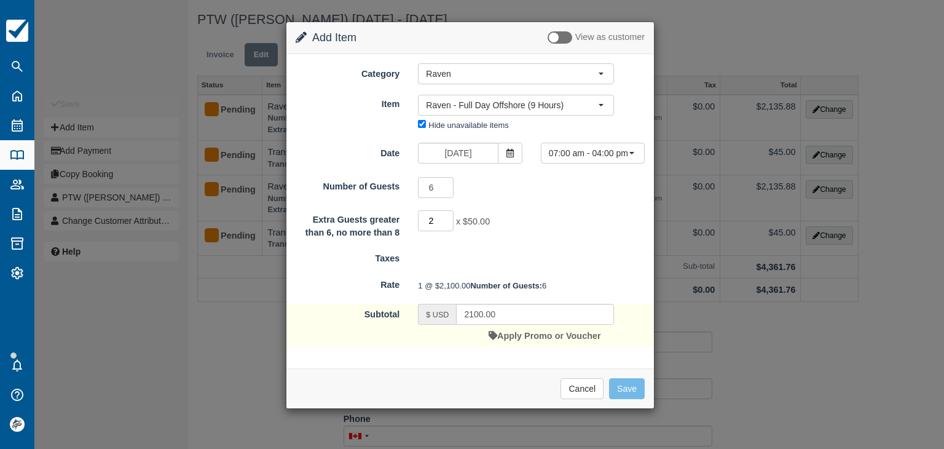
type input "2"
click at [448, 216] on input "2" at bounding box center [436, 220] width 36 height 21
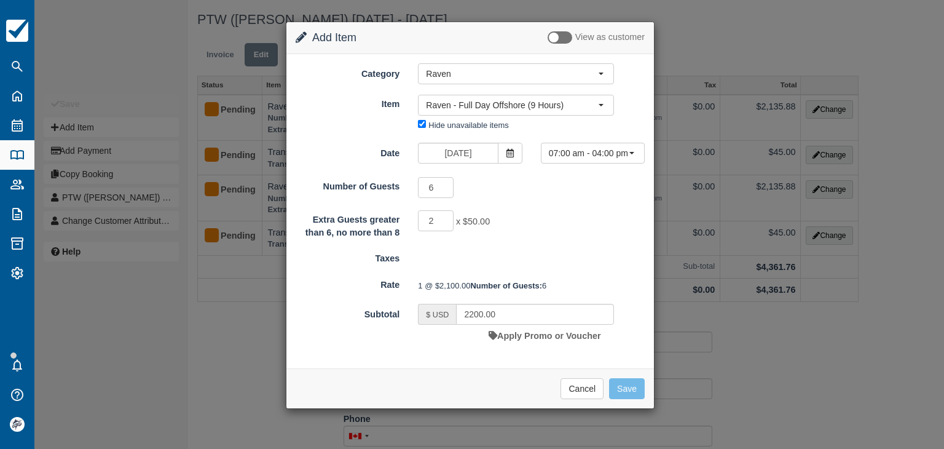
click at [507, 335] on form "Category Raven Raven MoonWalker Isabella All Included Package Other Charter - F…" at bounding box center [470, 204] width 349 height 283
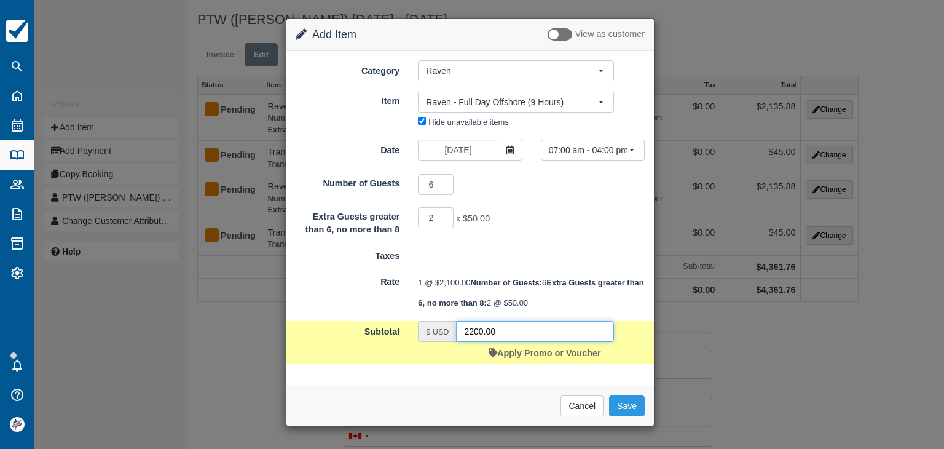
click at [515, 342] on input "2200.00" at bounding box center [535, 331] width 158 height 21
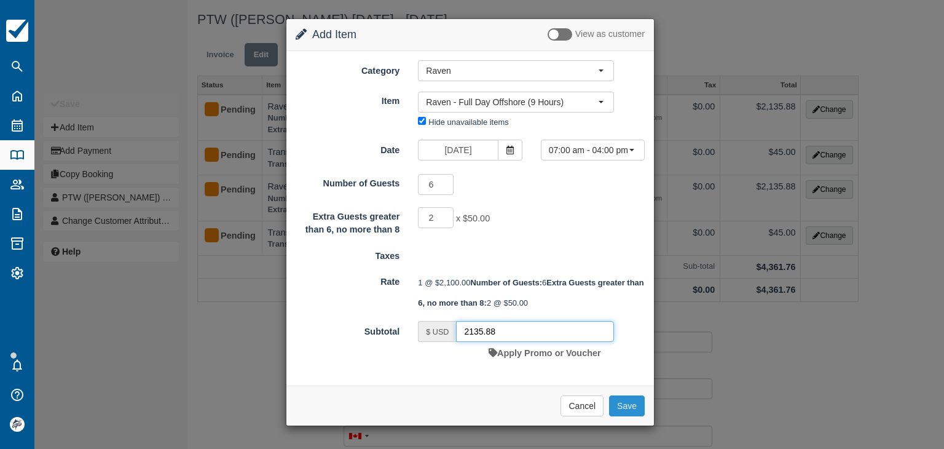
type input "2135.88"
click at [625, 416] on button "Save" at bounding box center [627, 405] width 36 height 21
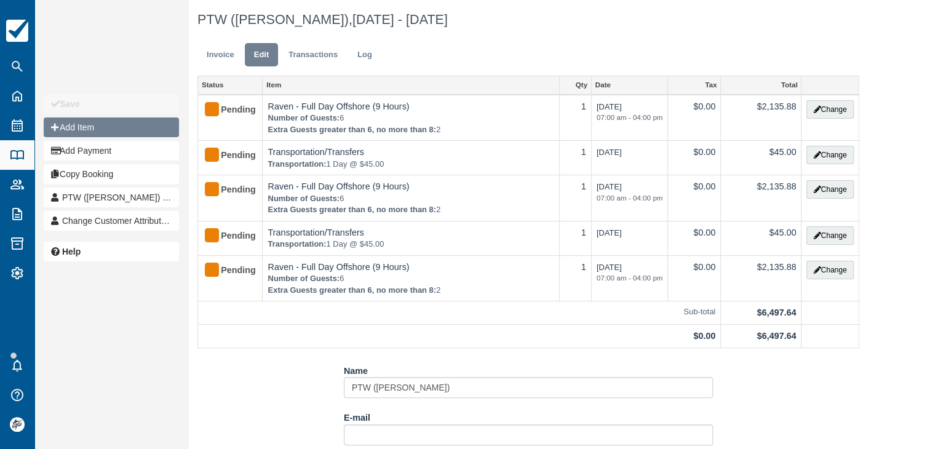
click at [101, 129] on button "Add Item" at bounding box center [111, 127] width 135 height 20
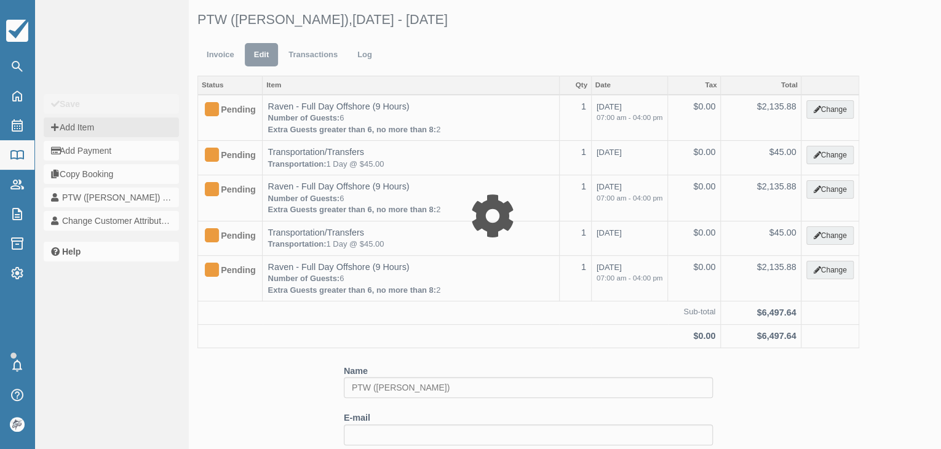
type input "0.00"
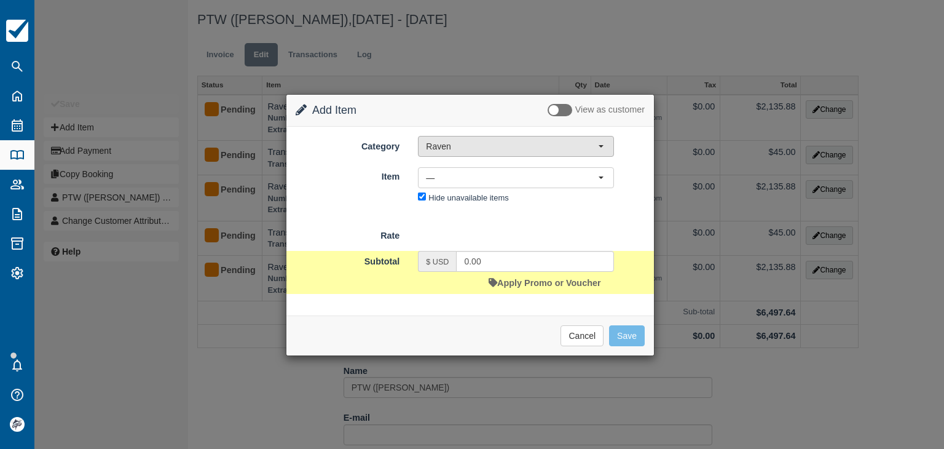
click at [515, 146] on span "Raven" at bounding box center [512, 146] width 172 height 12
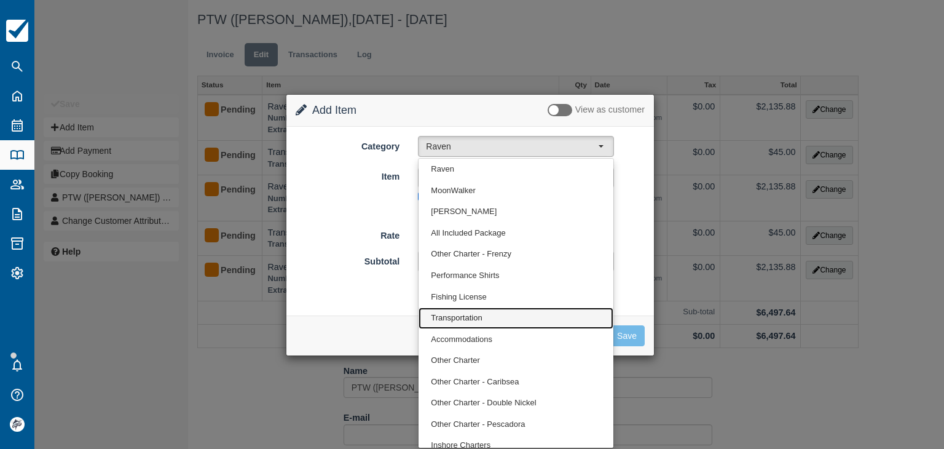
click at [457, 314] on span "Transportation" at bounding box center [456, 318] width 51 height 12
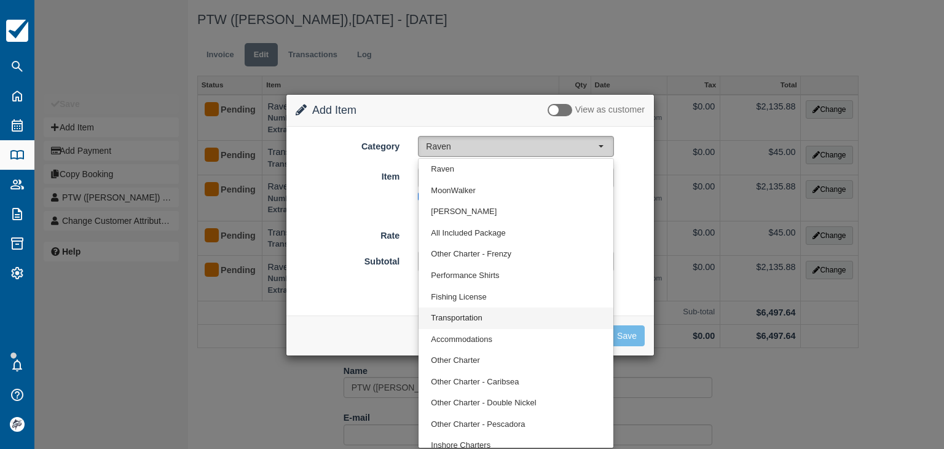
select select "10"
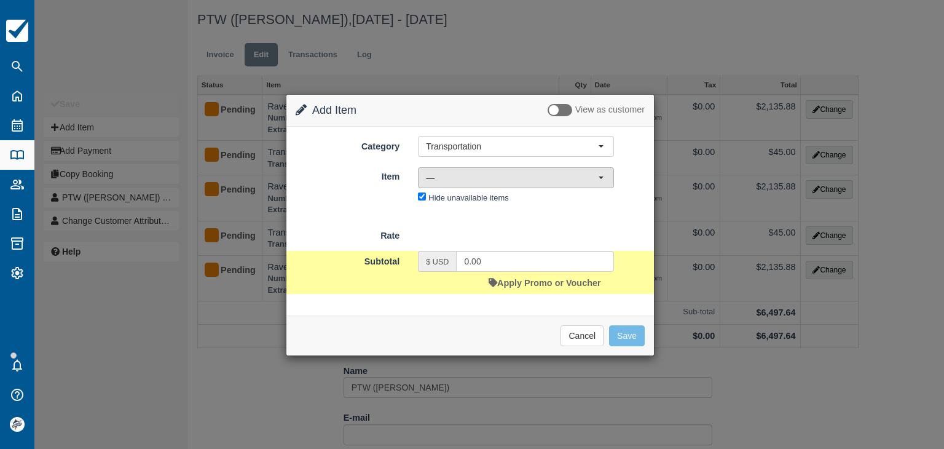
click at [459, 180] on span "—" at bounding box center [512, 178] width 172 height 12
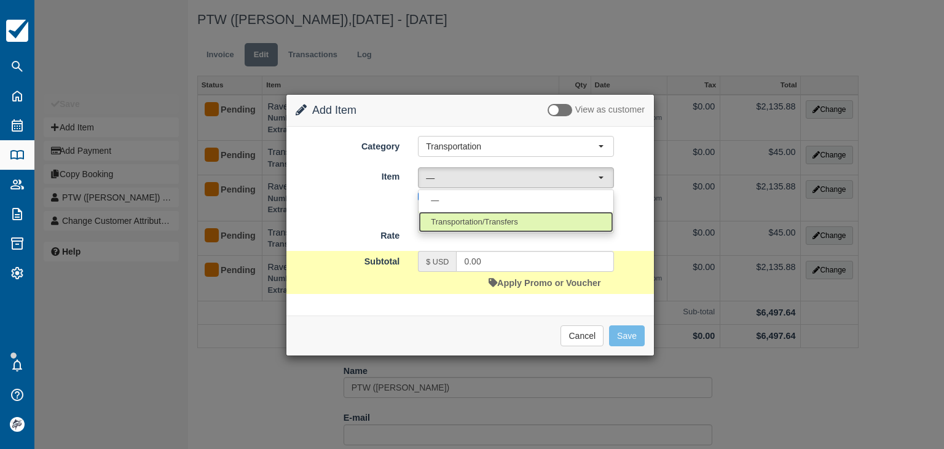
click at [461, 218] on span "Transportation/Transfers" at bounding box center [474, 222] width 87 height 12
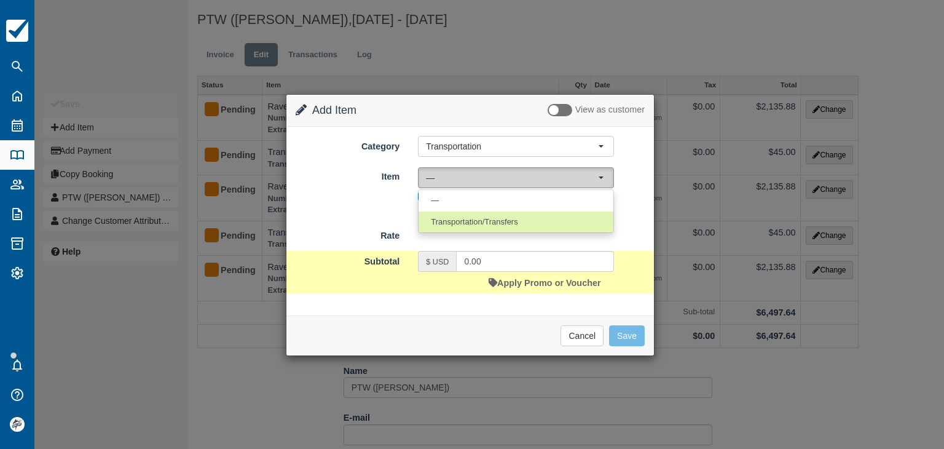
select select "17"
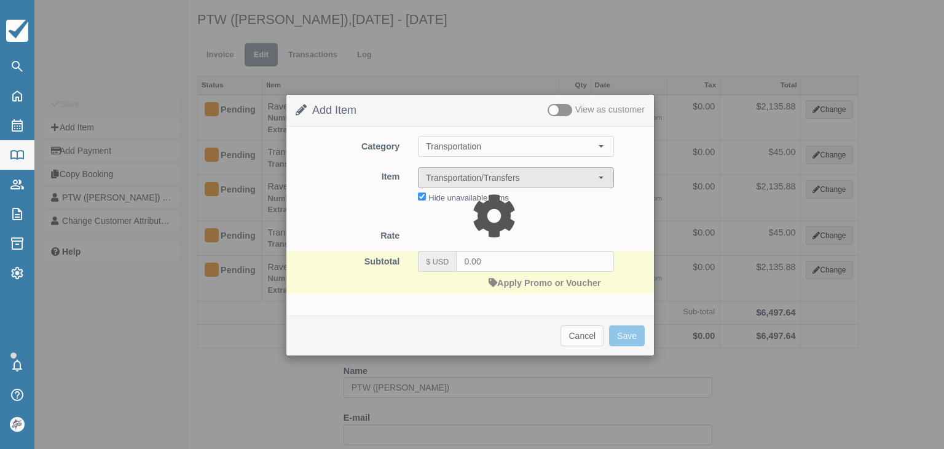
type input "45.00"
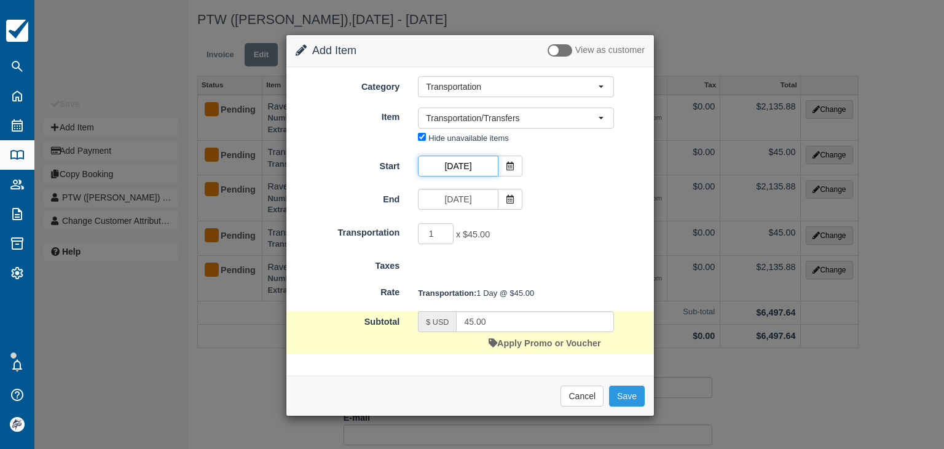
click at [483, 167] on input "Jun 02 2026" at bounding box center [458, 166] width 80 height 21
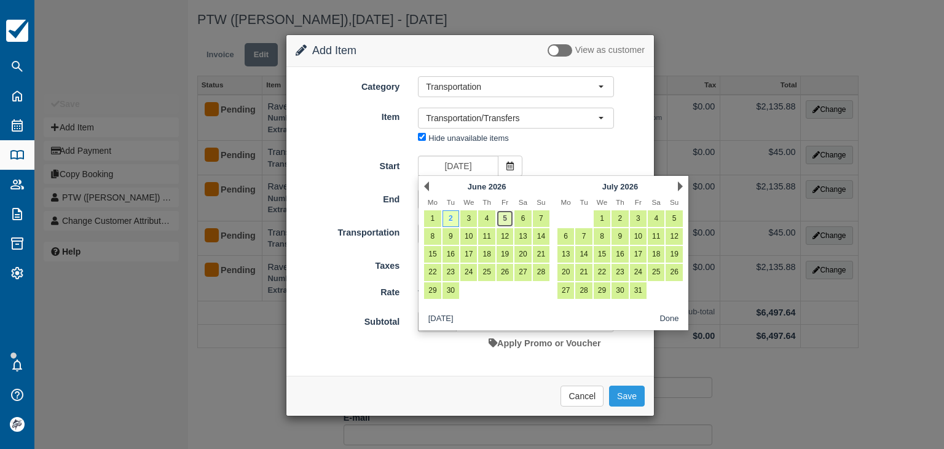
click at [508, 219] on link "5" at bounding box center [505, 218] width 17 height 17
type input "Jun 05 2026"
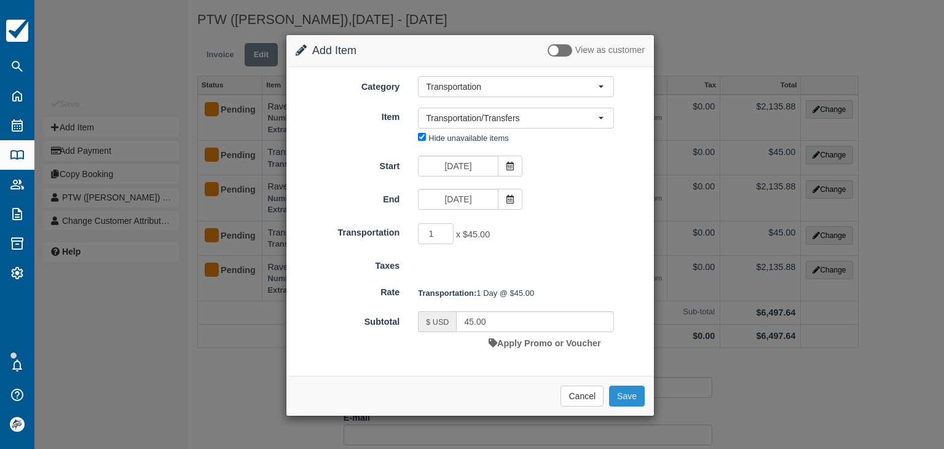
click at [624, 397] on button "Save" at bounding box center [627, 395] width 36 height 21
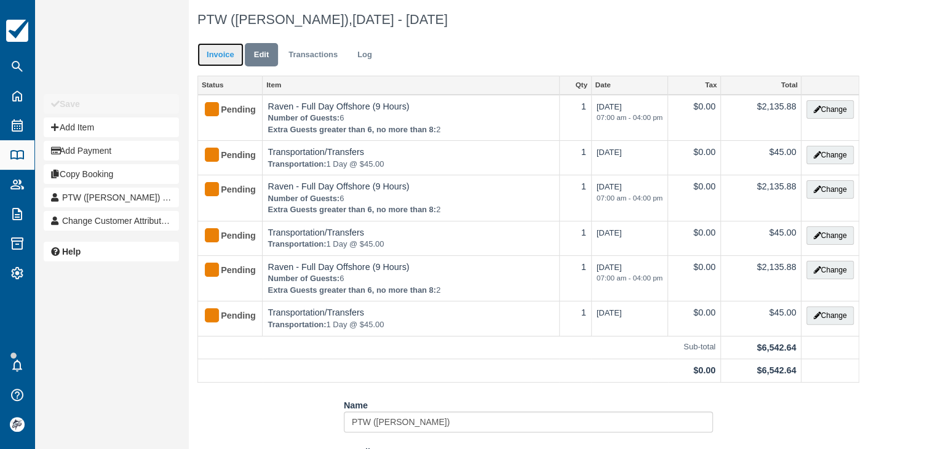
click at [228, 60] on link "Invoice" at bounding box center [220, 55] width 46 height 24
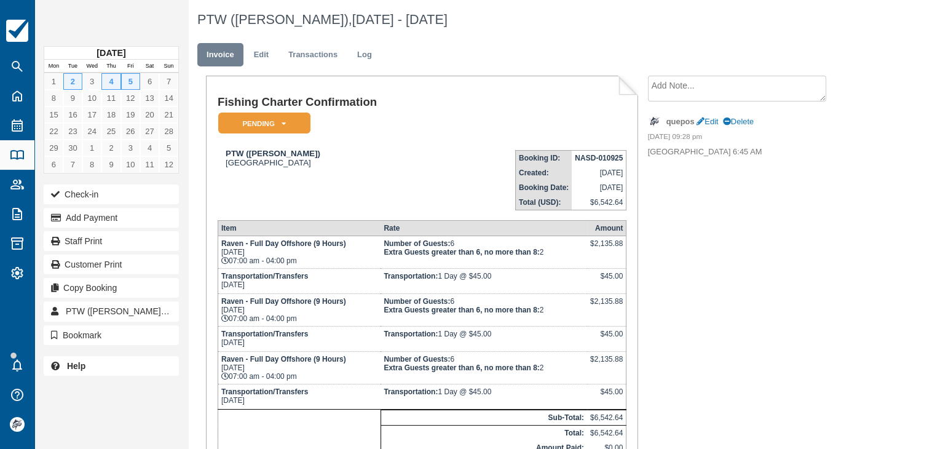
click at [584, 162] on td "NASD-010925" at bounding box center [599, 158] width 55 height 15
click at [586, 155] on strong "NASD-010925" at bounding box center [599, 158] width 48 height 9
copy tbody "NASD-010925"
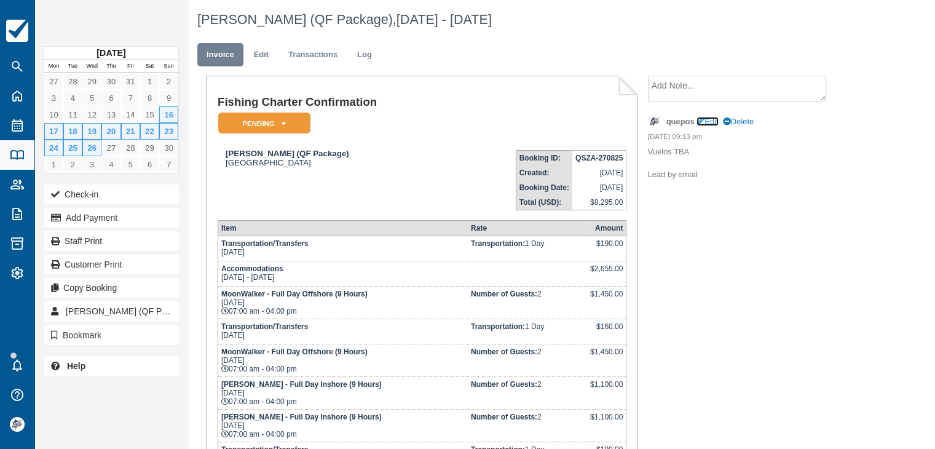
click at [712, 122] on link "Edit" at bounding box center [708, 121] width 22 height 9
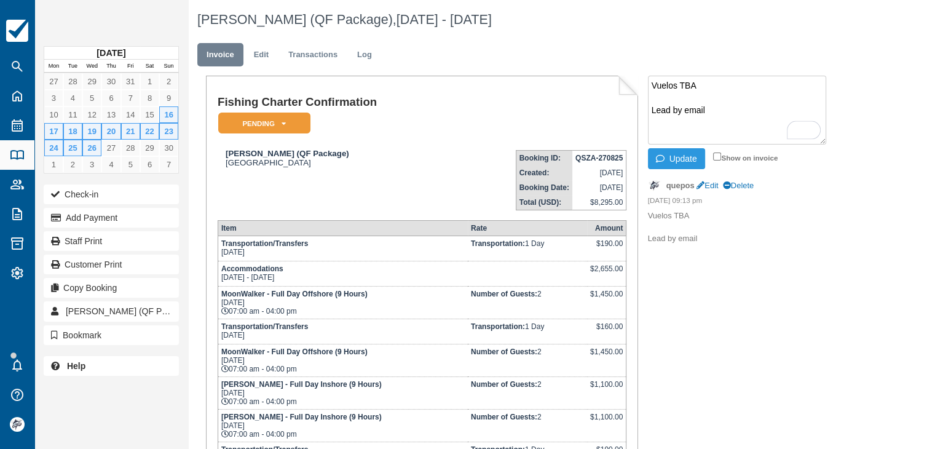
drag, startPoint x: 700, startPoint y: 108, endPoint x: 592, endPoint y: 39, distance: 128.2
click at [592, 39] on div "Veronica Vanderpool (QF Package), Nov 16 - Nov 26 2025 Invoice Edit Transaction…" at bounding box center [526, 303] width 676 height 607
type textarea "F"
click at [263, 57] on link "Edit" at bounding box center [261, 55] width 33 height 24
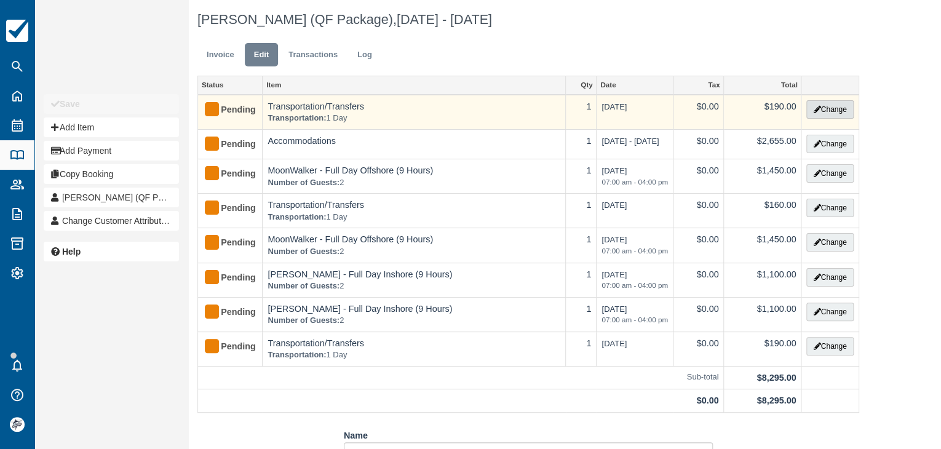
click at [829, 109] on button "Change" at bounding box center [829, 109] width 47 height 18
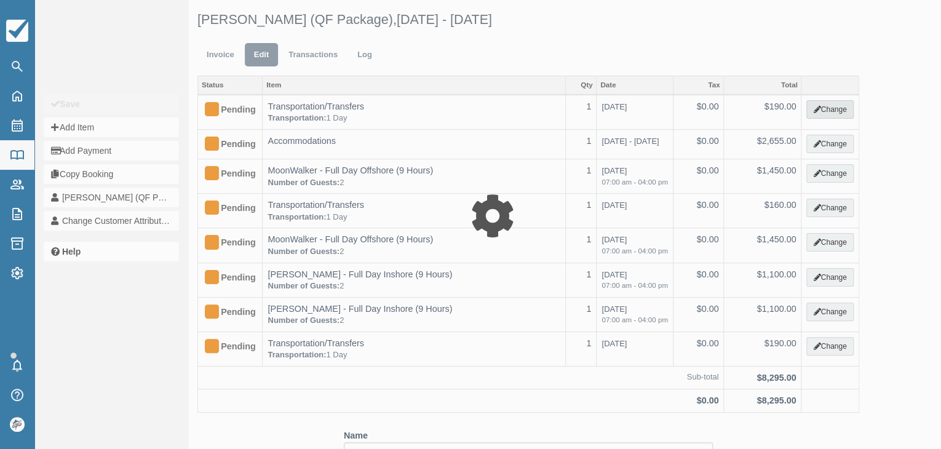
type input "190.00"
select select "10"
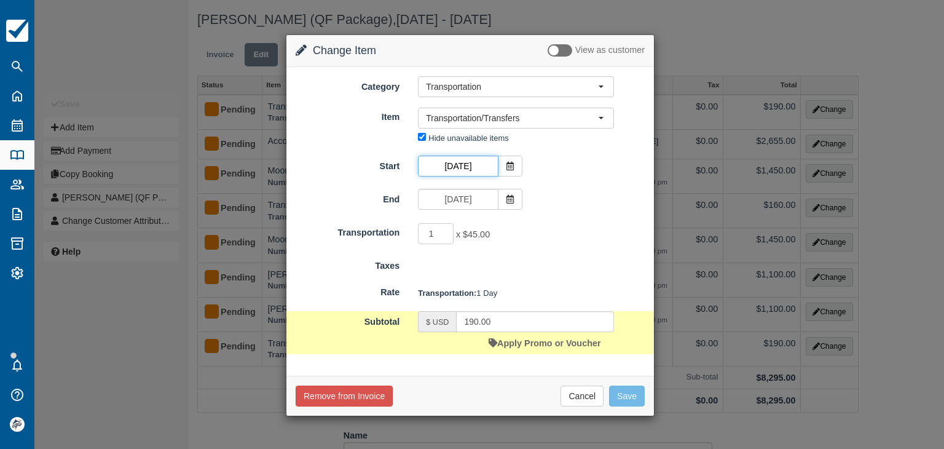
click at [464, 160] on input "[DATE]" at bounding box center [458, 166] width 80 height 21
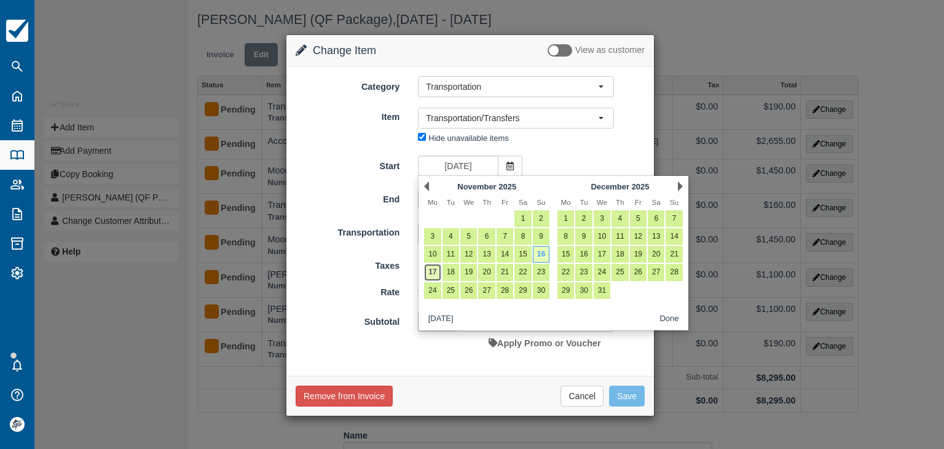
click at [432, 270] on link "17" at bounding box center [432, 272] width 17 height 17
type input "[DATE]"
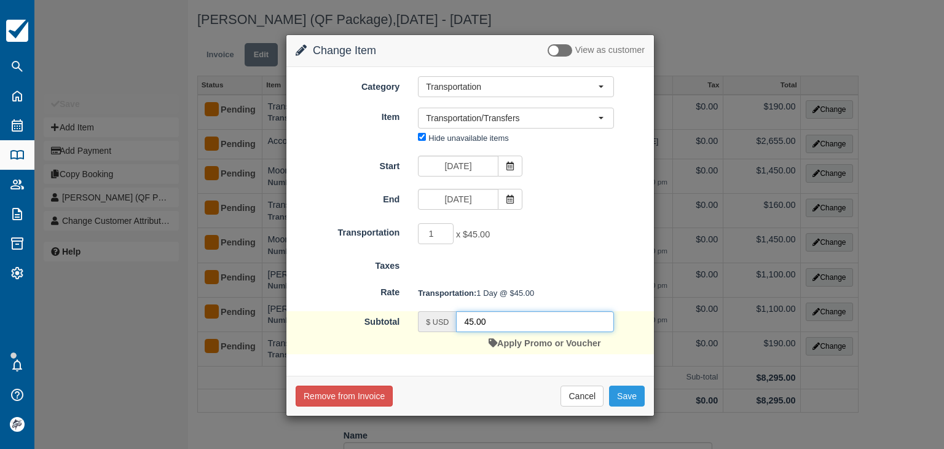
click at [494, 328] on input "45.00" at bounding box center [535, 321] width 158 height 21
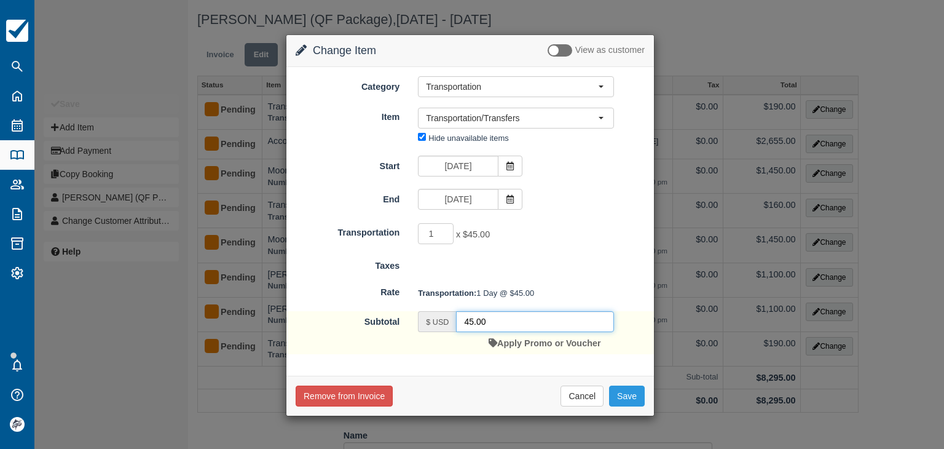
click at [494, 328] on input "45.00" at bounding box center [535, 321] width 158 height 21
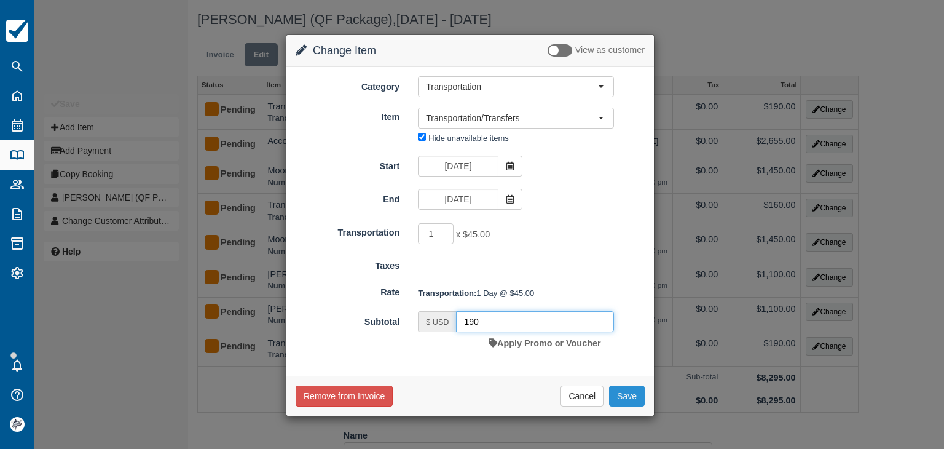
type input "190"
click at [635, 395] on button "Save" at bounding box center [627, 395] width 36 height 21
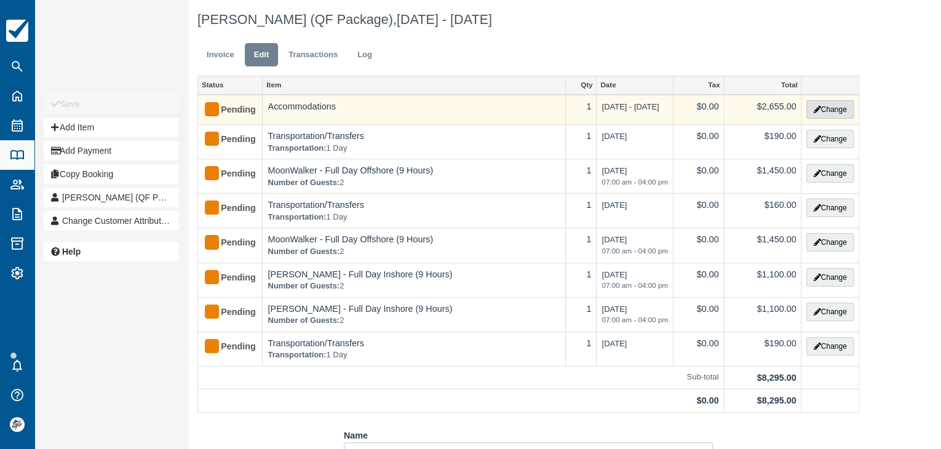
click at [829, 112] on button "Change" at bounding box center [829, 109] width 47 height 18
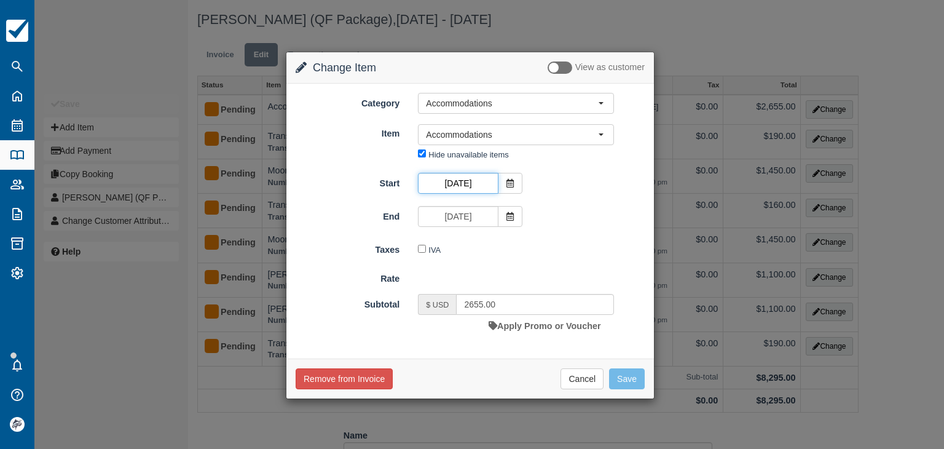
click at [472, 181] on input "Nov 16 2025" at bounding box center [458, 183] width 80 height 21
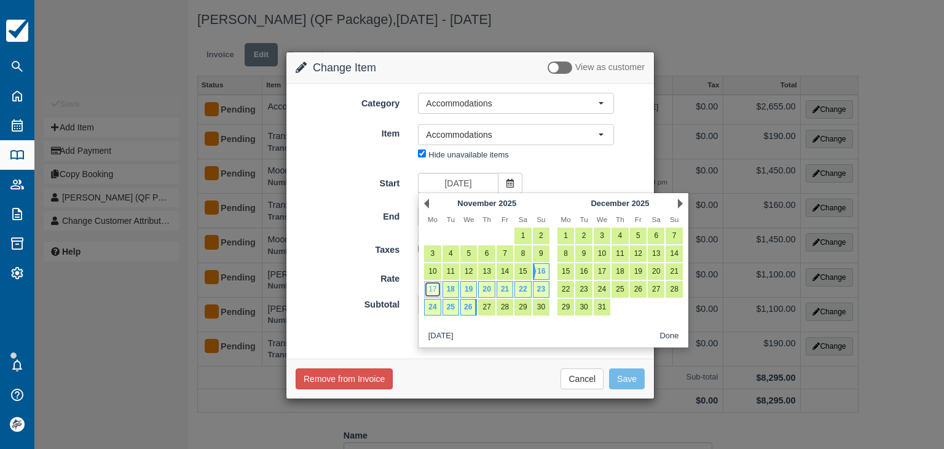
click at [433, 289] on link "17" at bounding box center [432, 289] width 17 height 17
type input "Nov 17 2025"
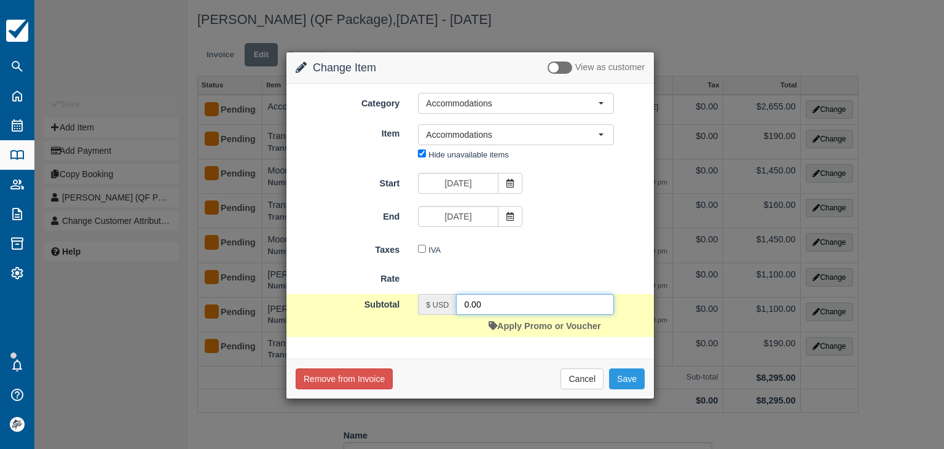
click at [494, 302] on input "0.00" at bounding box center [535, 304] width 158 height 21
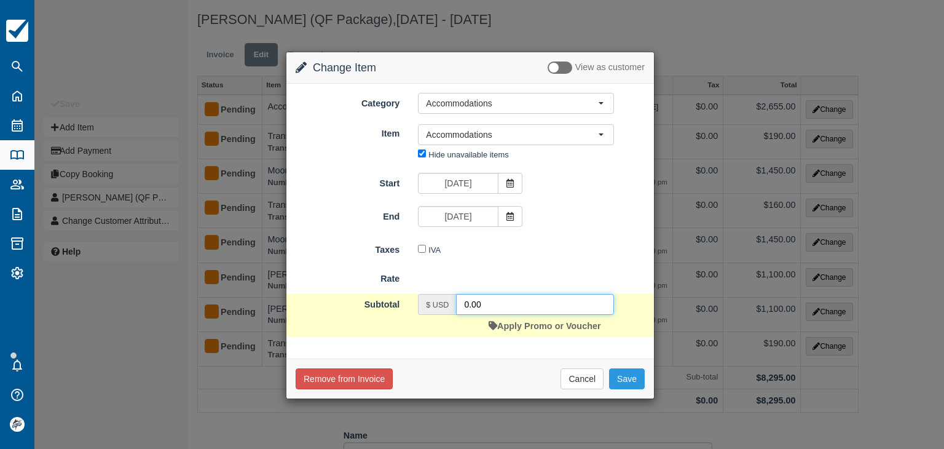
click at [494, 302] on input "0.00" at bounding box center [535, 304] width 158 height 21
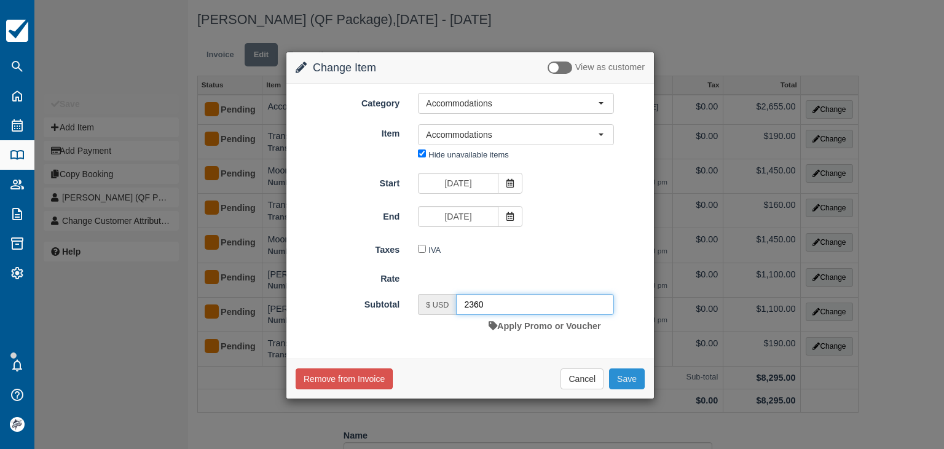
type input "2360"
click at [627, 371] on button "Save" at bounding box center [627, 378] width 36 height 21
checkbox input "false"
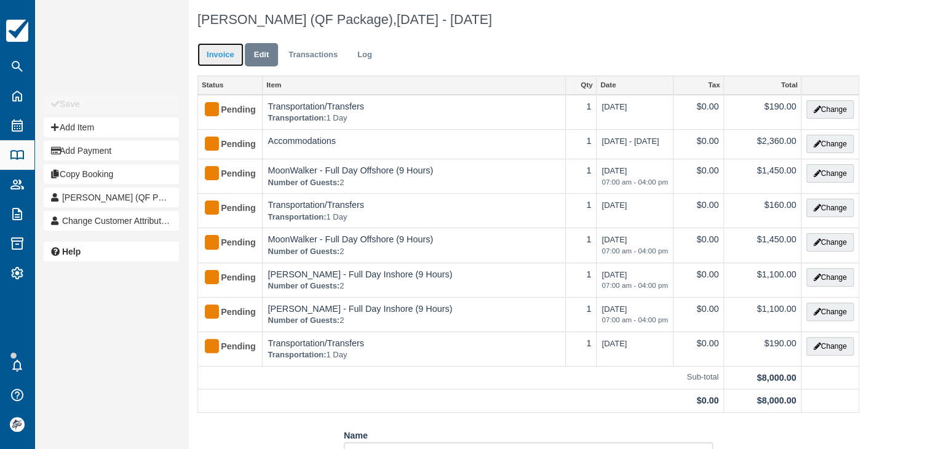
click at [221, 57] on link "Invoice" at bounding box center [220, 55] width 46 height 24
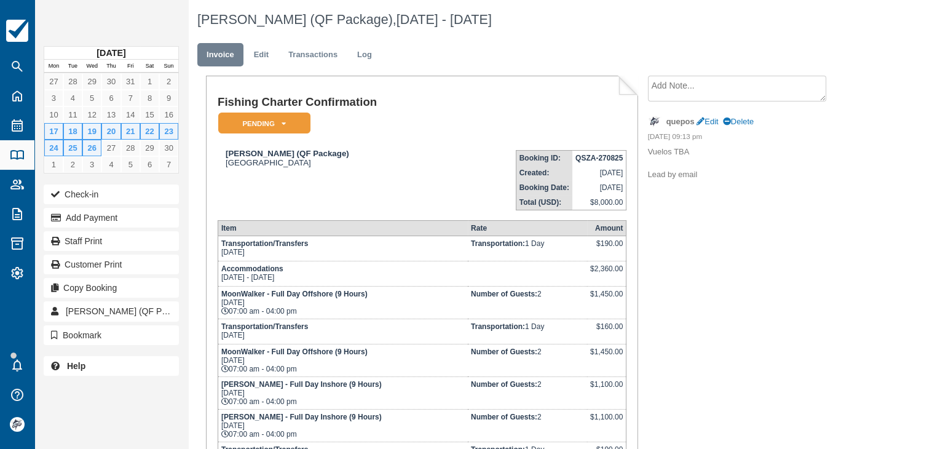
click at [551, 69] on div "[PERSON_NAME] (QF Package), [DATE] - [DATE] Invoice Edit Transactions Log Fishi…" at bounding box center [526, 303] width 676 height 607
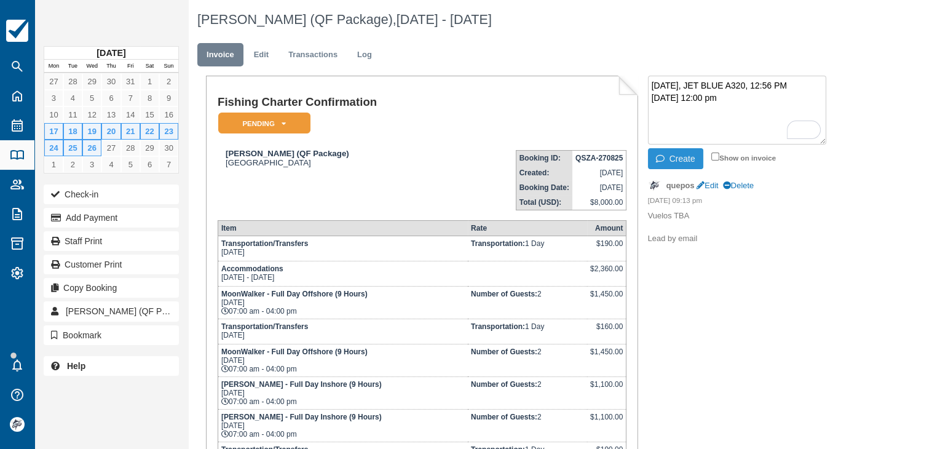
click at [681, 156] on button "Create" at bounding box center [675, 158] width 55 height 21
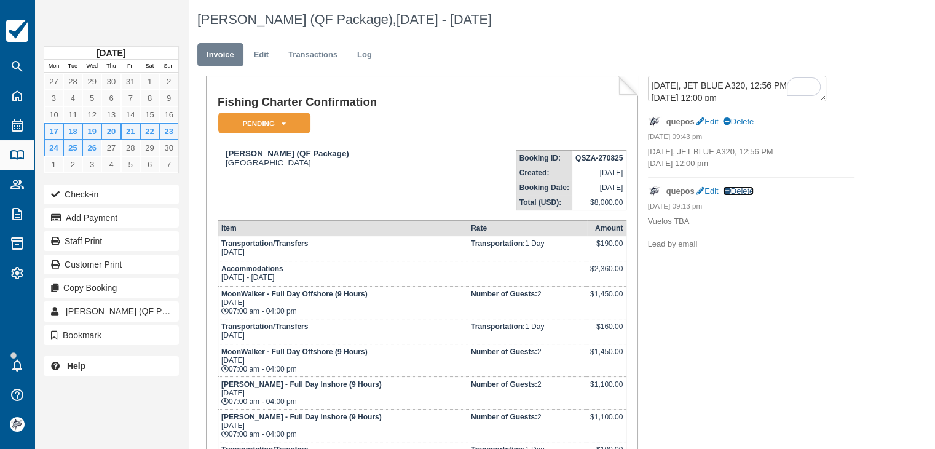
drag, startPoint x: 740, startPoint y: 192, endPoint x: 510, endPoint y: 63, distance: 264.2
click at [740, 192] on link "Delete" at bounding box center [738, 190] width 31 height 9
click at [711, 123] on link "Edit" at bounding box center [708, 121] width 22 height 9
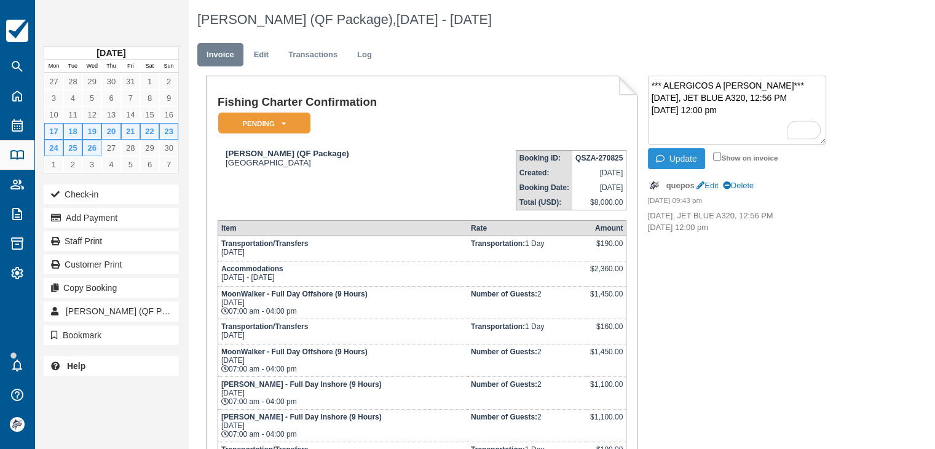
type textarea "*** ALERGICOS A [PERSON_NAME]*** [DATE], JET BLUE A320, 12:56 PM [DATE] 12:00 pm"
click at [684, 154] on button "Update" at bounding box center [676, 158] width 57 height 21
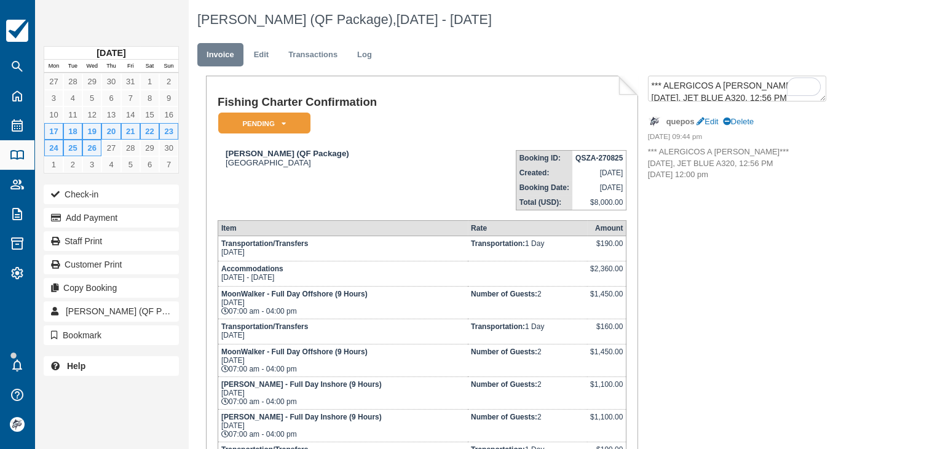
drag, startPoint x: 705, startPoint y: 175, endPoint x: 648, endPoint y: 163, distance: 57.9
click at [648, 163] on p "*** ALERGICOS A [PERSON_NAME]*** [DATE], JET BLUE A320, 12:56 PM [DATE] 12:00 pm" at bounding box center [751, 163] width 207 height 34
copy p "[DATE], JET BLUE A320, 12:56 PM [DATE] 12:00 pm"
drag, startPoint x: 307, startPoint y: 153, endPoint x: 226, endPoint y: 151, distance: 81.2
click at [226, 151] on strong "[PERSON_NAME] (QF Package)" at bounding box center [288, 153] width 124 height 9
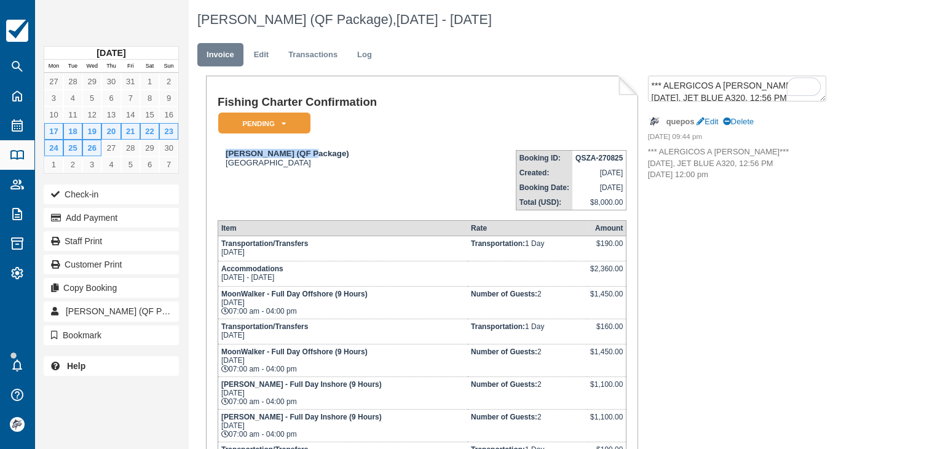
copy strong "[PERSON_NAME]"
drag, startPoint x: 82, startPoint y: 216, endPoint x: 157, endPoint y: 228, distance: 76.5
click at [82, 216] on button "Add Payment" at bounding box center [111, 218] width 135 height 20
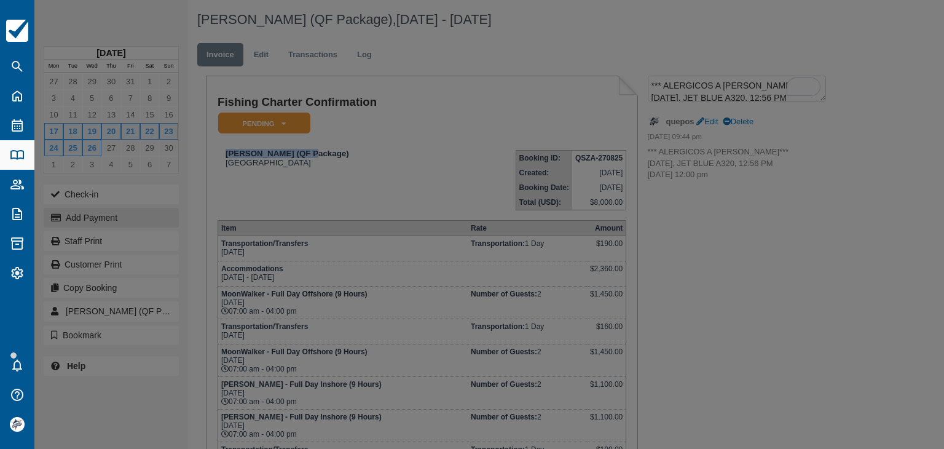
type input "[DATE]"
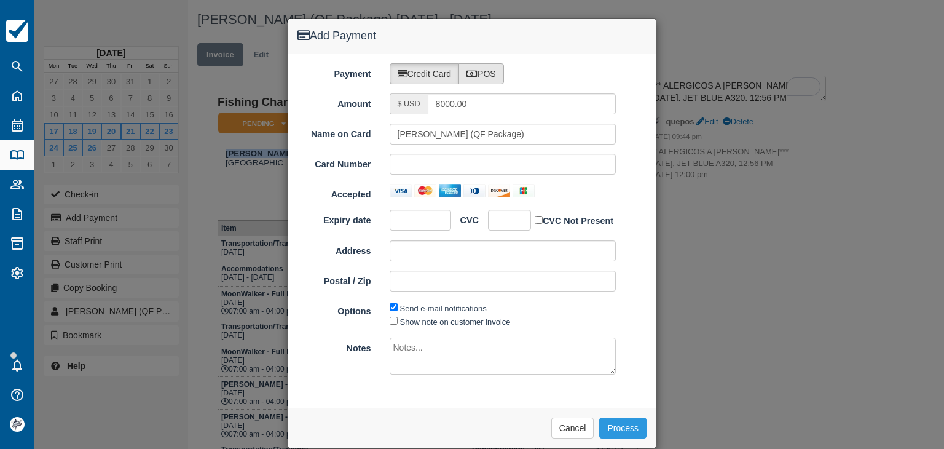
click at [468, 78] on label "POS" at bounding box center [481, 73] width 45 height 21
radio input "true"
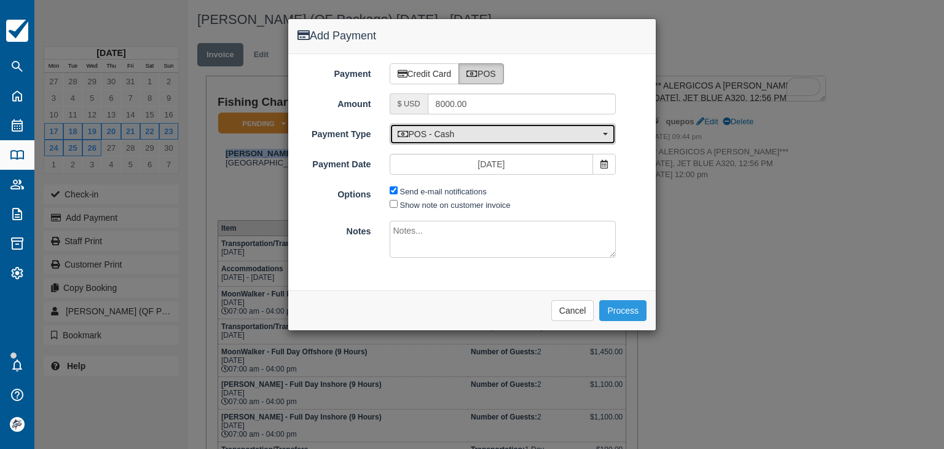
click at [441, 131] on span "POS - Cash" at bounding box center [499, 134] width 203 height 12
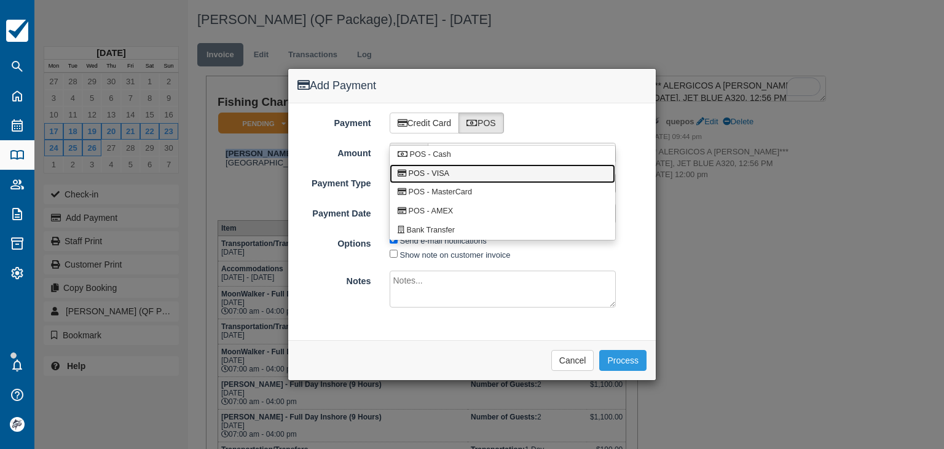
click at [434, 174] on span "POS - VISA" at bounding box center [428, 173] width 41 height 11
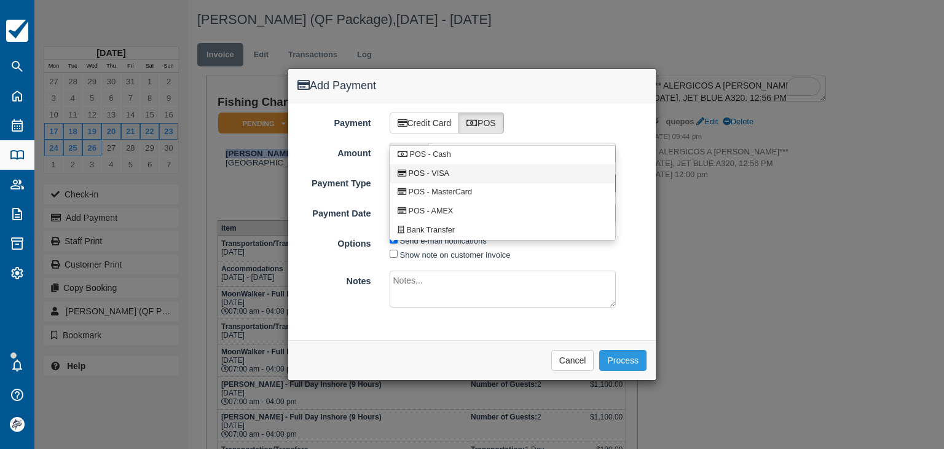
select select "VISA"
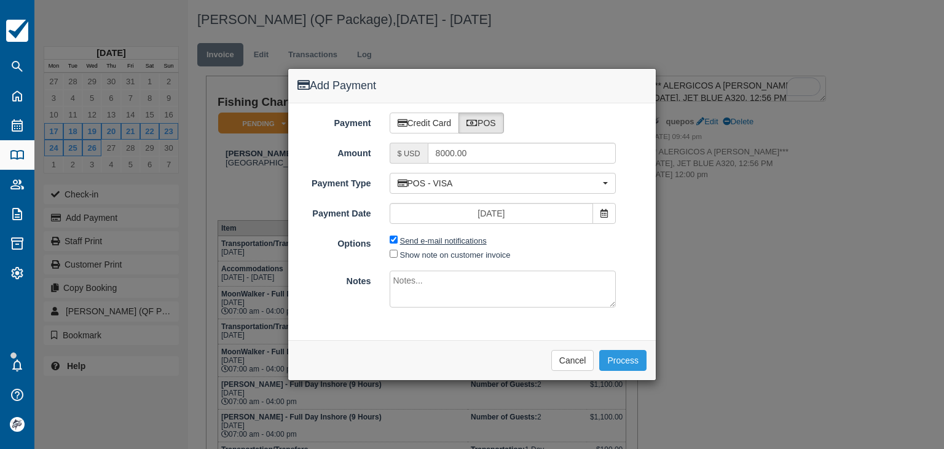
click at [413, 240] on label "Send e-mail notifications" at bounding box center [443, 240] width 87 height 9
click at [398, 240] on input "Send e-mail notifications" at bounding box center [394, 239] width 8 height 8
checkbox input "false"
click at [470, 153] on input "8000.00" at bounding box center [522, 153] width 189 height 21
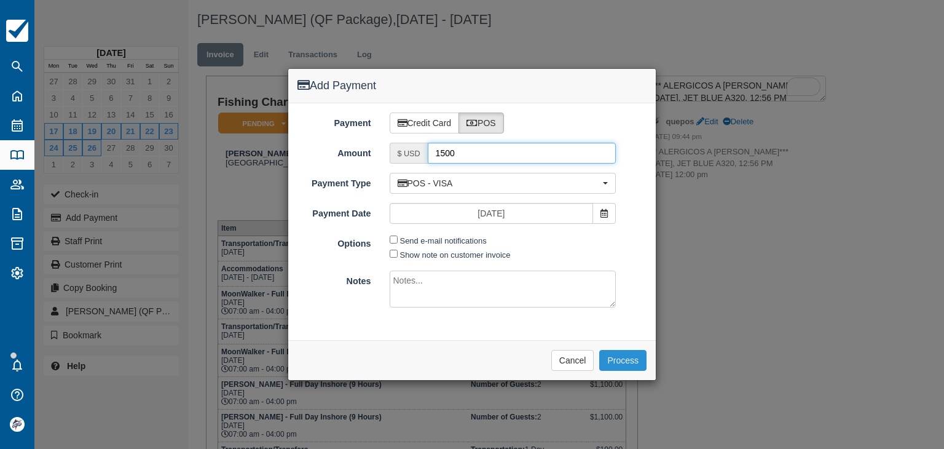
type input "1500"
click at [612, 360] on button "Process" at bounding box center [622, 360] width 47 height 21
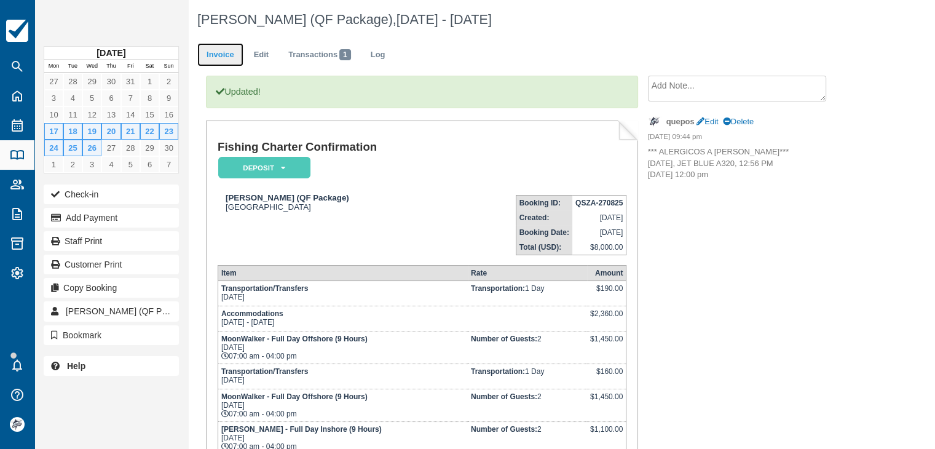
click at [222, 52] on link "Invoice" at bounding box center [220, 55] width 46 height 24
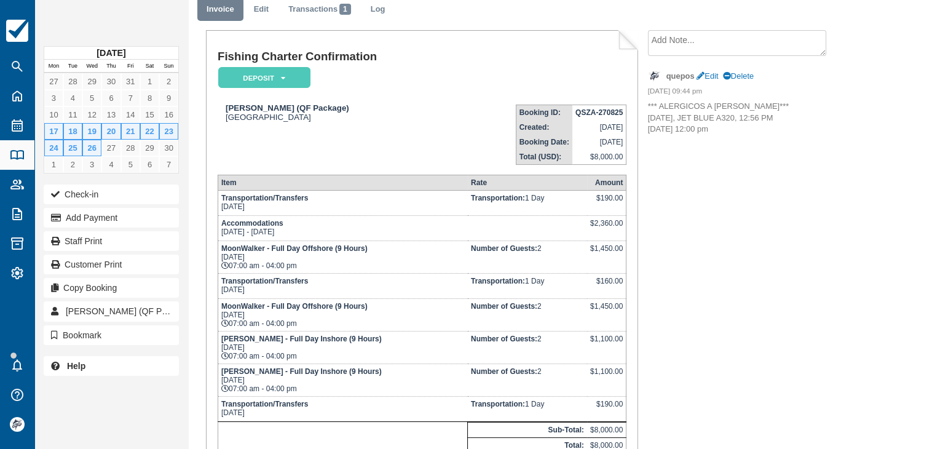
scroll to position [44, 0]
